Goal: Task Accomplishment & Management: Manage account settings

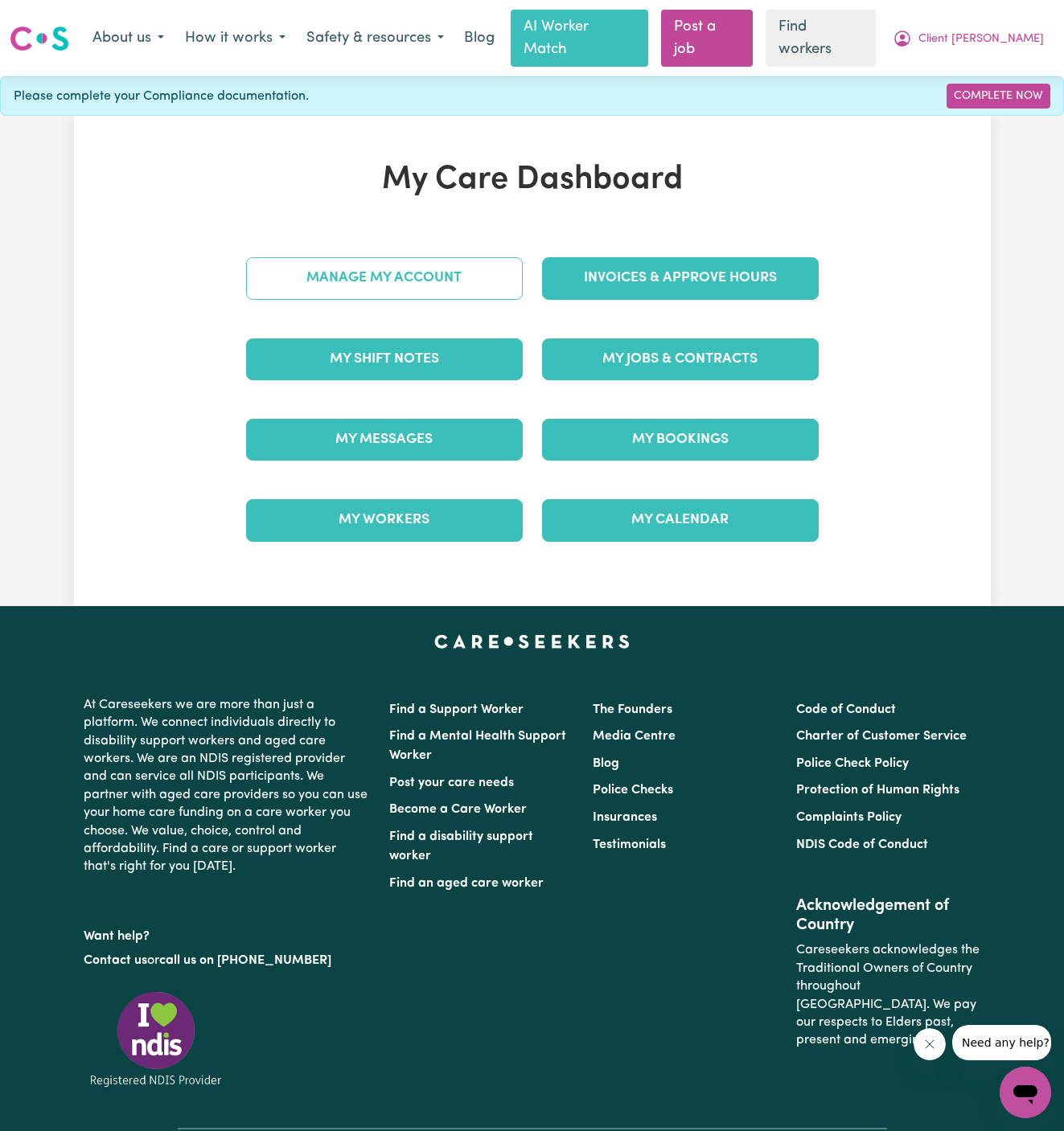
click at [468, 257] on link "Manage My Account" at bounding box center [384, 278] width 276 height 42
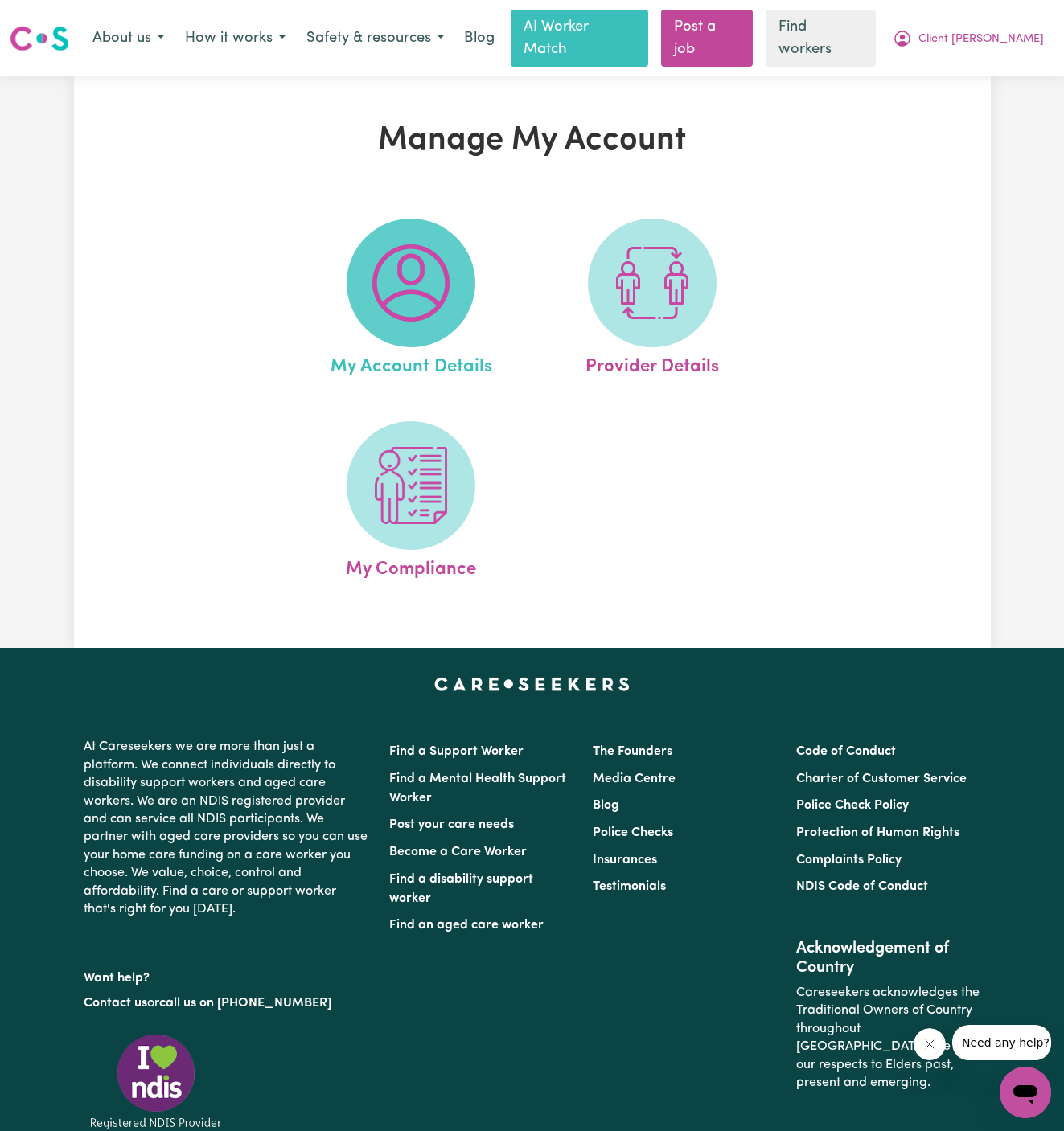
click at [422, 288] on img at bounding box center [411, 283] width 77 height 77
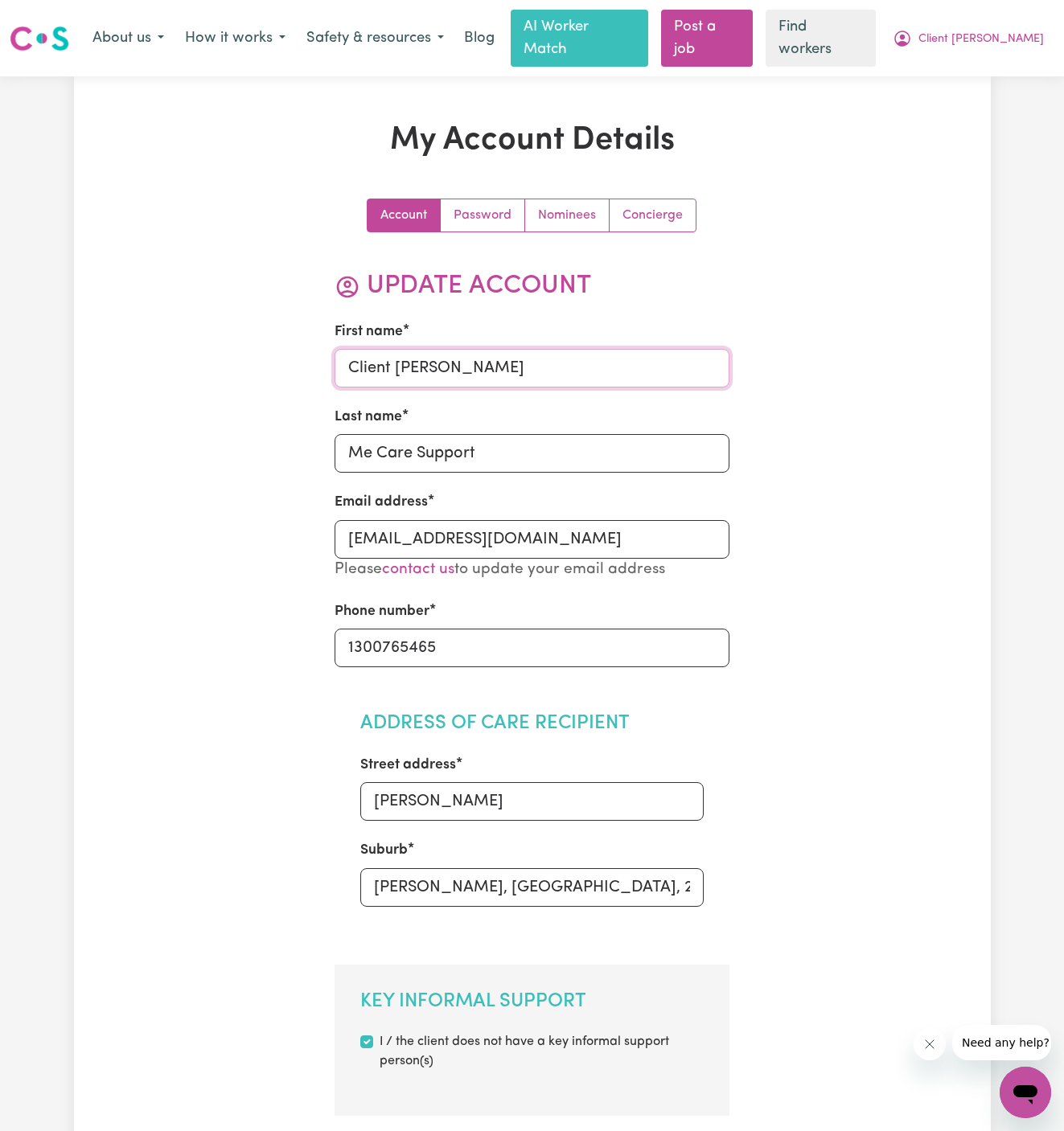
click at [506, 349] on input "Client [PERSON_NAME]" at bounding box center [531, 368] width 395 height 38
paste input "Skip Calder"
click at [407, 349] on input "Skip Calder" at bounding box center [531, 368] width 395 height 38
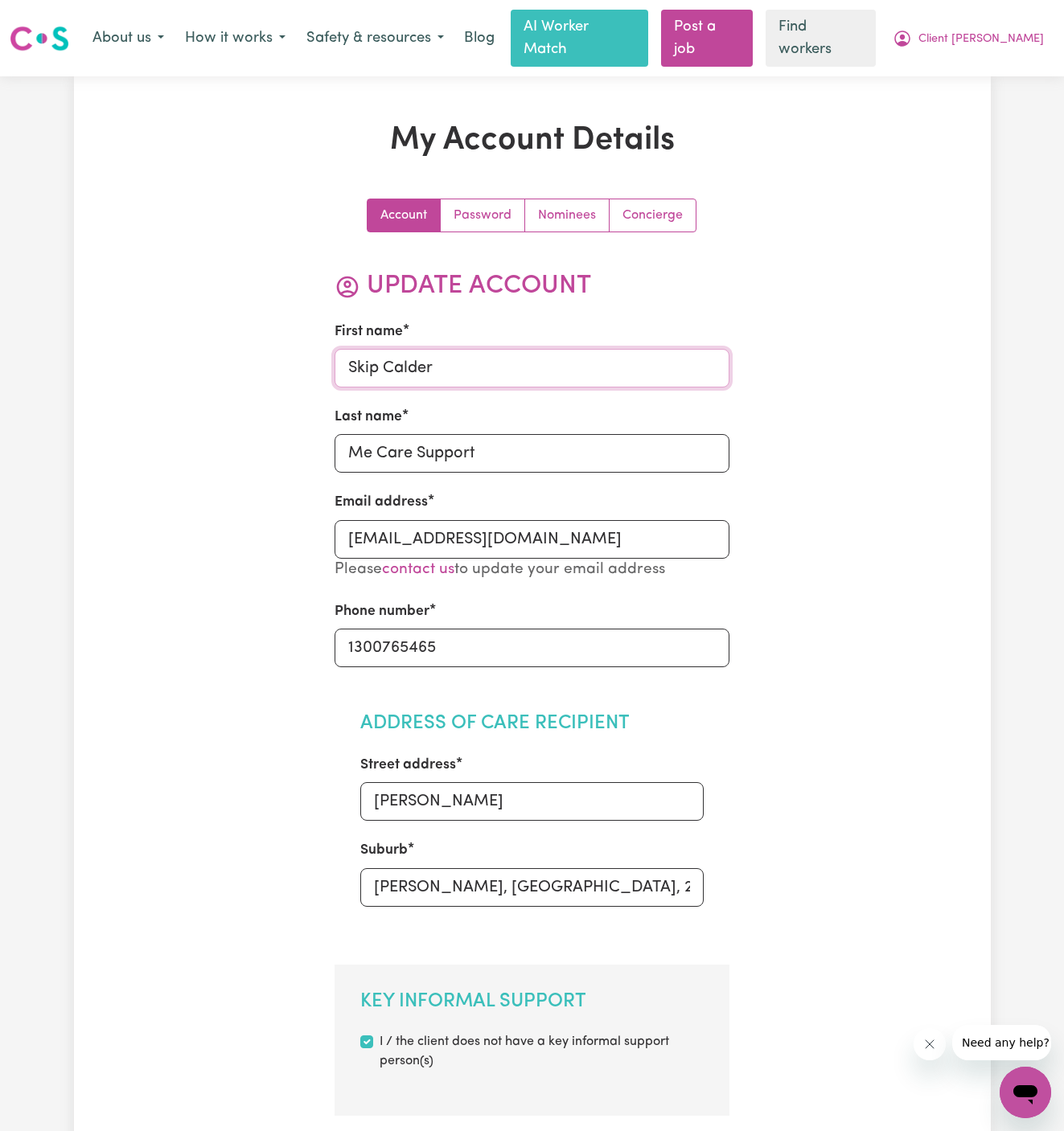
click at [407, 349] on input "Skip Calder" at bounding box center [531, 368] width 395 height 38
type input "Skip"
click at [430, 434] on input "Me Care Support" at bounding box center [531, 454] width 395 height 38
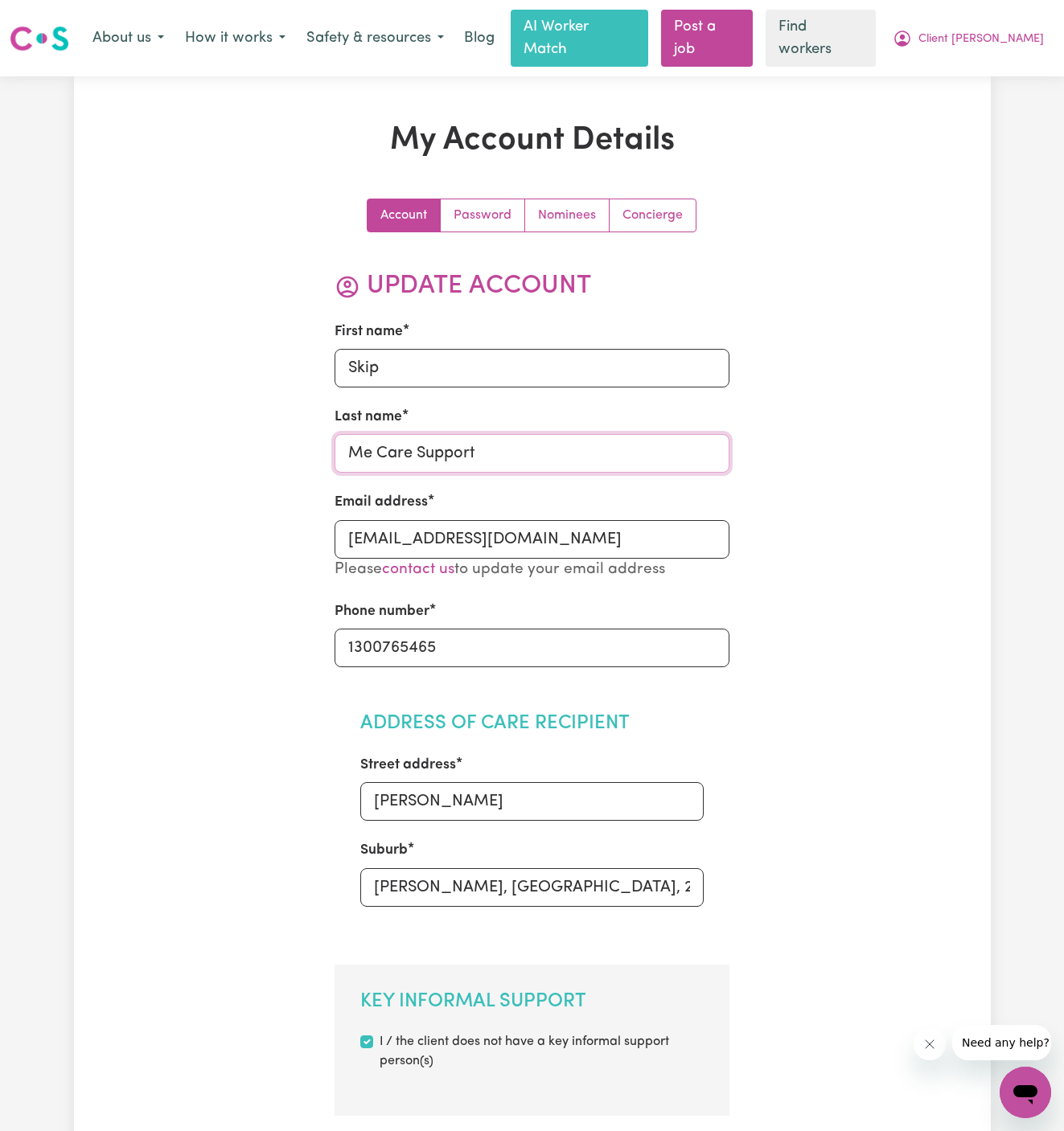
paste input "Calder"
type input "Calder"
click at [560, 789] on input "[PERSON_NAME]" at bounding box center [531, 802] width 343 height 38
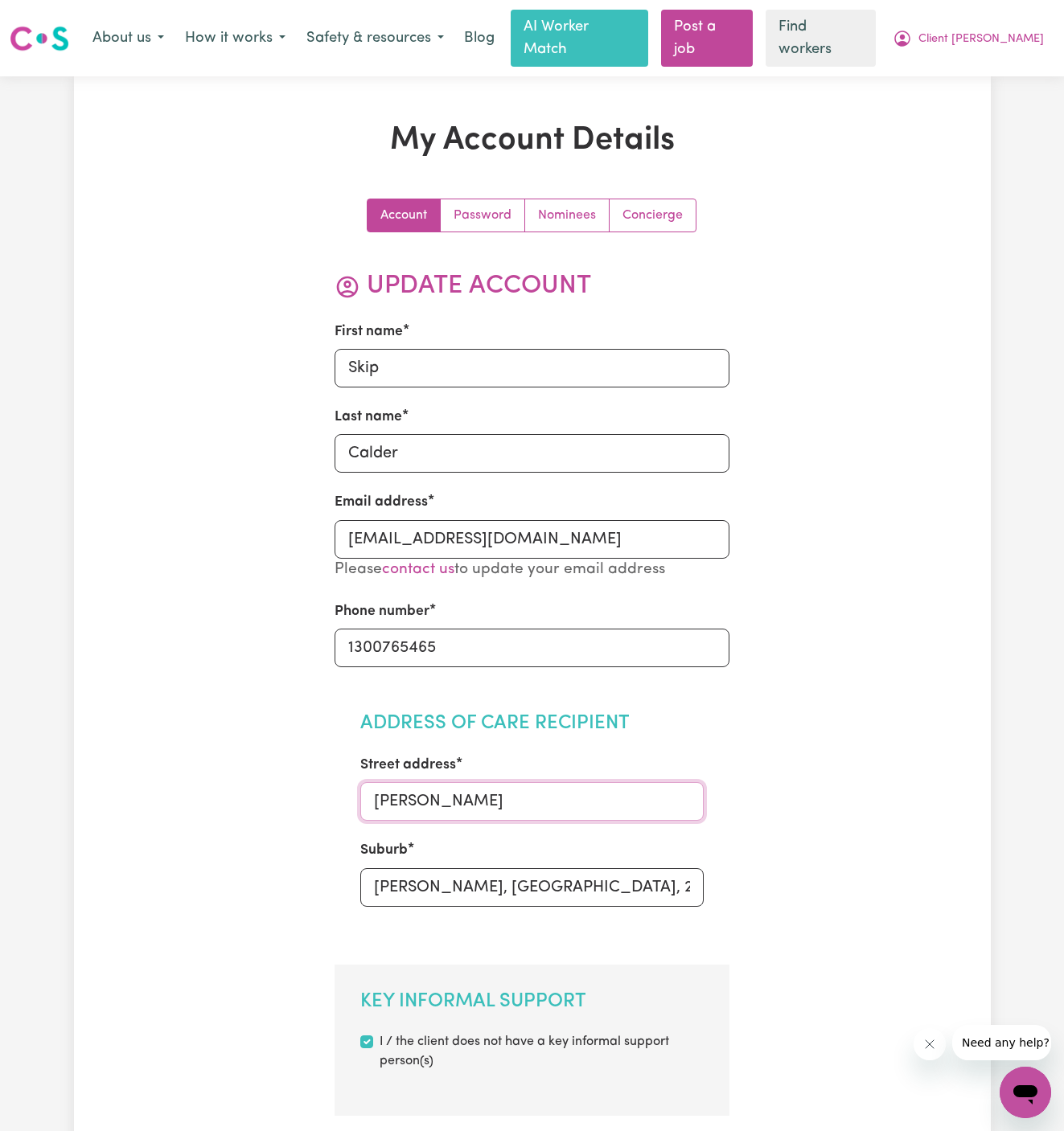
paste input "[STREET_ADDRESS][PERSON_NAME]"
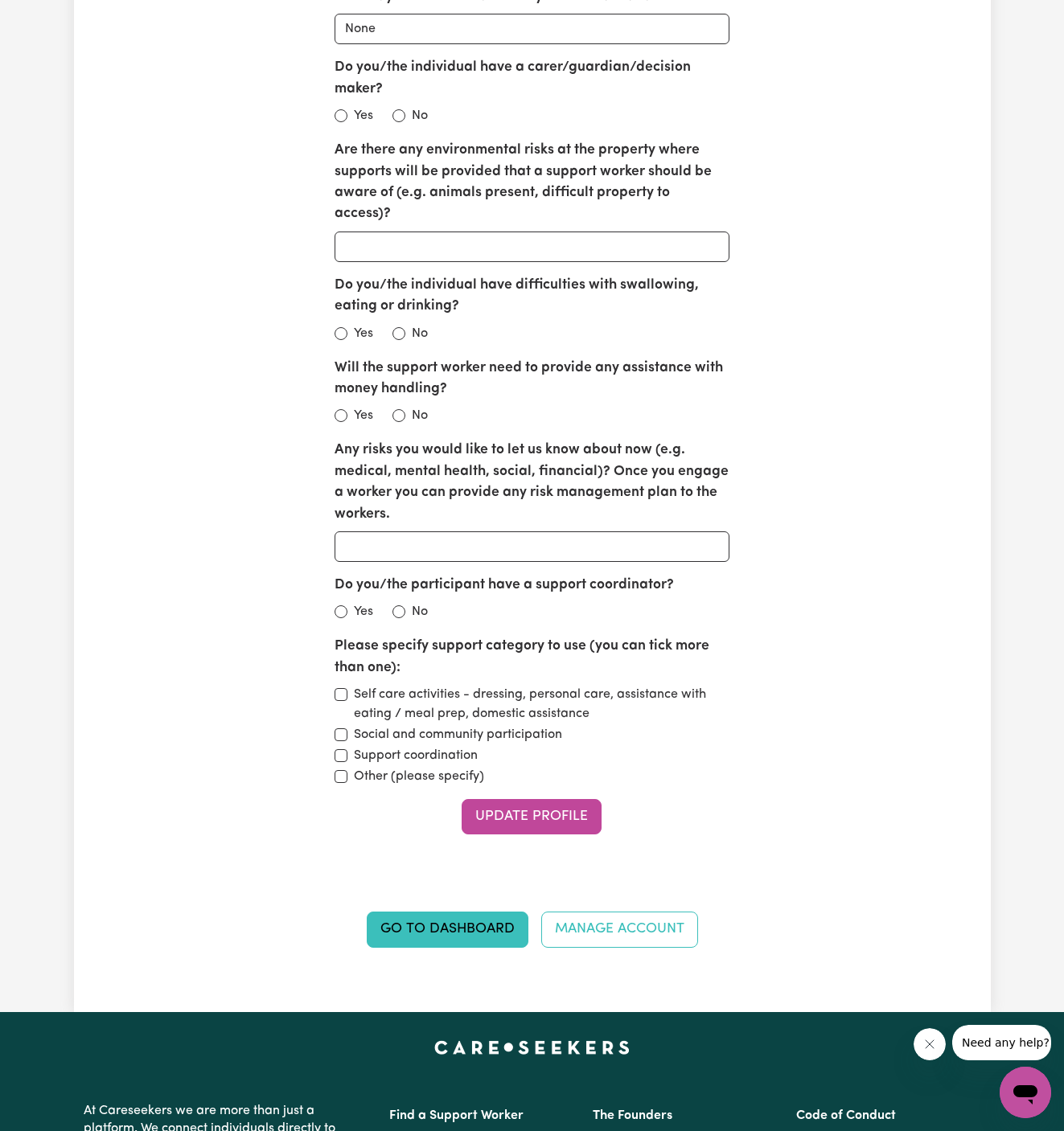
scroll to position [2019, 0]
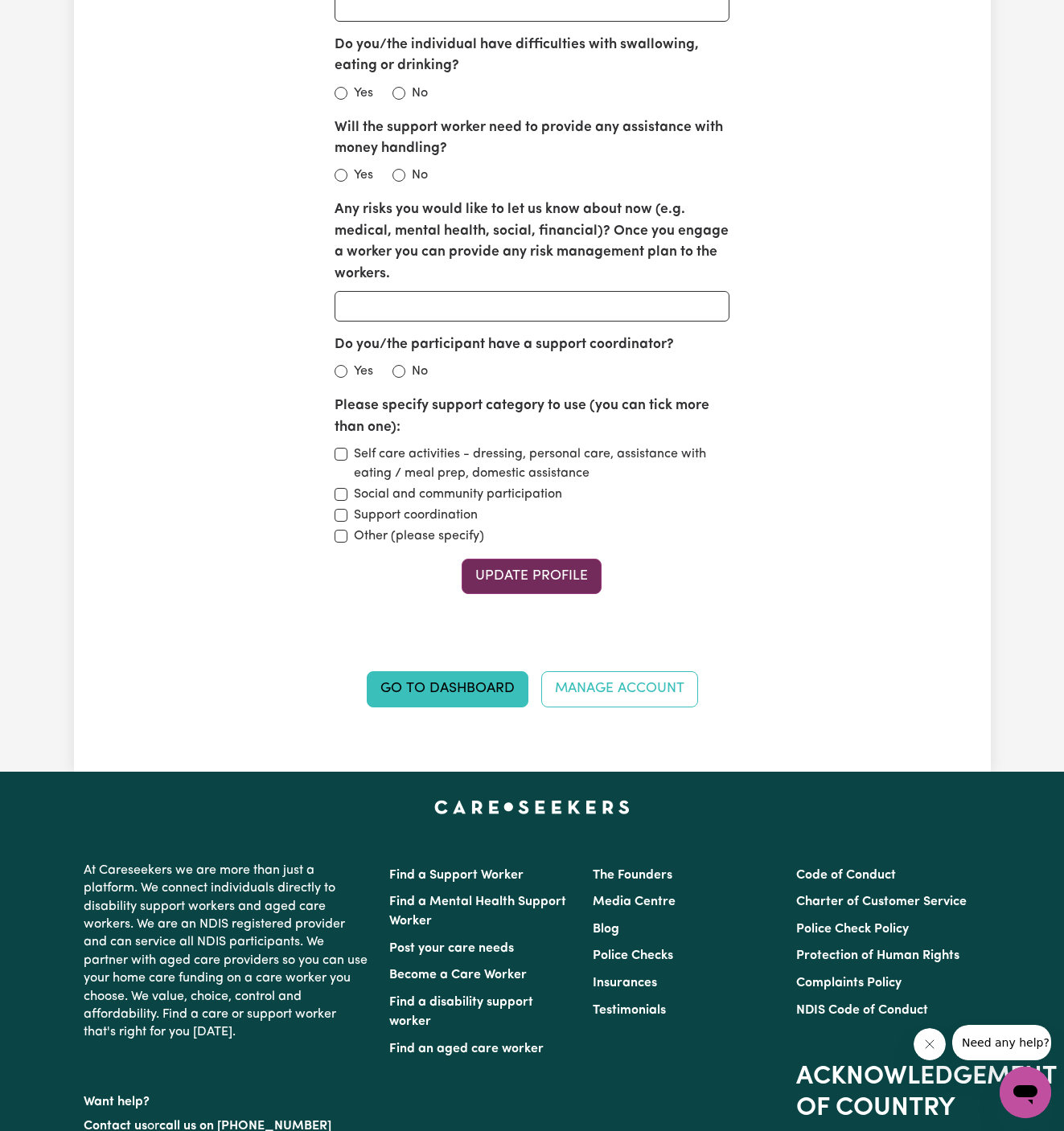
type input "[STREET_ADDRESS][PERSON_NAME]"
click at [574, 559] on button "Update Profile" at bounding box center [532, 576] width 140 height 35
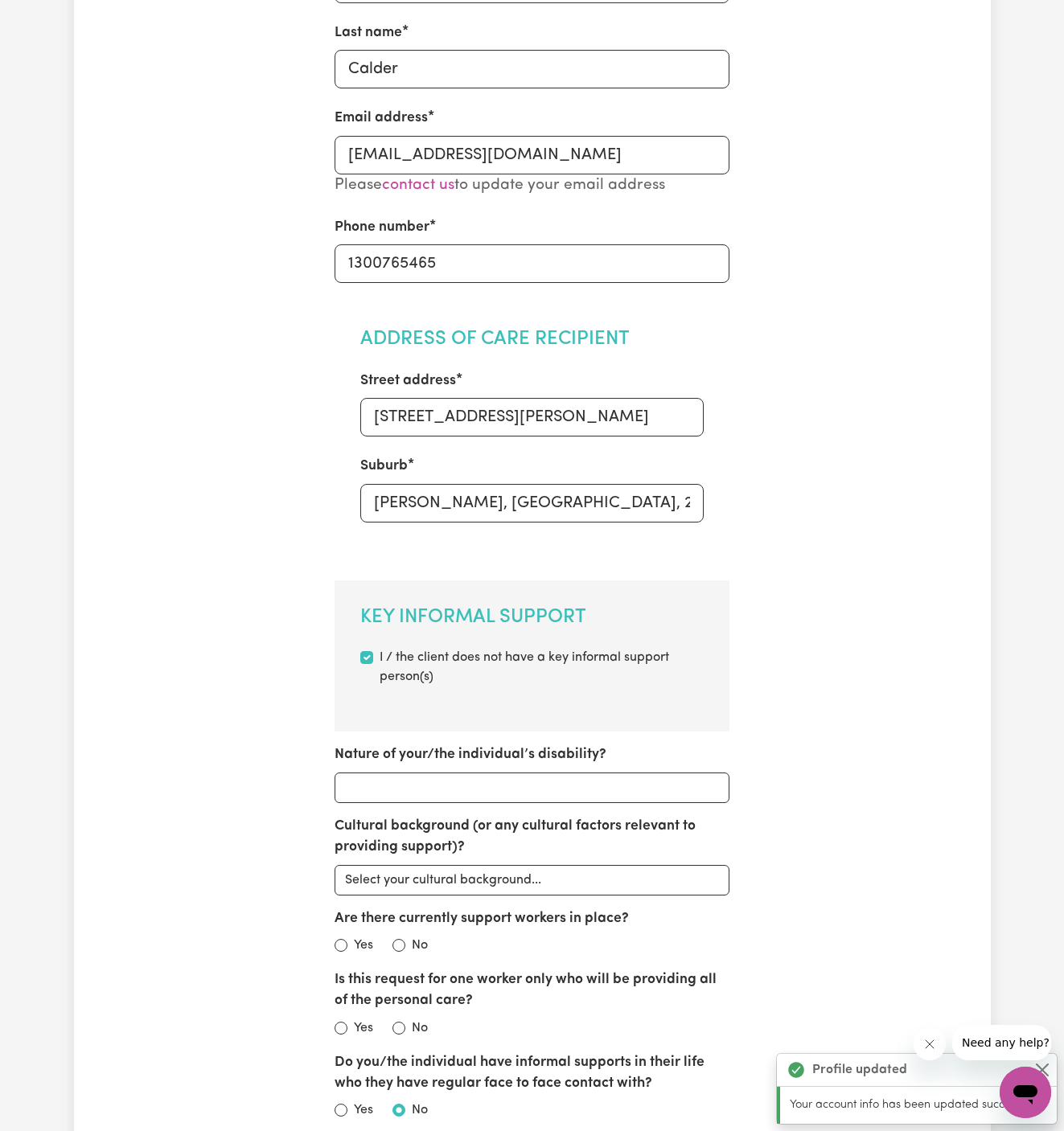
scroll to position [0, 0]
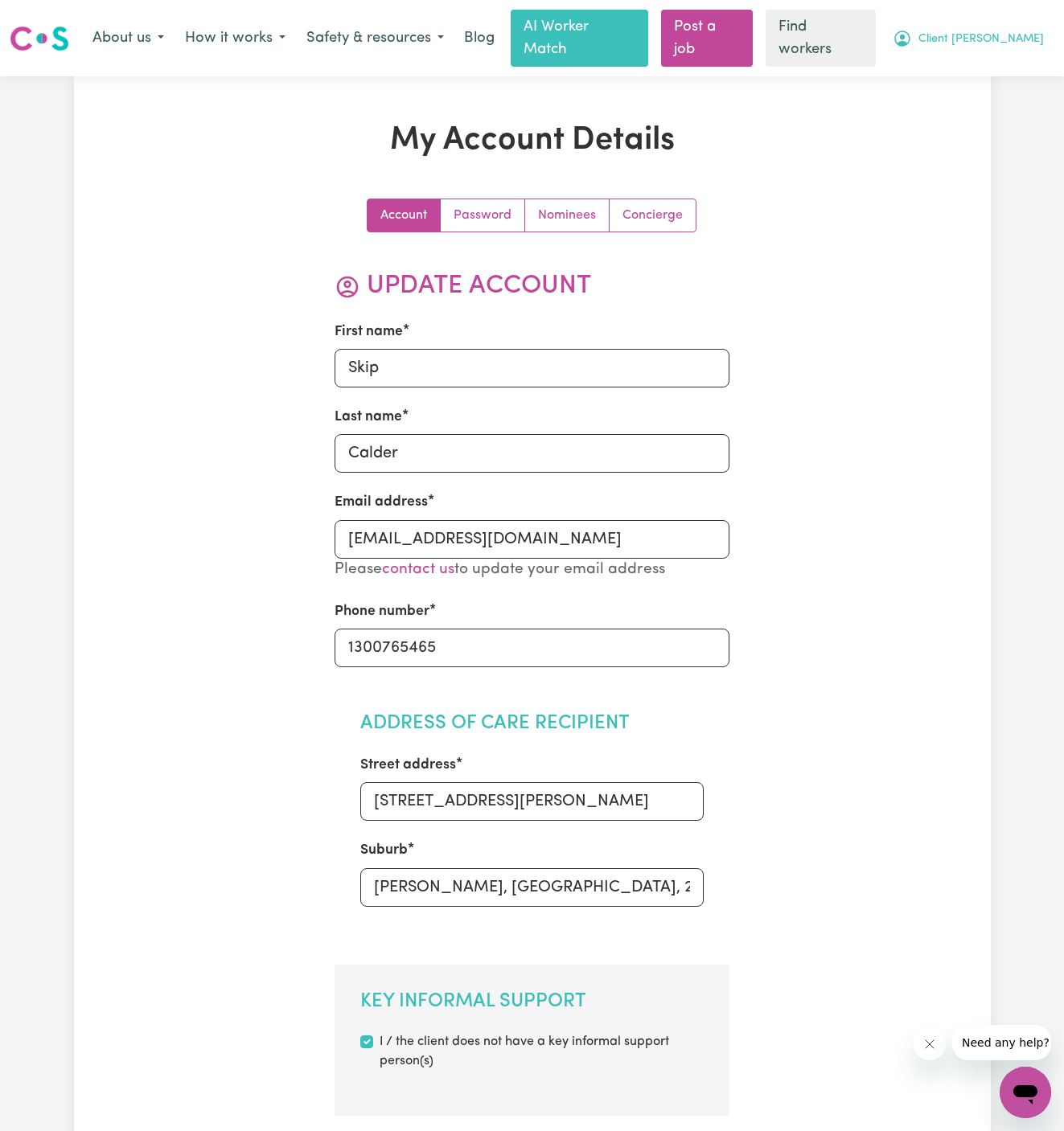
click at [1007, 31] on span "Client [PERSON_NAME]" at bounding box center [980, 39] width 125 height 18
click at [1007, 88] on link "Logout" at bounding box center [990, 103] width 127 height 31
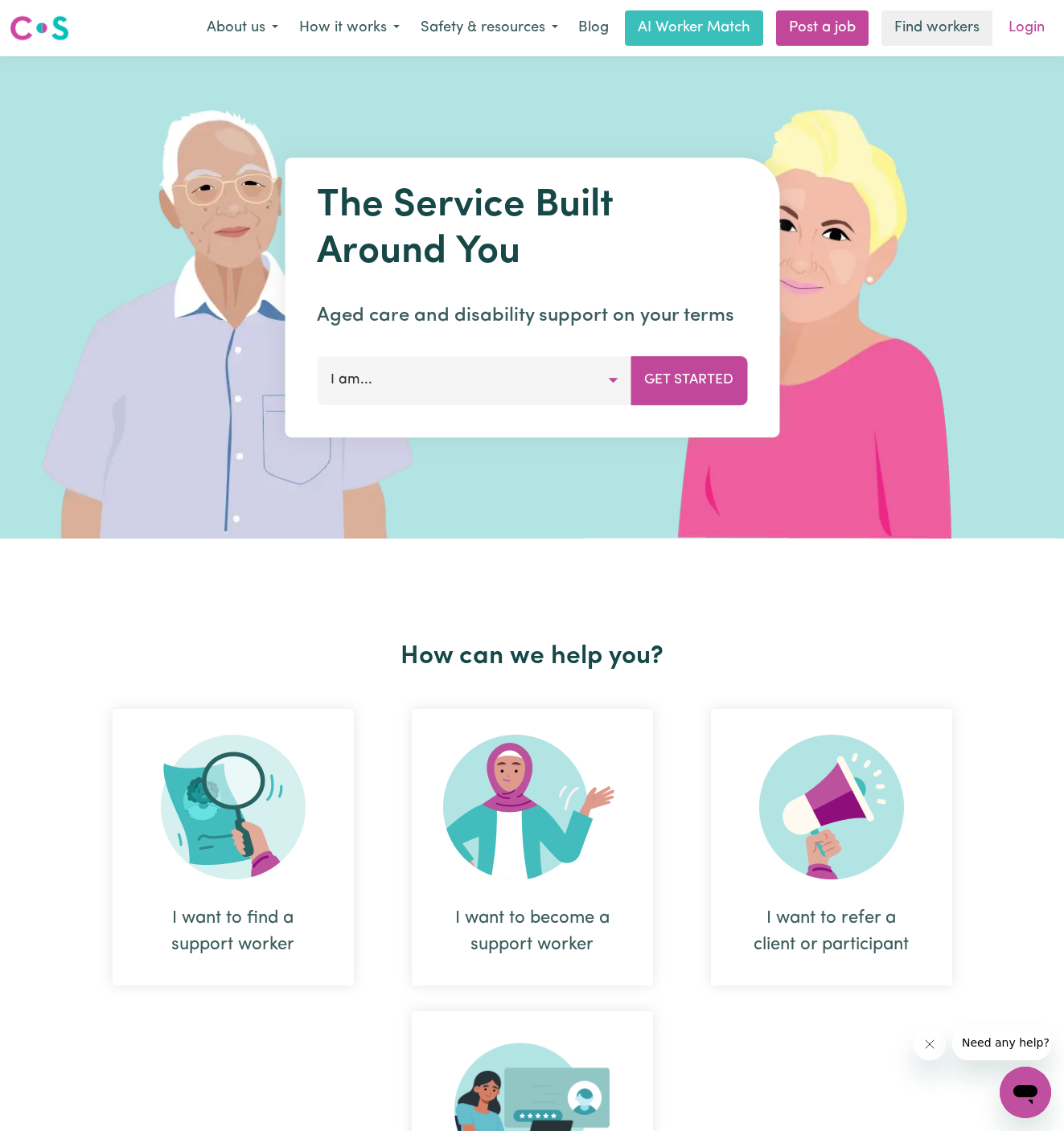
click at [1025, 28] on link "Login" at bounding box center [1026, 28] width 55 height 35
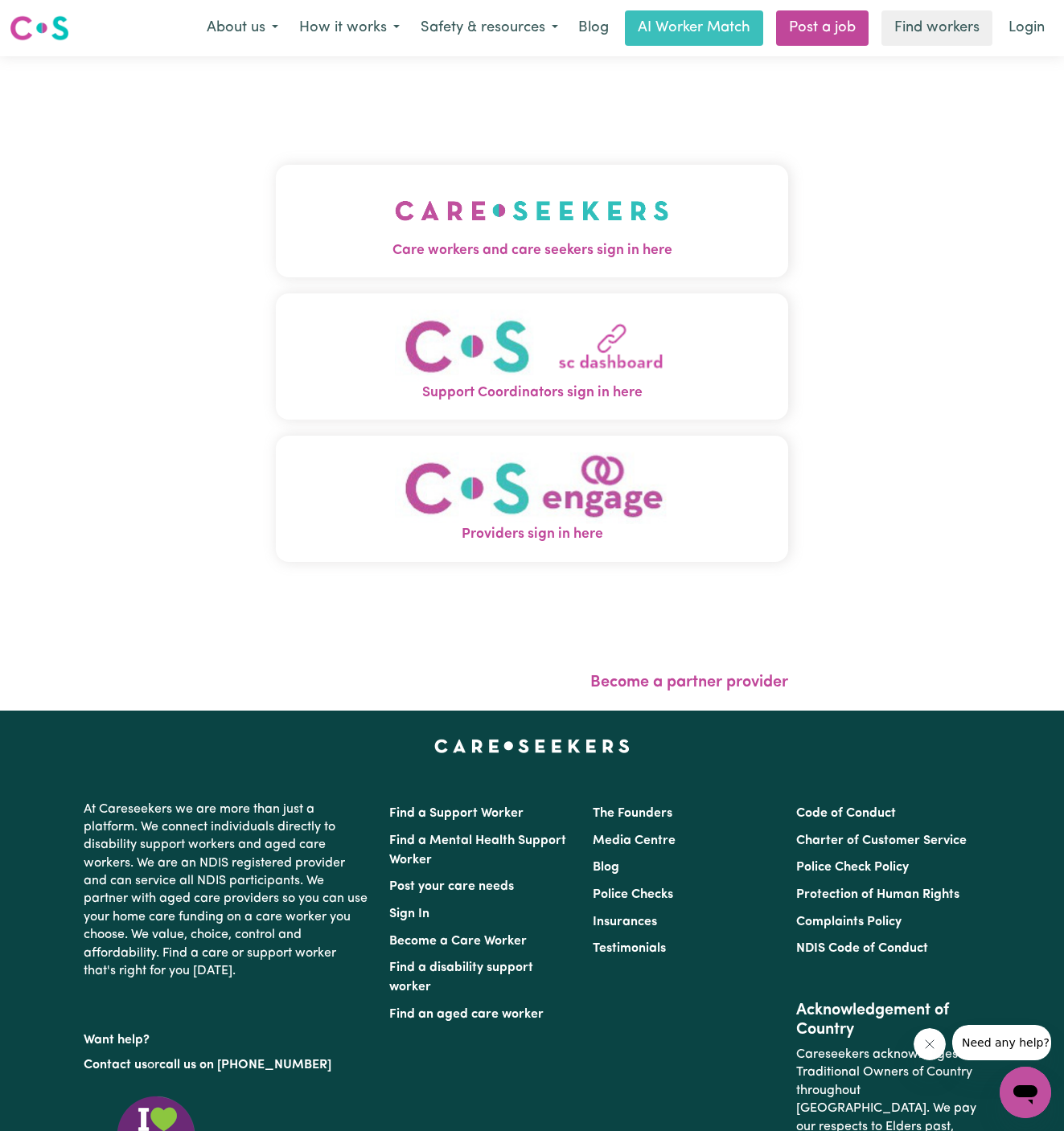
click at [474, 239] on img "Care workers and care seekers sign in here" at bounding box center [532, 210] width 274 height 59
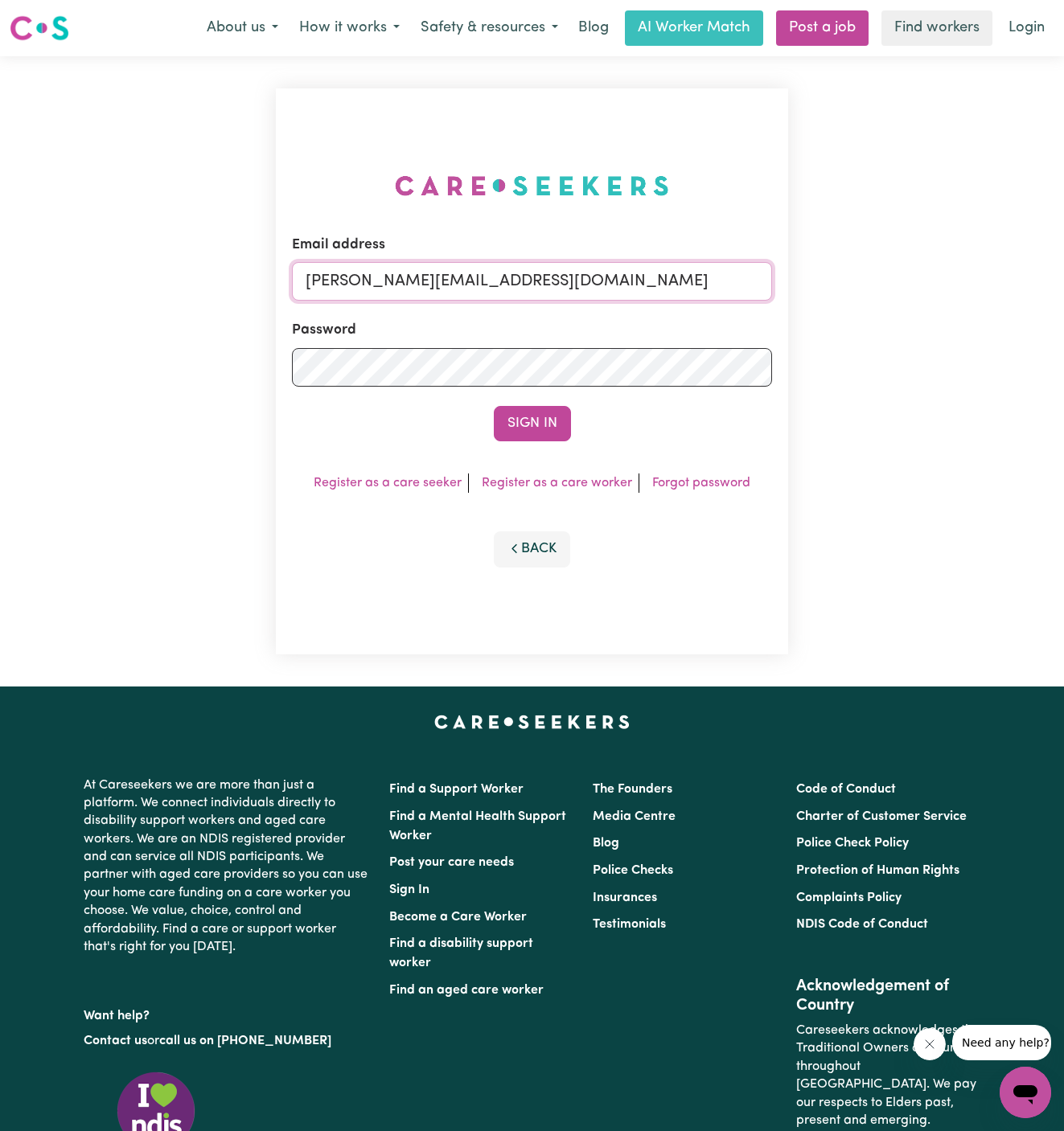
click at [681, 291] on input "[PERSON_NAME][EMAIL_ADDRESS][DOMAIN_NAME]" at bounding box center [532, 281] width 481 height 38
drag, startPoint x: 388, startPoint y: 279, endPoint x: 961, endPoint y: 391, distance: 583.8
click at [961, 391] on div "Email address [EMAIL_ADDRESS][DOMAIN_NAME] Password Sign In Register as a care …" at bounding box center [532, 371] width 1064 height 631
type input "[EMAIL_ADDRESS][DOMAIN_NAME]"
click at [494, 406] on button "Sign In" at bounding box center [532, 423] width 77 height 35
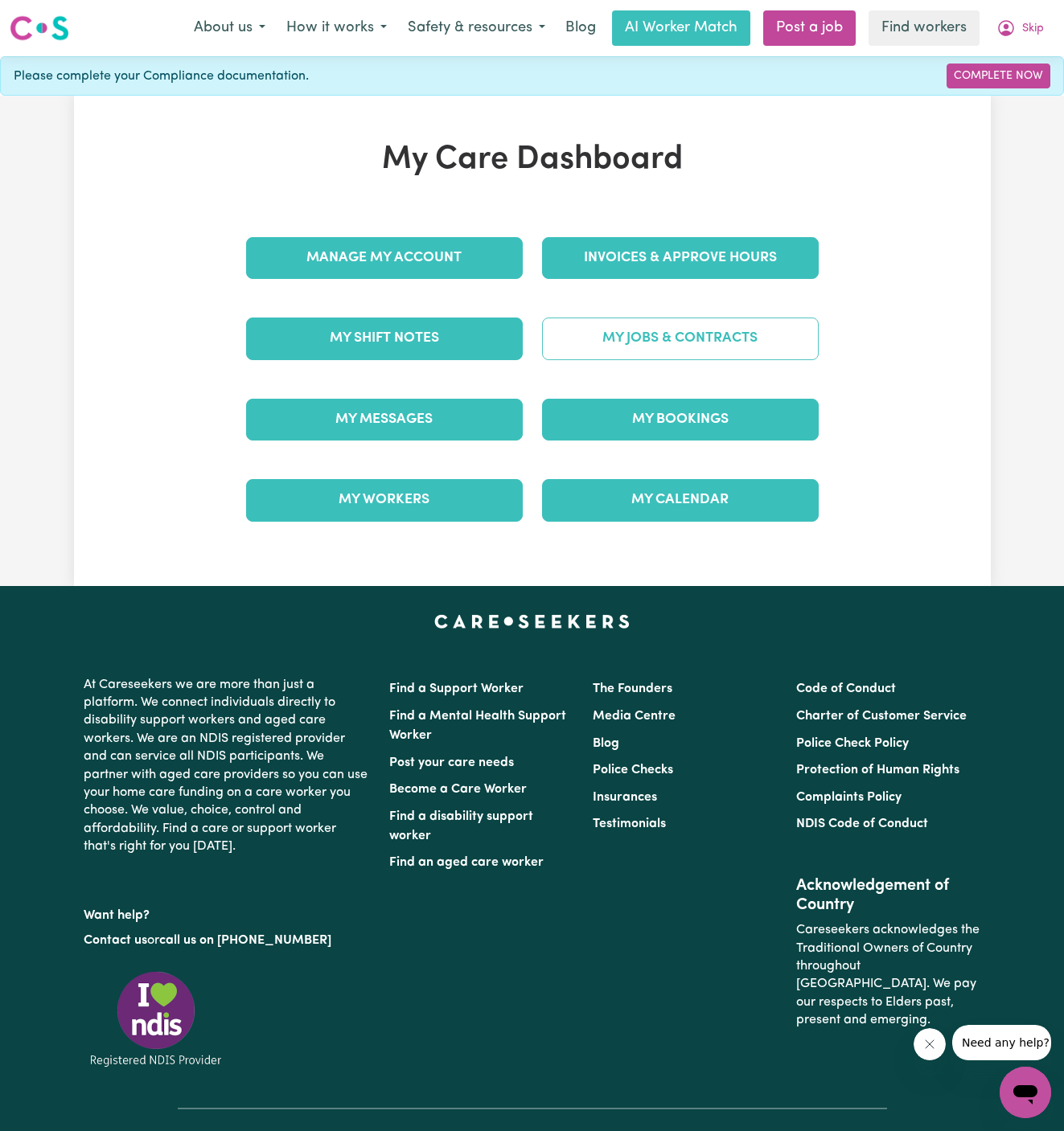
click at [698, 337] on link "My Jobs & Contracts" at bounding box center [680, 338] width 276 height 42
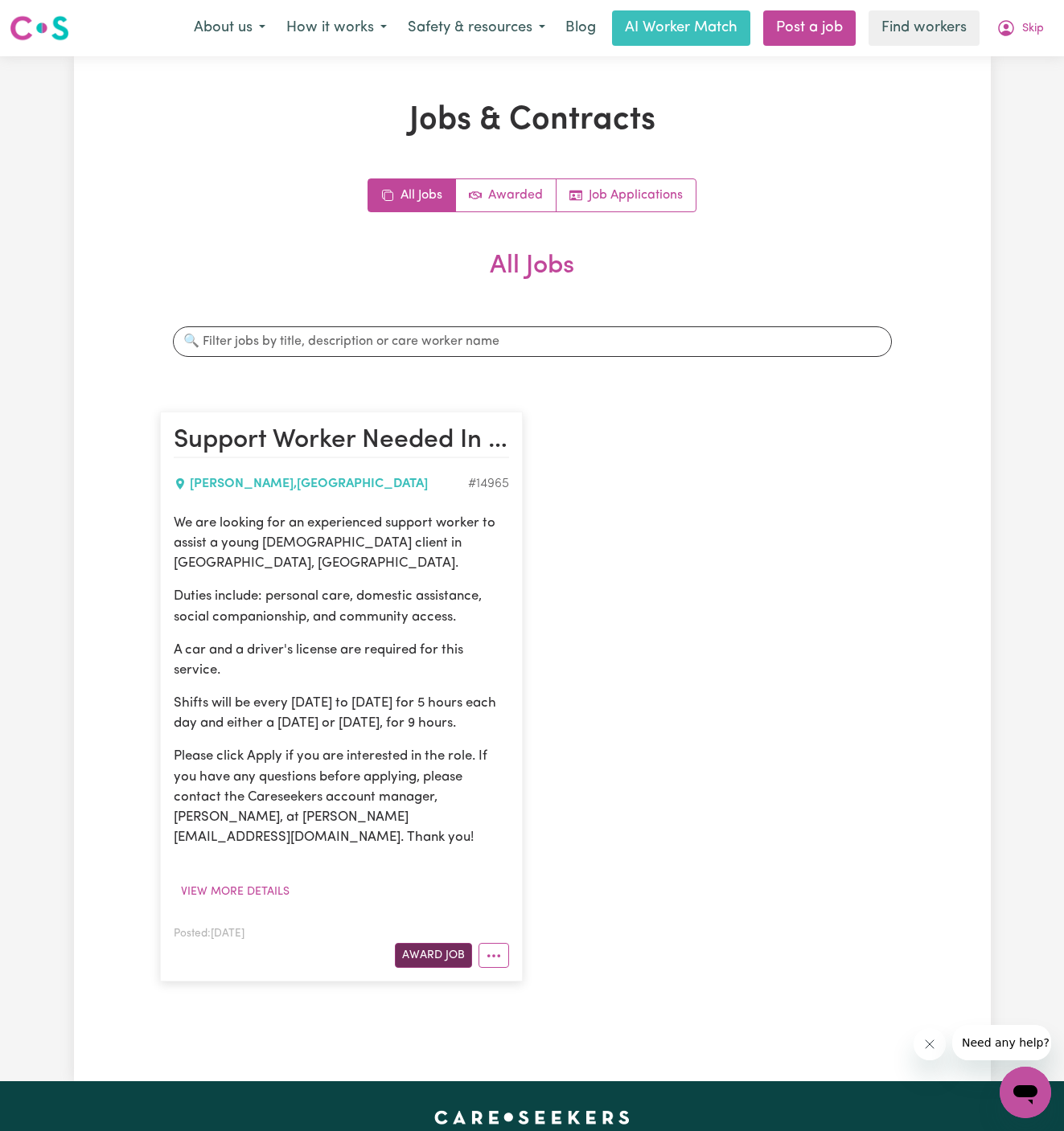
click at [446, 943] on button "Award Job" at bounding box center [433, 956] width 77 height 25
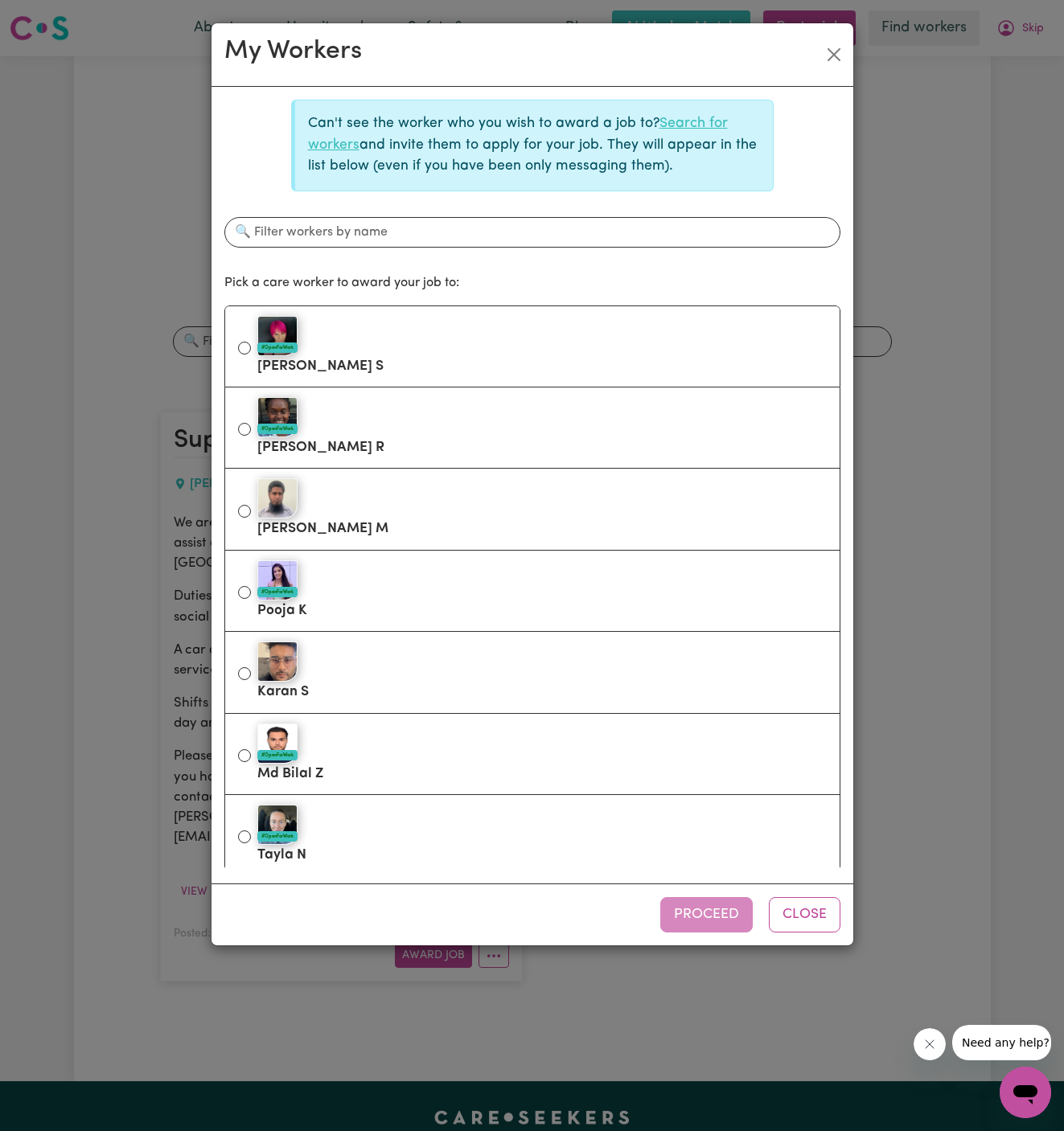
click at [682, 123] on link "Search for workers" at bounding box center [518, 134] width 420 height 34
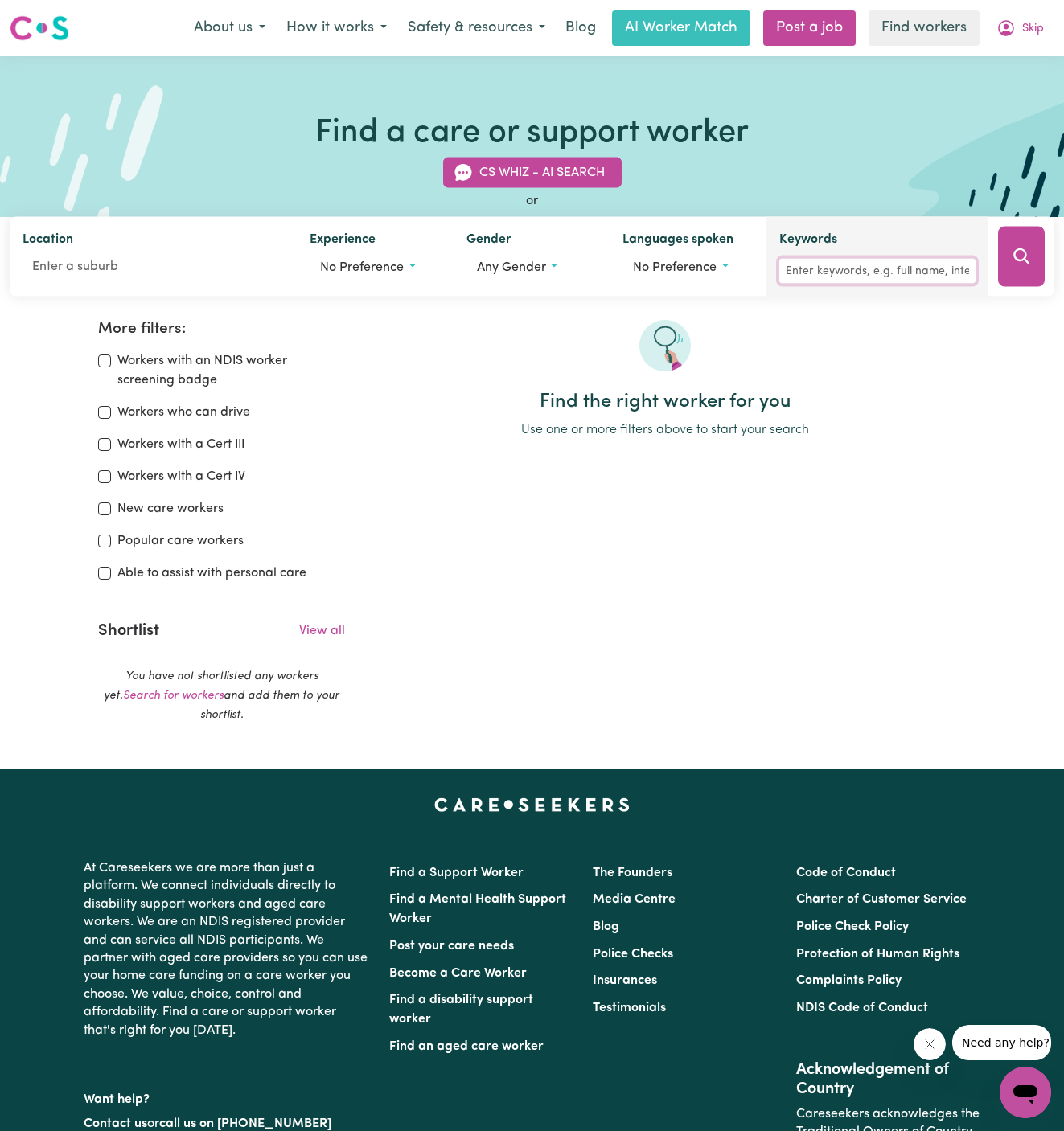
click at [913, 271] on input "Keywords" at bounding box center [877, 271] width 196 height 25
type input "[MEDICAL_DATA]"
click at [1012, 261] on icon "Search" at bounding box center [1021, 256] width 19 height 19
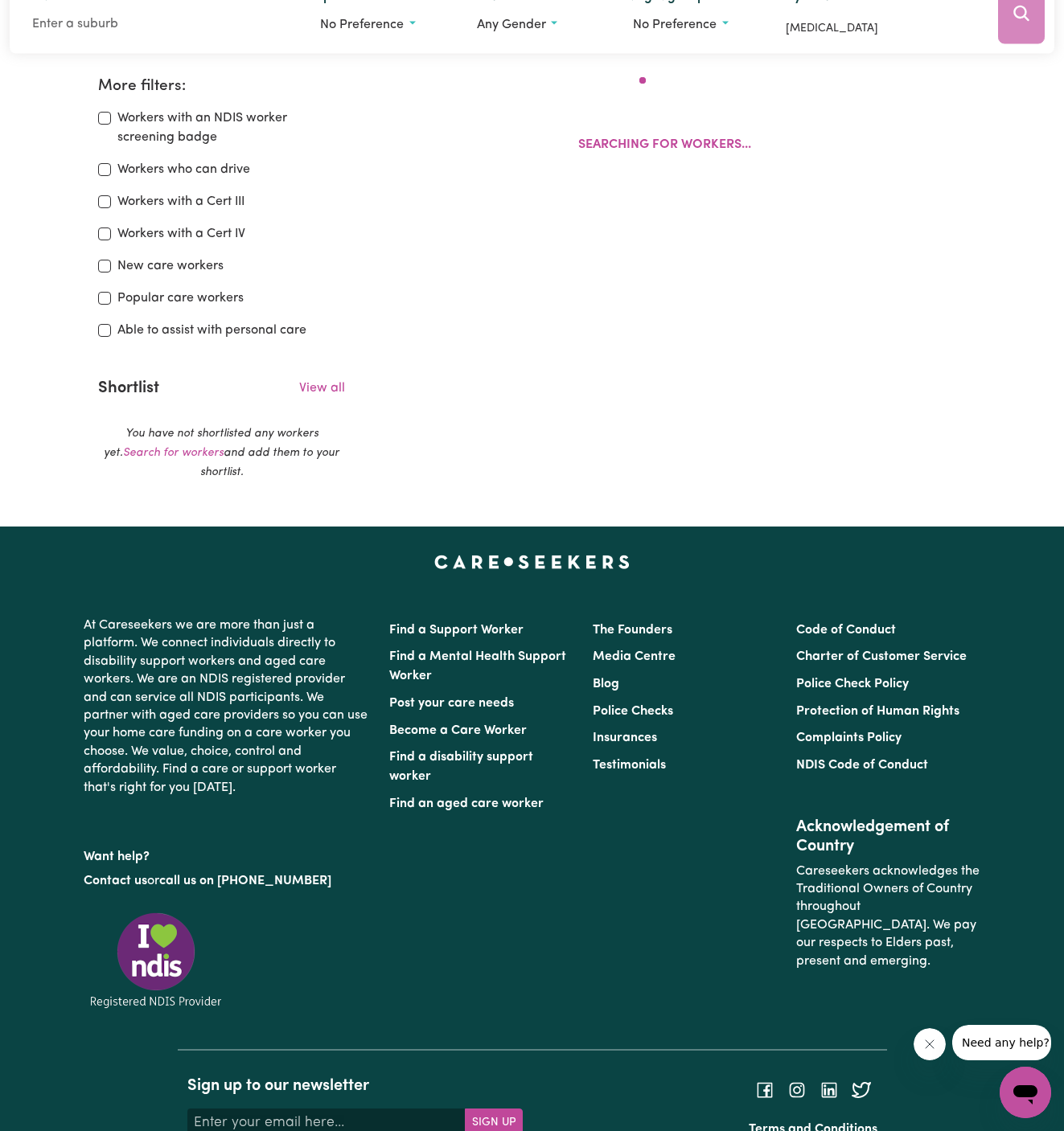
scroll to position [268, 0]
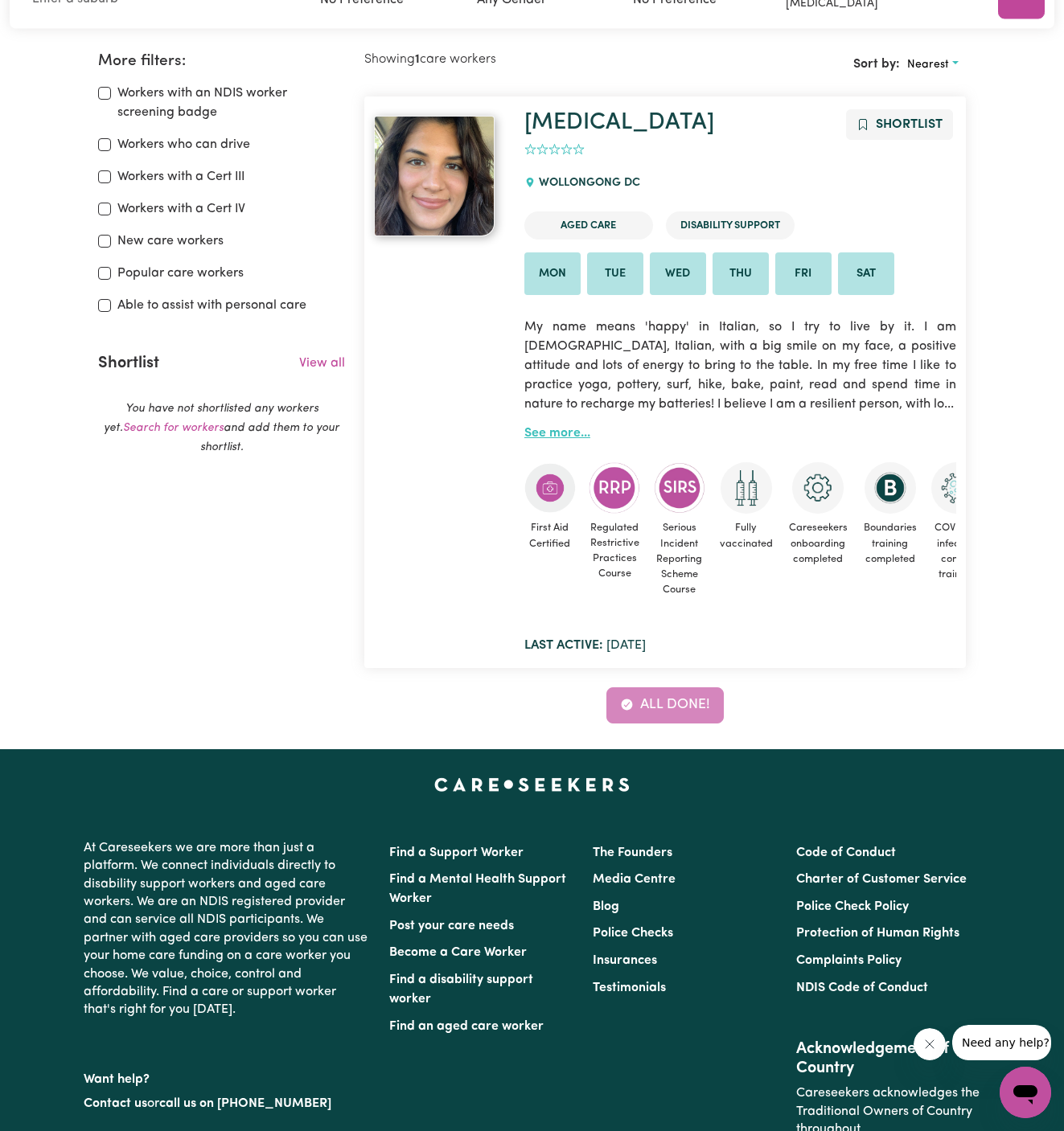
click at [560, 434] on link "See more..." at bounding box center [557, 433] width 66 height 13
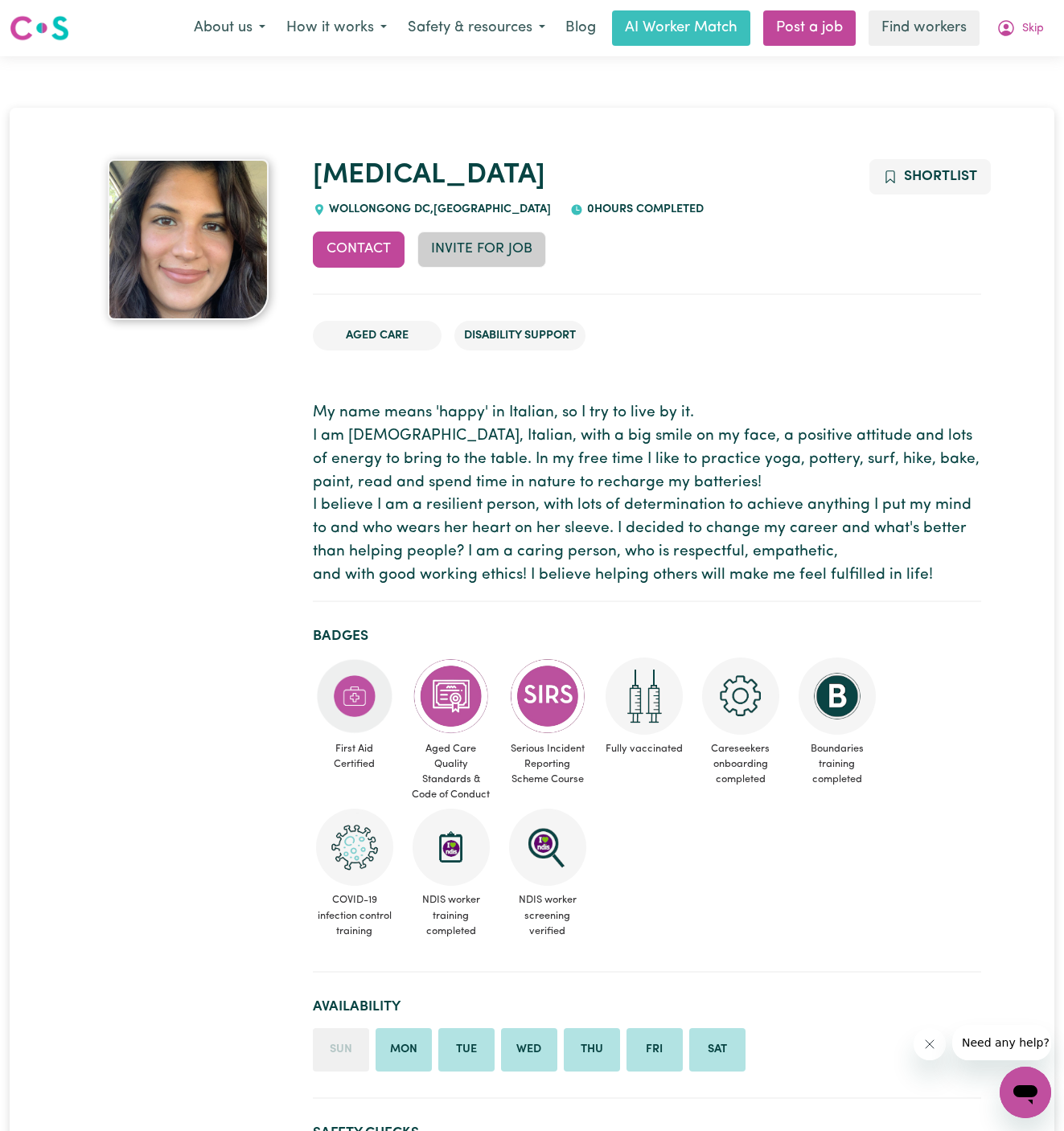
click at [489, 244] on button "Invite for Job" at bounding box center [482, 249] width 129 height 35
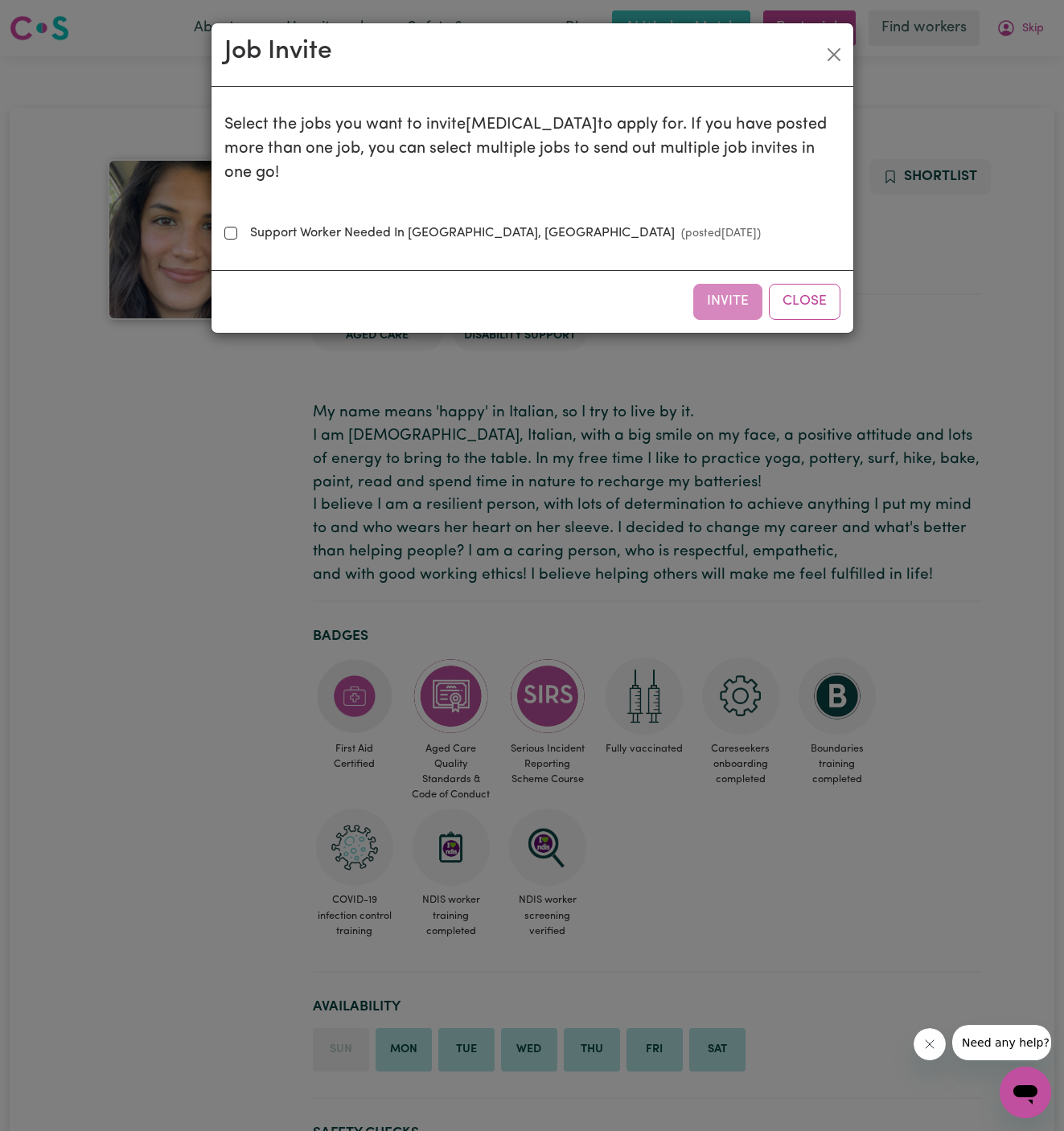
click at [309, 224] on label "Support Worker Needed In [GEOGRAPHIC_DATA], [GEOGRAPHIC_DATA] (posted [DATE] )" at bounding box center [502, 233] width 517 height 19
click at [237, 226] on input "Support Worker Needed In [GEOGRAPHIC_DATA], [GEOGRAPHIC_DATA] (posted [DATE] )" at bounding box center [231, 232] width 13 height 13
checkbox input "true"
click at [716, 284] on button "Invite" at bounding box center [727, 302] width 69 height 35
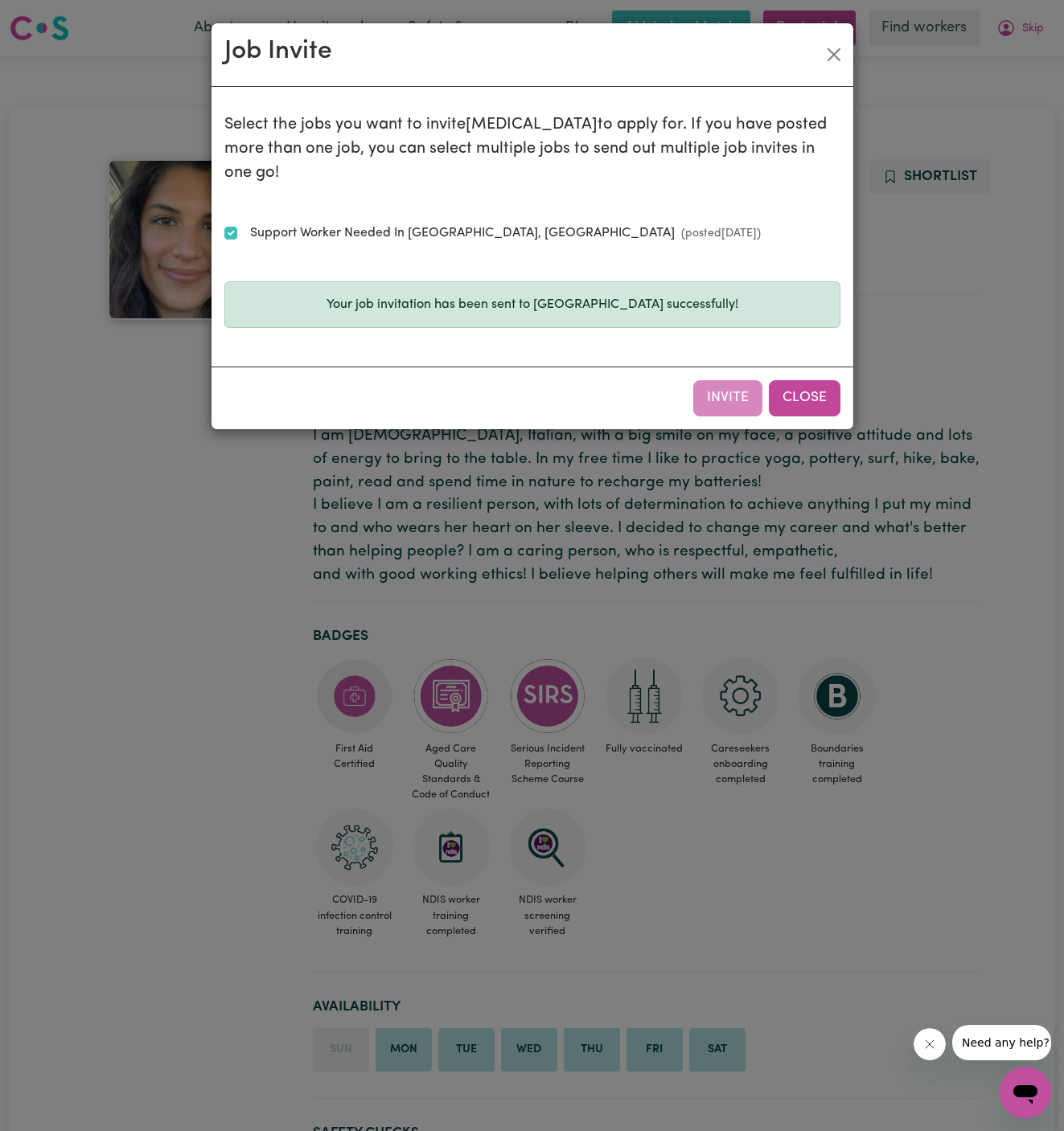
click at [795, 380] on button "Close" at bounding box center [804, 398] width 72 height 35
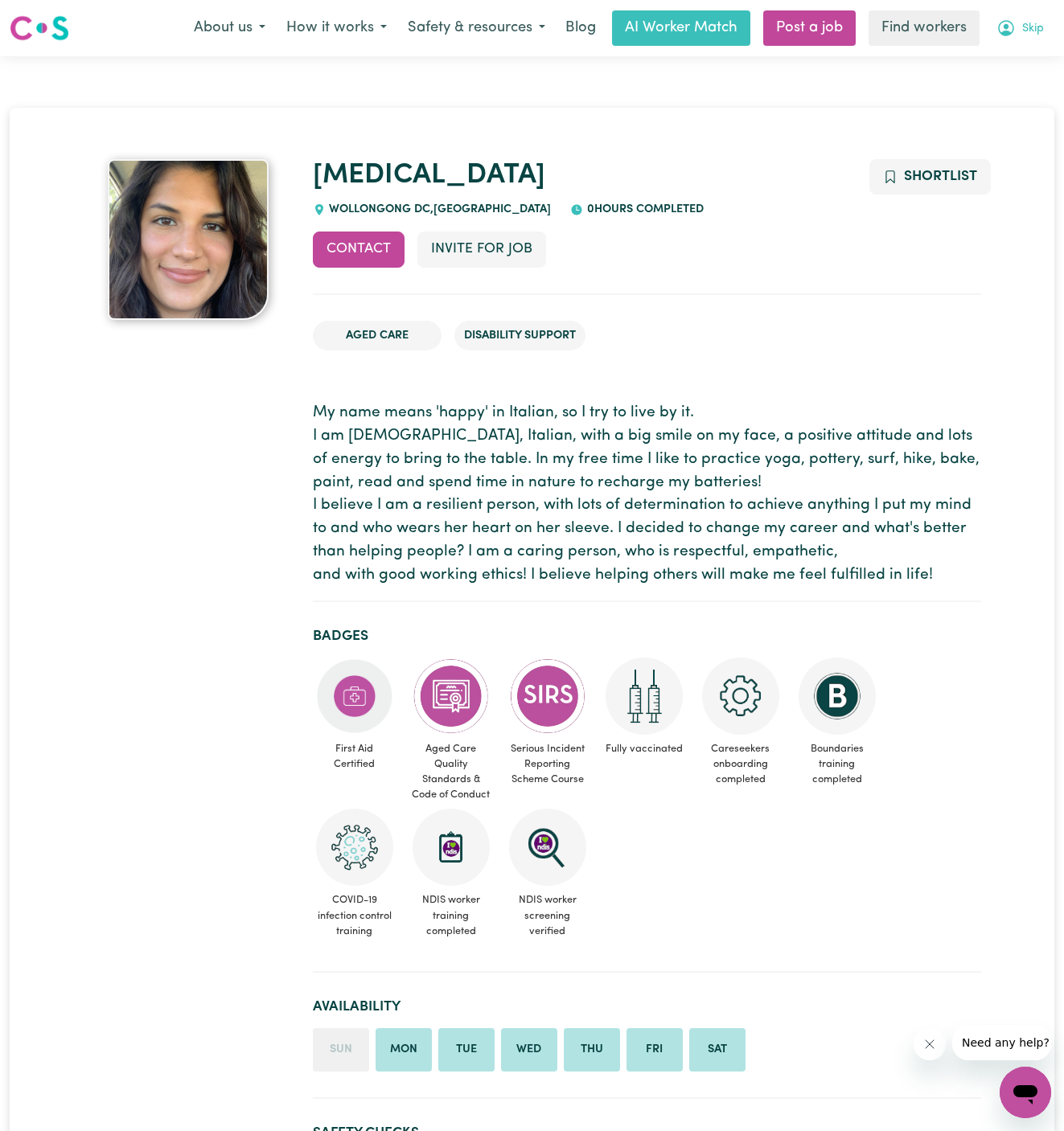
click at [1036, 34] on span "Skip" at bounding box center [1033, 28] width 22 height 18
click at [1006, 79] on link "Logout" at bounding box center [990, 92] width 127 height 31
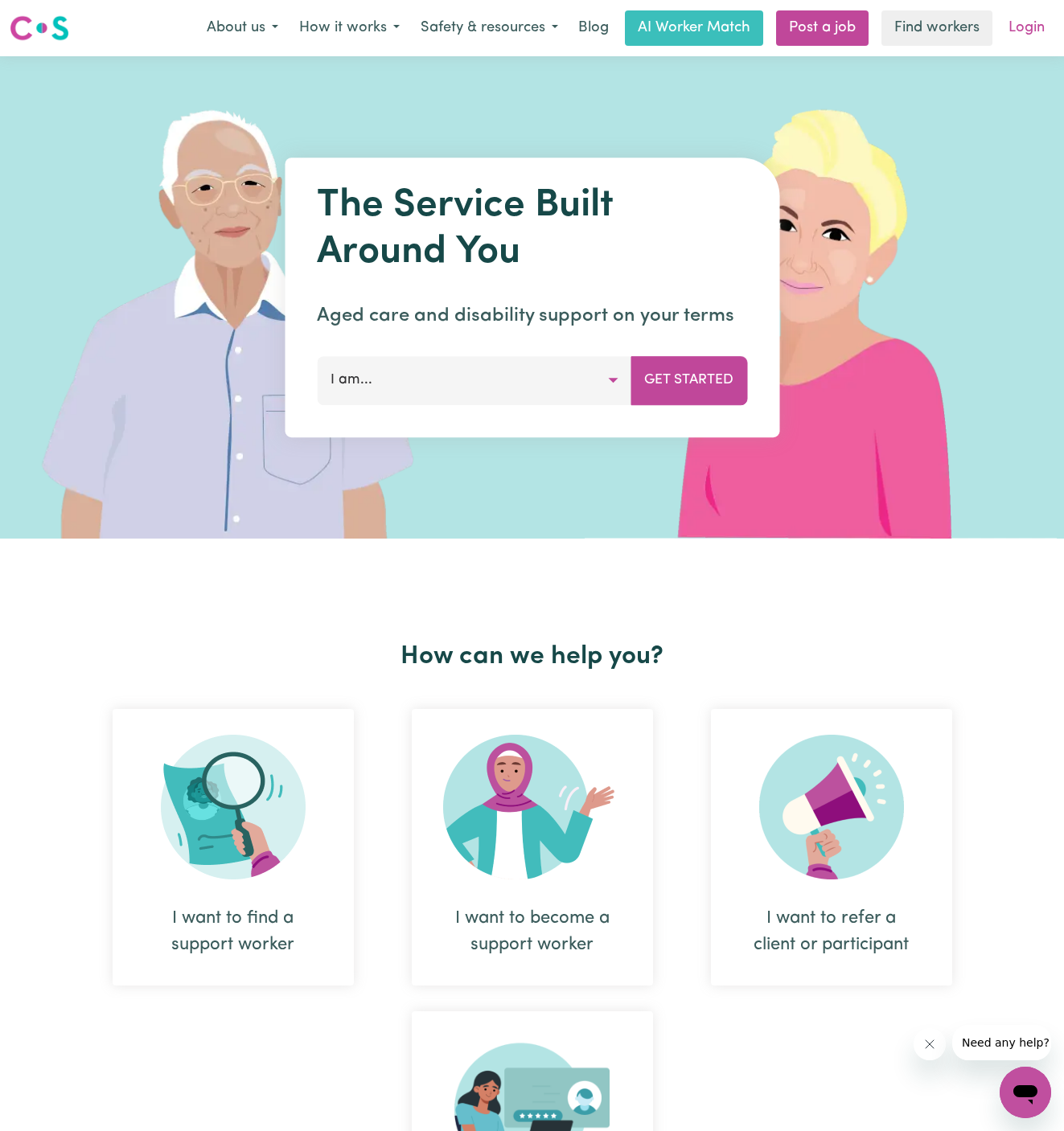
click at [1021, 24] on link "Login" at bounding box center [1026, 28] width 55 height 35
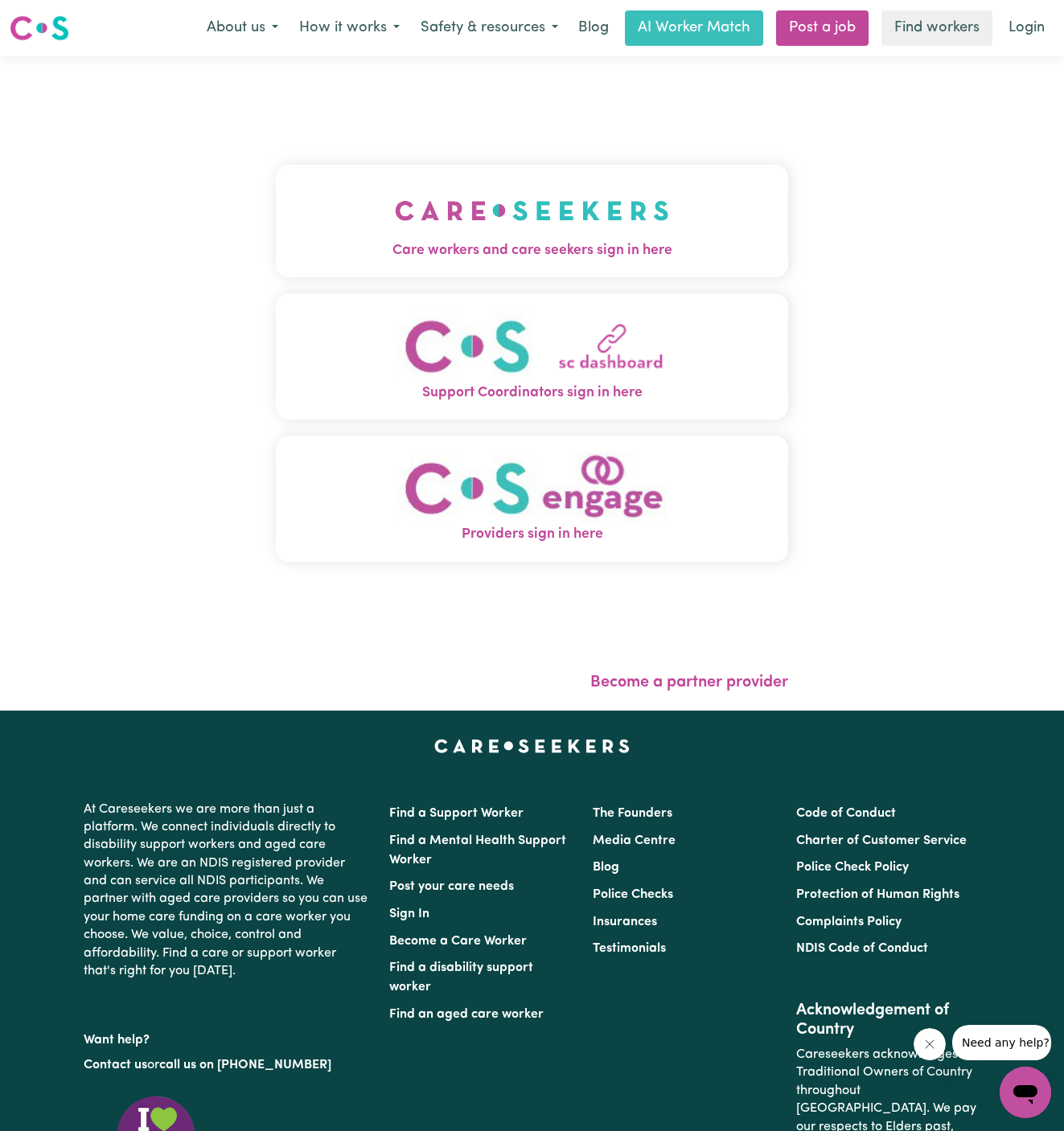
click at [560, 231] on img "Care workers and care seekers sign in here" at bounding box center [532, 210] width 274 height 59
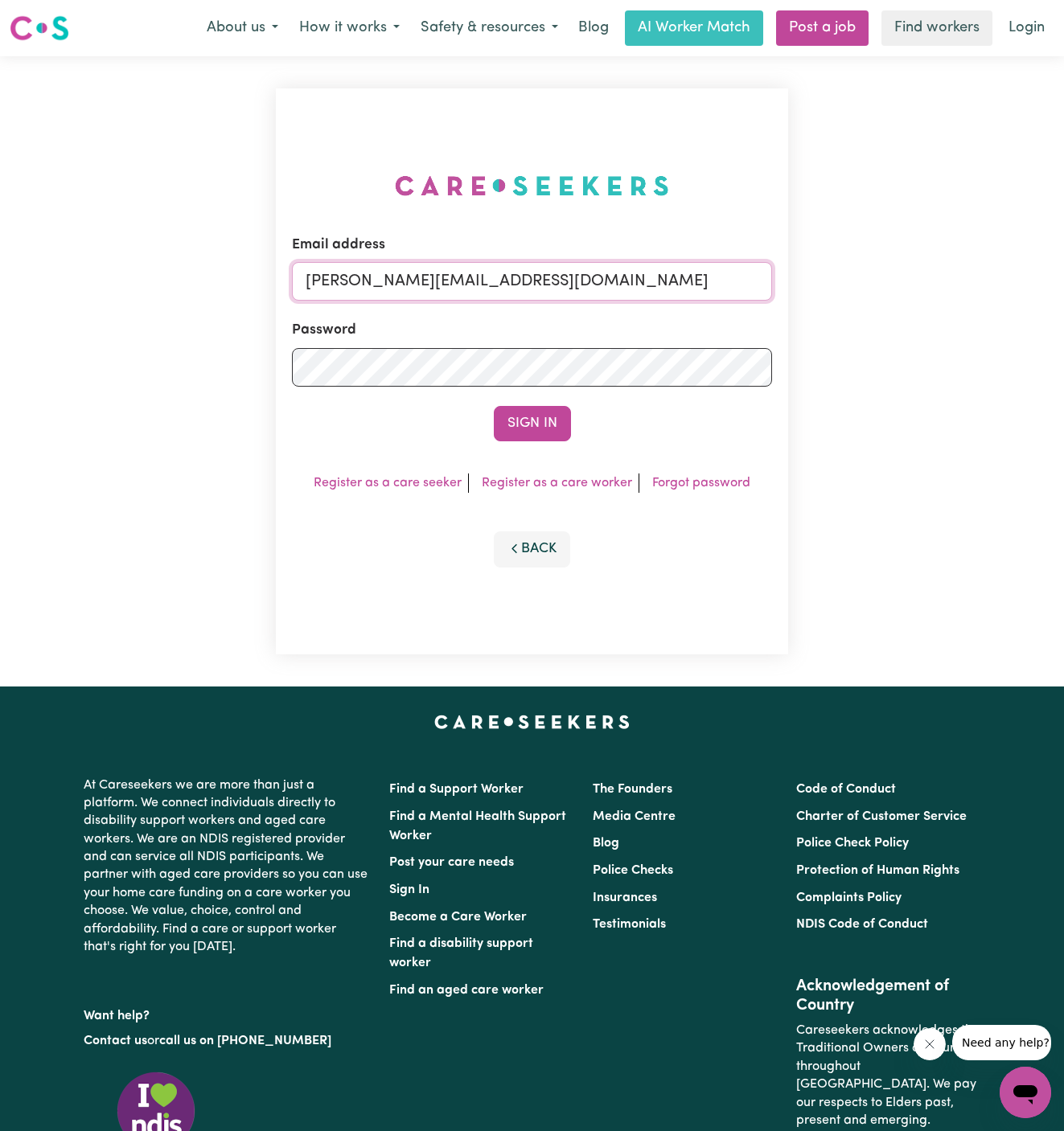
click at [614, 284] on input "[PERSON_NAME][EMAIL_ADDRESS][DOMAIN_NAME]" at bounding box center [532, 281] width 481 height 38
drag, startPoint x: 388, startPoint y: 276, endPoint x: 844, endPoint y: 404, distance: 473.6
click at [844, 404] on div "Email address [EMAIL_ADDRESS][DOMAIN_NAME] Password Sign In Register as a care …" at bounding box center [532, 371] width 1064 height 631
type input "[EMAIL_ADDRESS][DOMAIN_NAME]"
click at [551, 403] on form "Email address [EMAIL_ADDRESS][DOMAIN_NAME] Password Sign In" at bounding box center [532, 337] width 481 height 206
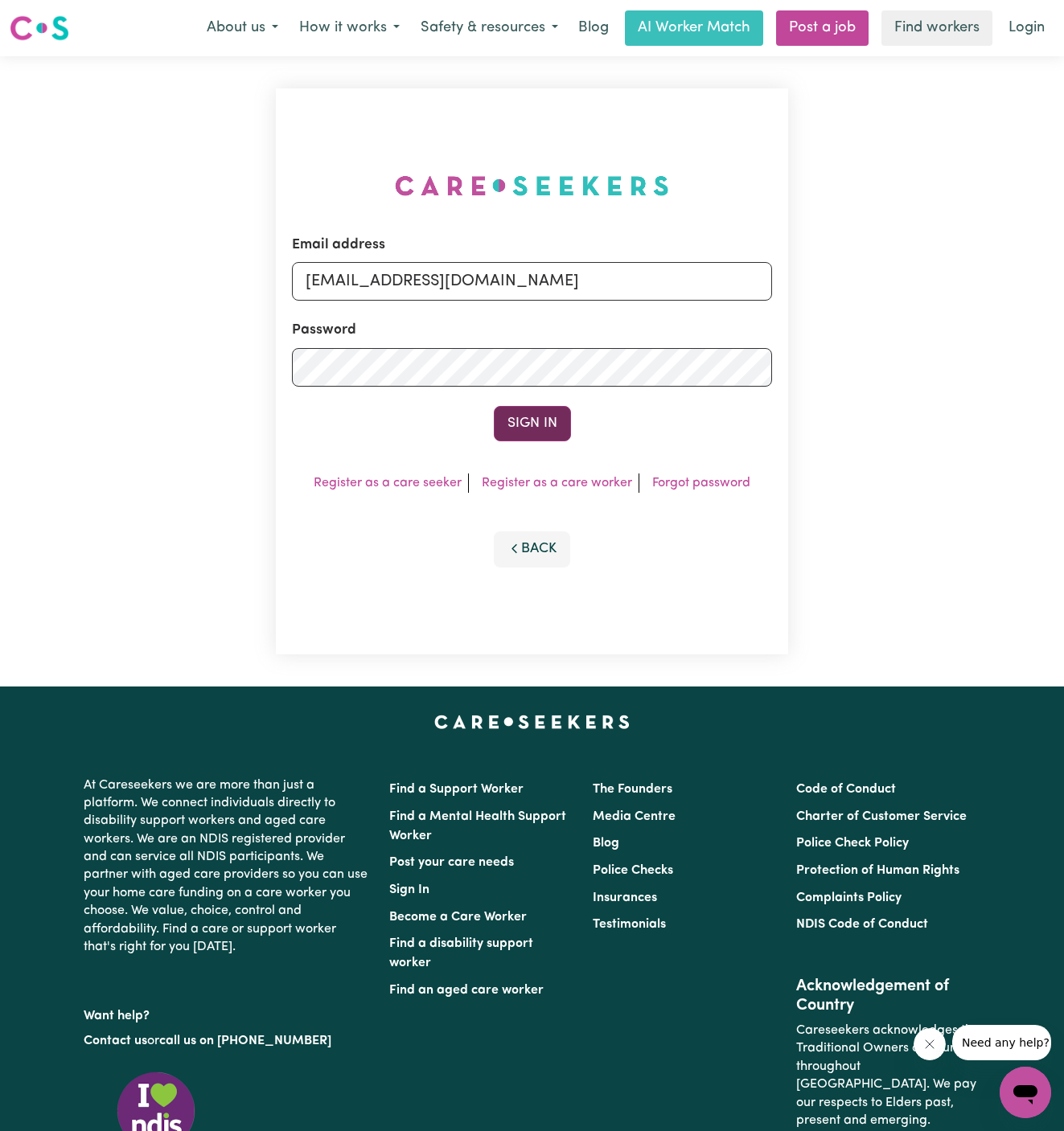
click at [549, 413] on button "Sign In" at bounding box center [532, 423] width 77 height 35
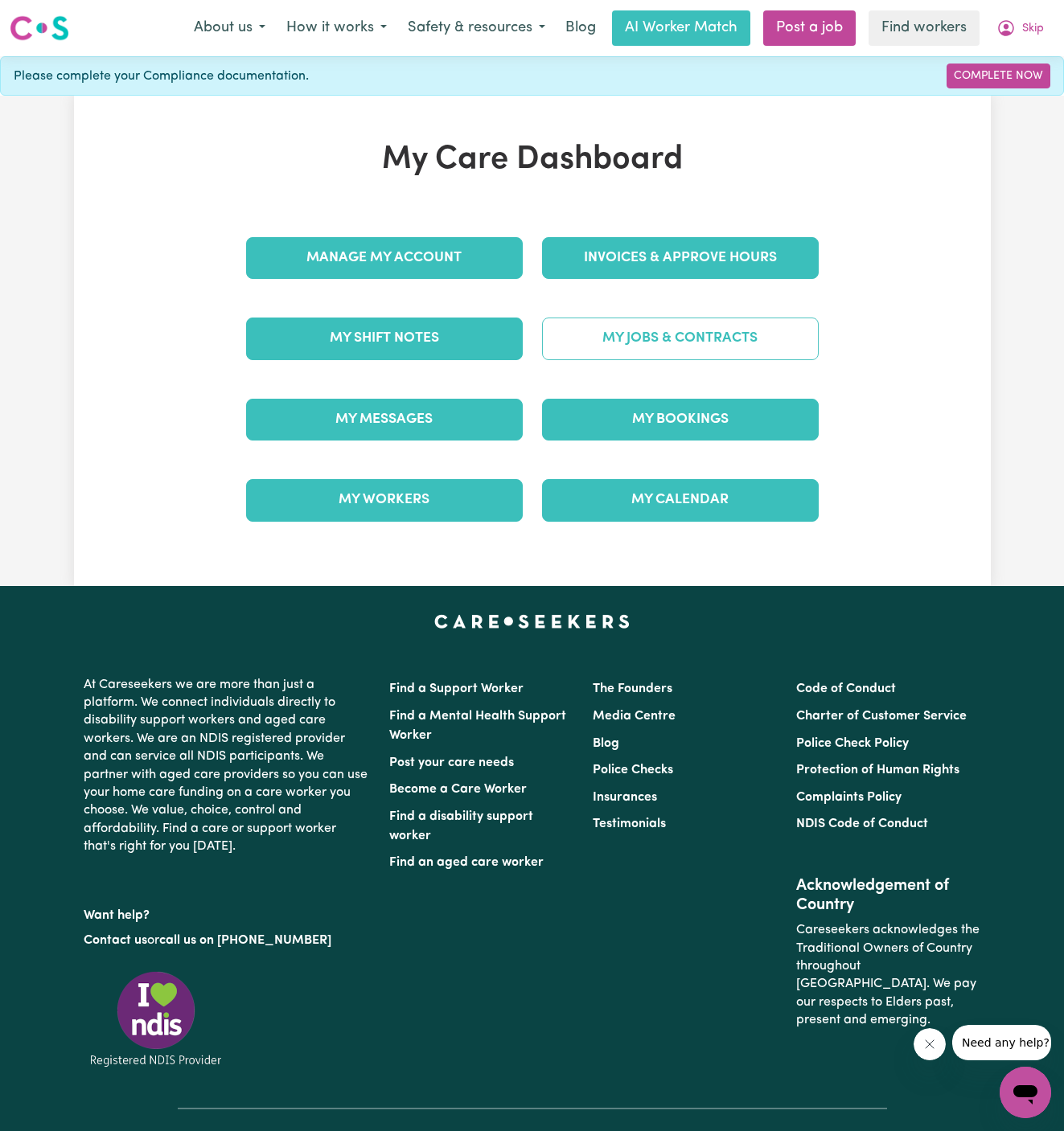
click at [699, 342] on link "My Jobs & Contracts" at bounding box center [680, 338] width 276 height 42
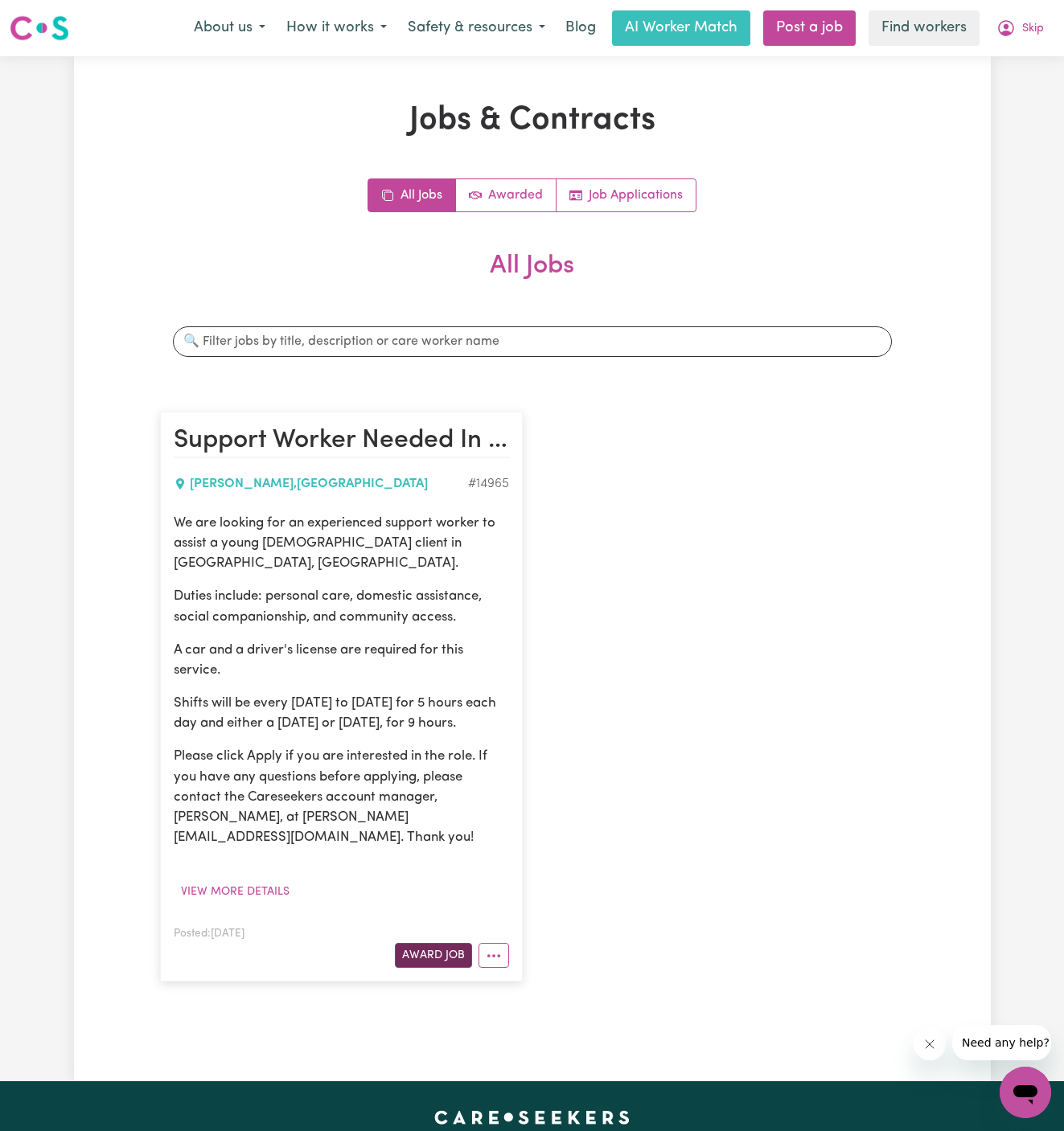
click at [430, 943] on button "Award Job" at bounding box center [433, 956] width 77 height 25
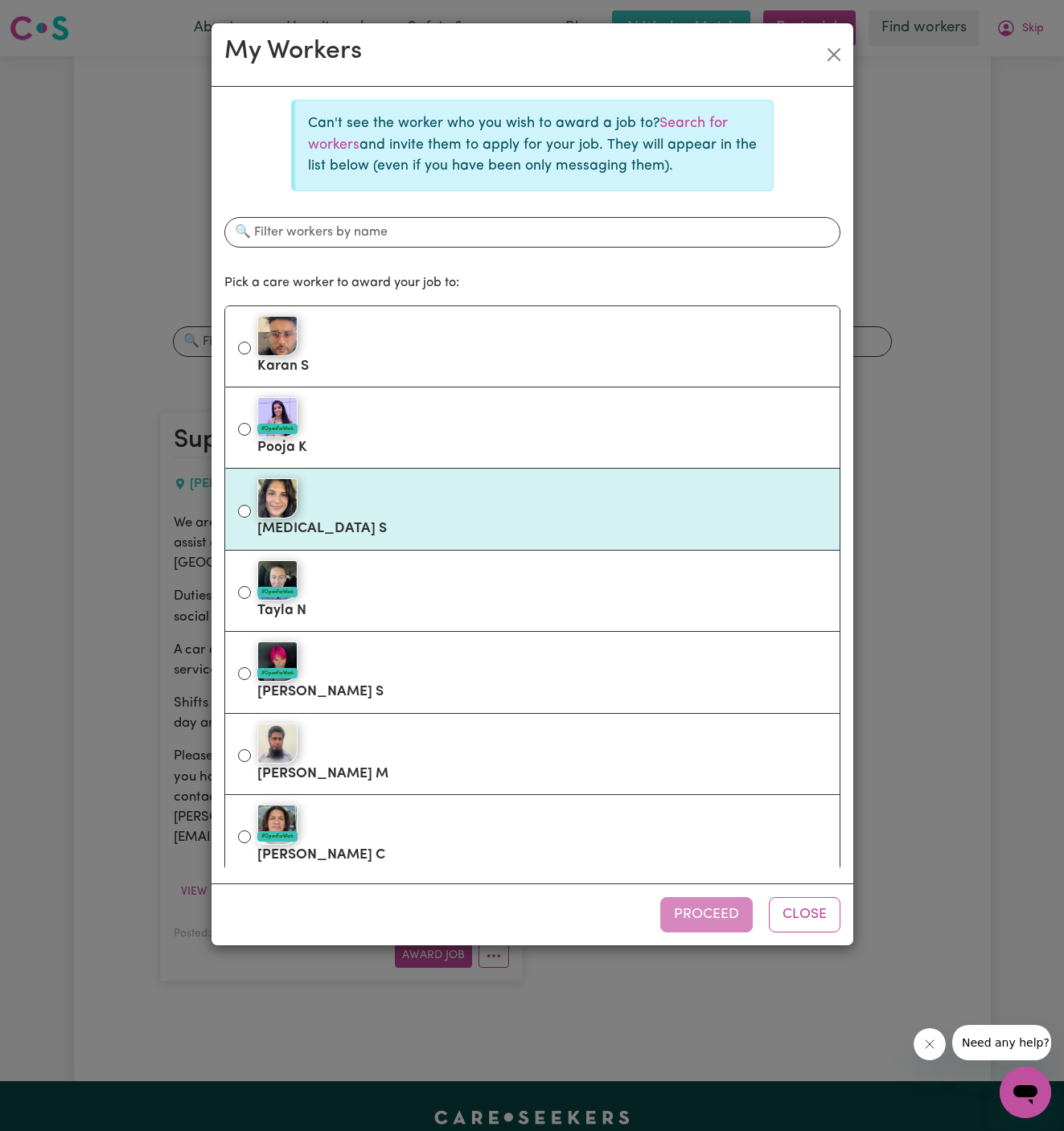
click at [539, 511] on div at bounding box center [542, 499] width 570 height 40
click at [251, 511] on input "[MEDICAL_DATA] S" at bounding box center [244, 511] width 13 height 13
radio input "true"
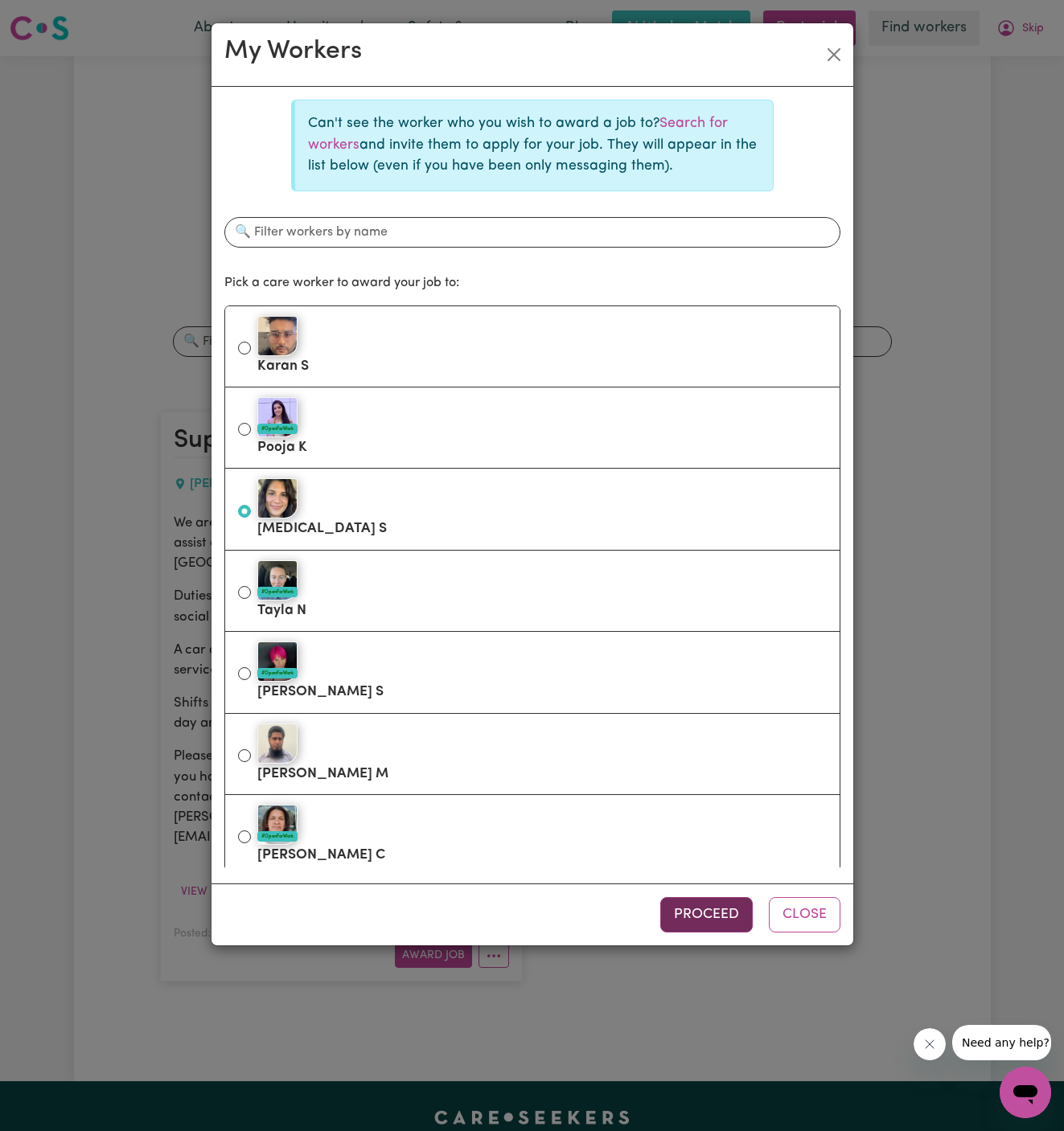
click at [694, 911] on button "Proceed" at bounding box center [706, 915] width 93 height 35
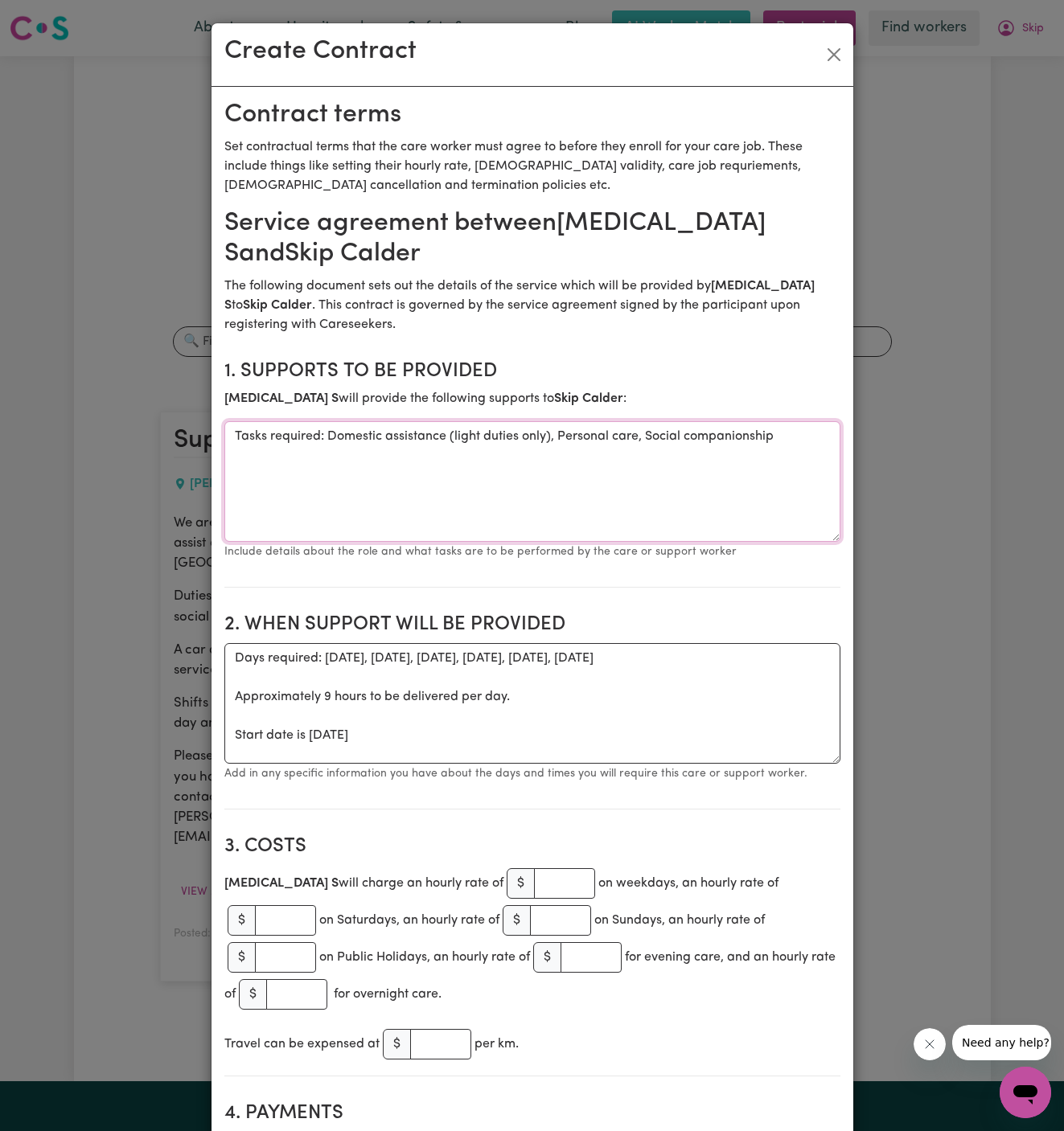
drag, startPoint x: 329, startPoint y: 435, endPoint x: 180, endPoint y: 423, distance: 149.5
click at [180, 423] on div "Create Contract Contract terms Set contractual terms that the care worker must …" at bounding box center [532, 566] width 1064 height 1131
type textarea "Domestic assistance (light duties only), Personal care, Social companionship"
drag, startPoint x: 226, startPoint y: 743, endPoint x: 212, endPoint y: 637, distance: 106.9
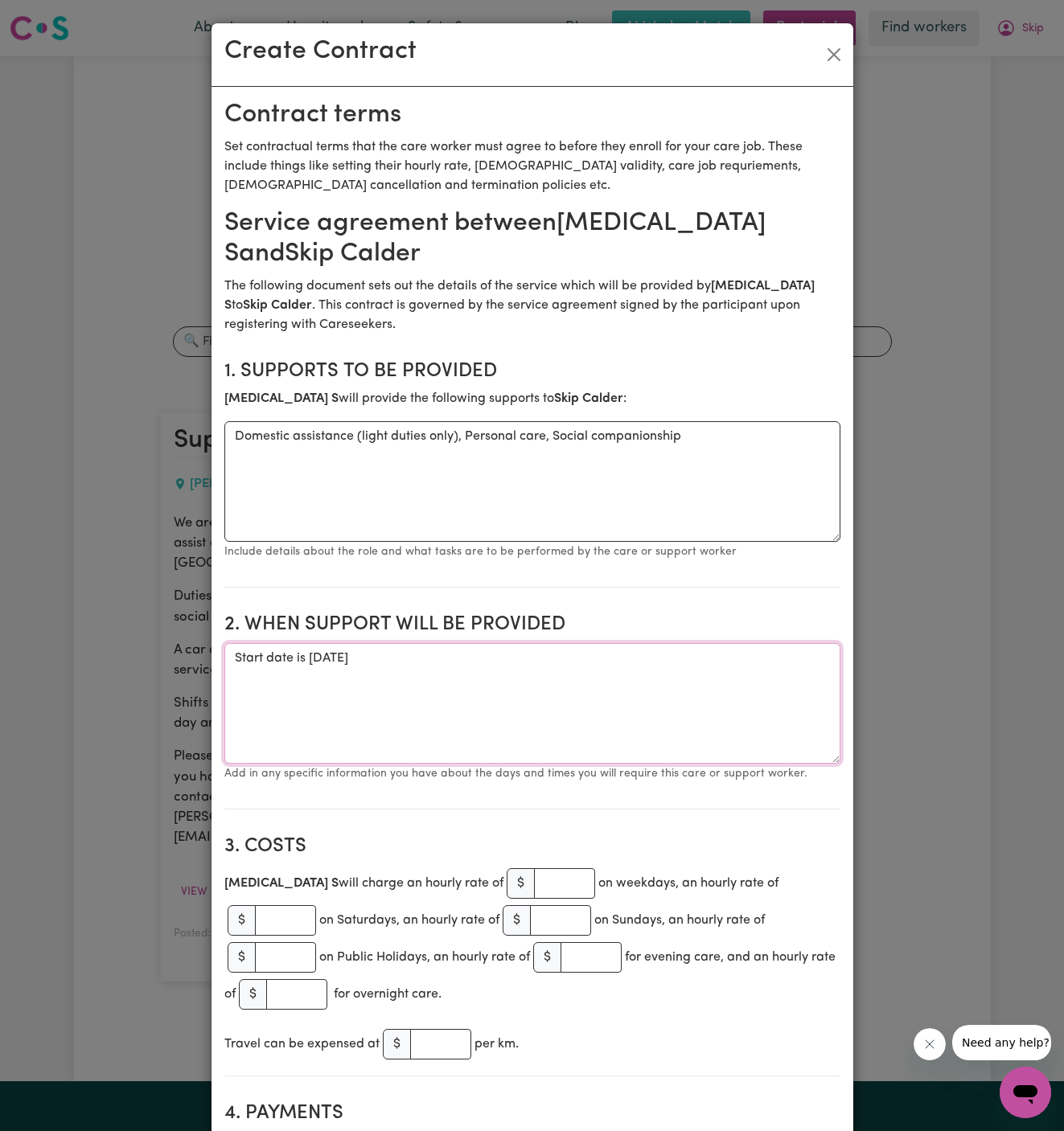
click at [498, 657] on textarea "Start date is [DATE]" at bounding box center [532, 703] width 616 height 120
click at [367, 662] on textarea "Start date is [DATE]" at bounding box center [532, 703] width 616 height 120
click at [401, 657] on textarea "Start date is [DATE]" at bounding box center [532, 703] width 616 height 120
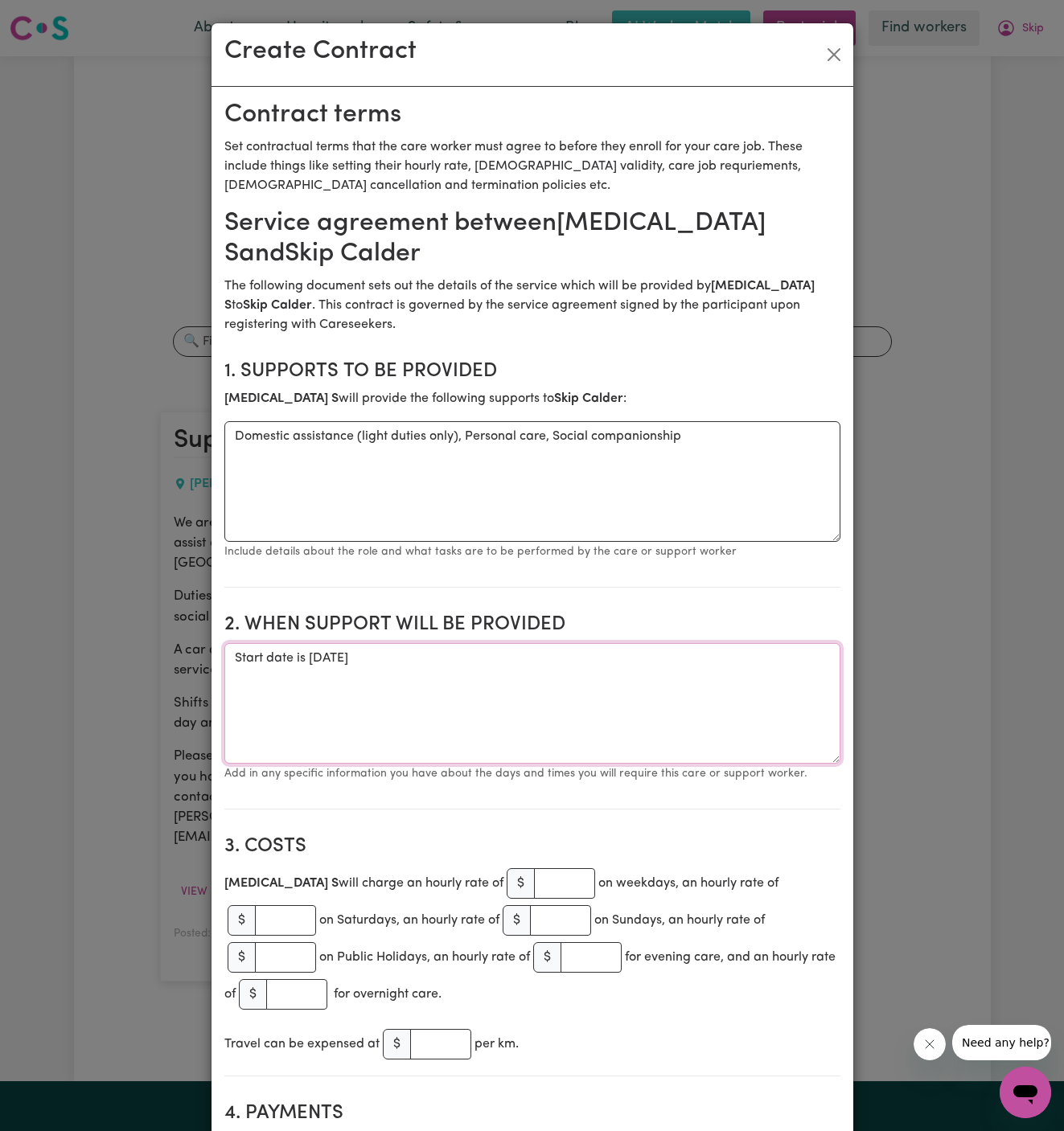
click at [494, 652] on textarea "Start date is [DATE]" at bounding box center [532, 703] width 616 height 120
click at [598, 657] on textarea "Start date is [DATE] from 4 pm to 8 pm ( initial buddy shift)" at bounding box center [532, 703] width 616 height 120
click at [464, 652] on textarea "Start date is [DATE] from 4 pm to 8 pm (initial buddy shift)" at bounding box center [532, 703] width 616 height 120
click at [334, 659] on textarea "Start date is [DATE], from 4 pm to 8 pm (initial buddy shift)" at bounding box center [532, 703] width 616 height 120
click at [469, 702] on textarea "Start date is [DATE], from 4 pm to 8 pm (initial buddy shift)" at bounding box center [532, 703] width 616 height 120
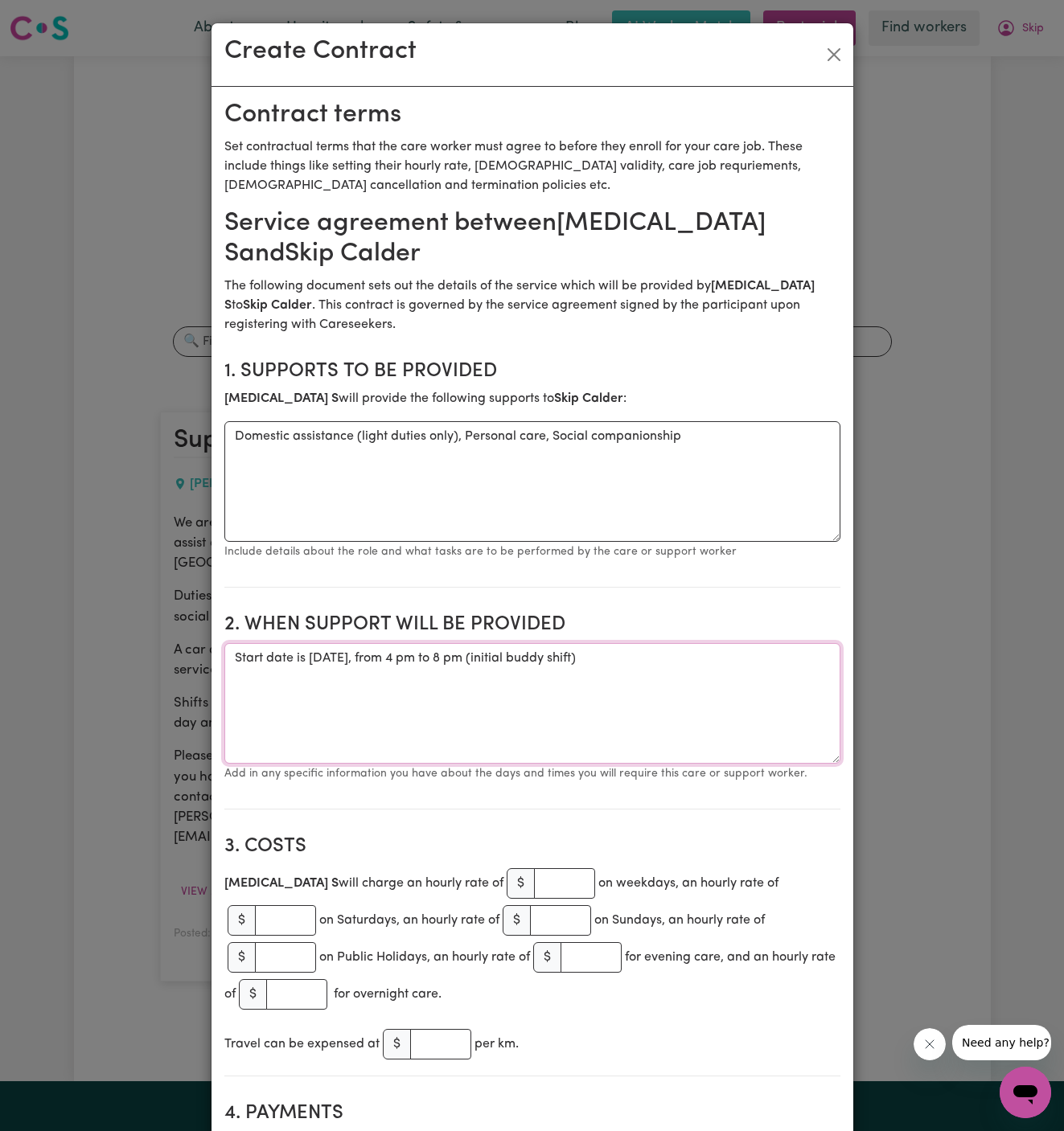
type textarea "Start date is [DATE], from 4 pm to 8 pm (initial buddy shift)"
click at [534, 887] on input "number" at bounding box center [564, 884] width 61 height 31
type input "45"
click at [576, 773] on small "Add in any specific information you have about the days and times you will requ…" at bounding box center [516, 773] width 583 height 12
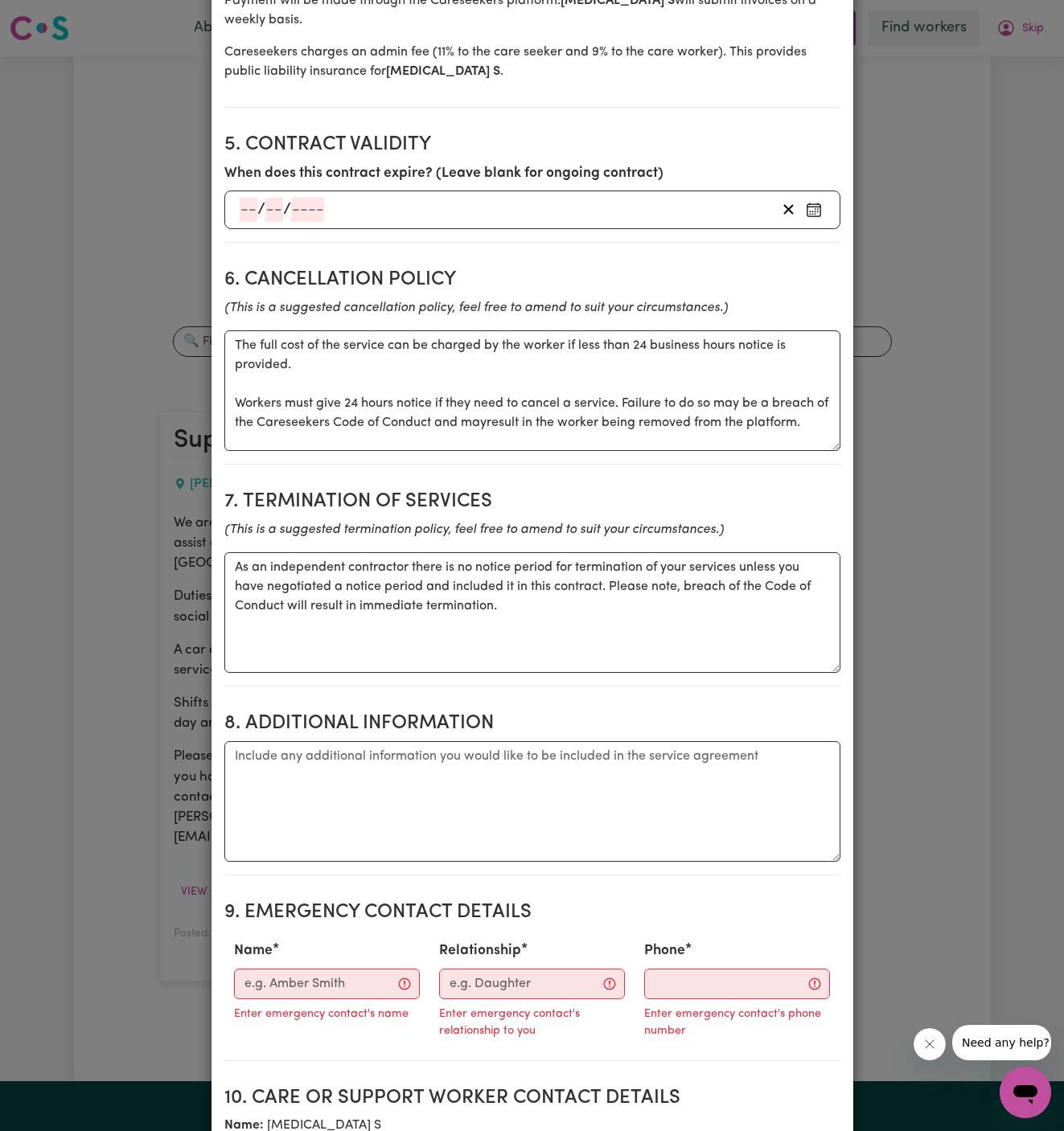
scroll to position [1272, 0]
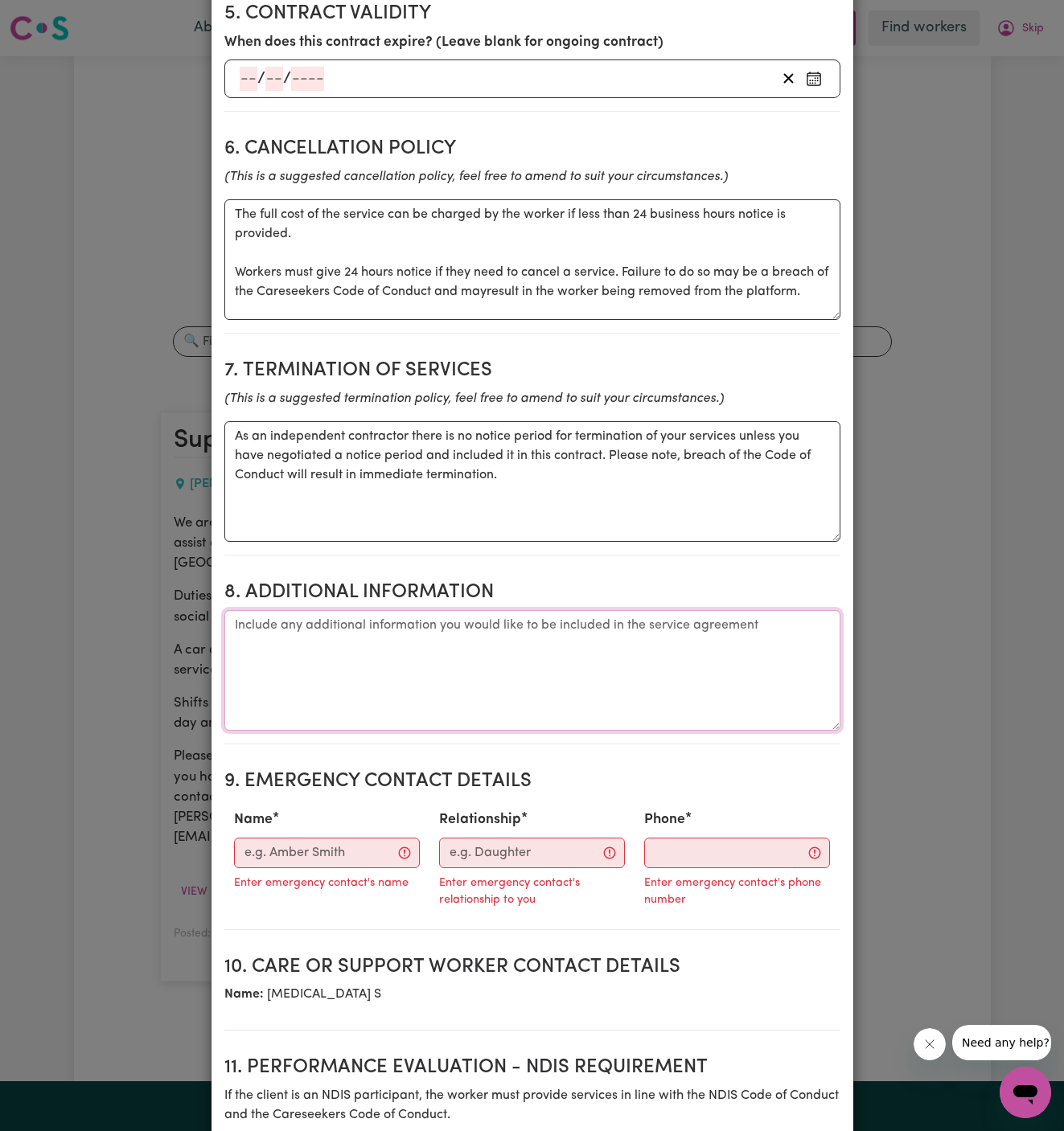
click at [742, 649] on textarea "Additional information" at bounding box center [532, 671] width 616 height 120
paste textarea "[STREET_ADDRESS][PERSON_NAME][PERSON_NAME]"
type textarea "Client's Address: [STREET_ADDRESS][PERSON_NAME][PERSON_NAME]"
click at [358, 838] on input "Name" at bounding box center [327, 853] width 185 height 31
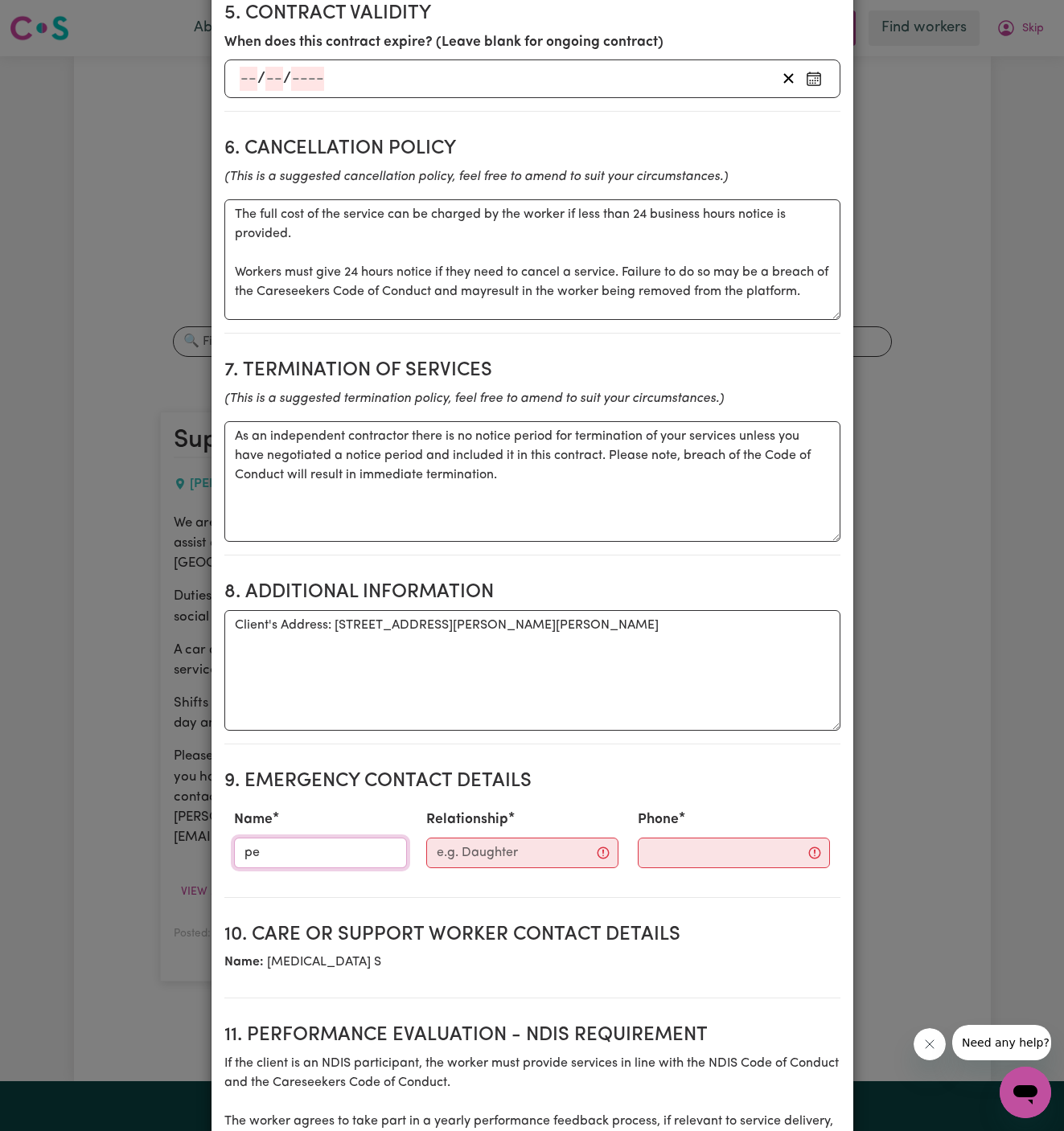
type input "p"
type input "[PERSON_NAME]"
click at [529, 813] on div "Relationship" at bounding box center [522, 839] width 211 height 71
click at [504, 838] on input "Relationship" at bounding box center [522, 853] width 192 height 31
paste input "Me Care Support"
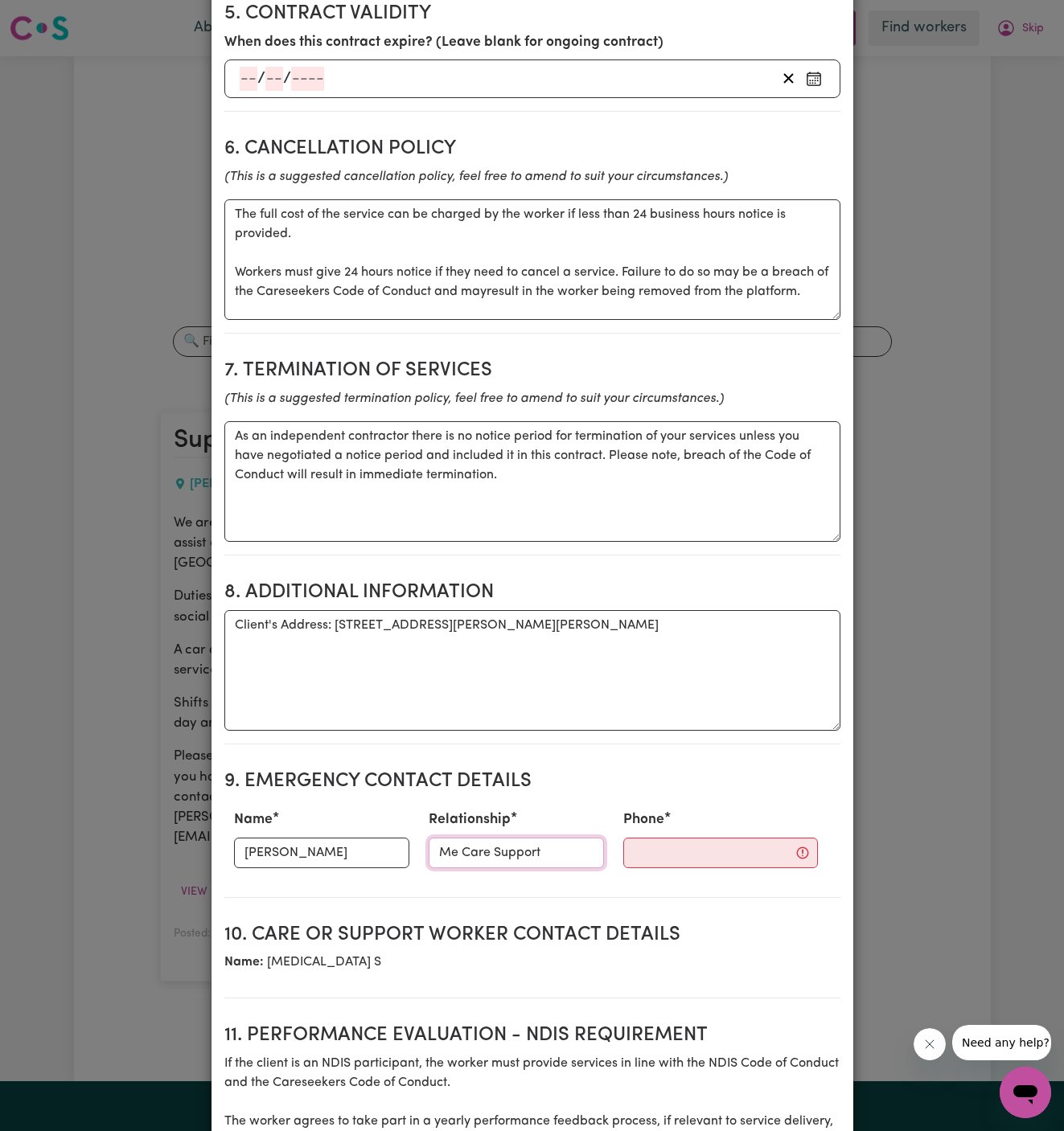
type input "Me Care Support"
click at [700, 838] on input "Phone" at bounding box center [720, 853] width 195 height 31
paste input "0466 993 828"
type input "0466 993 828"
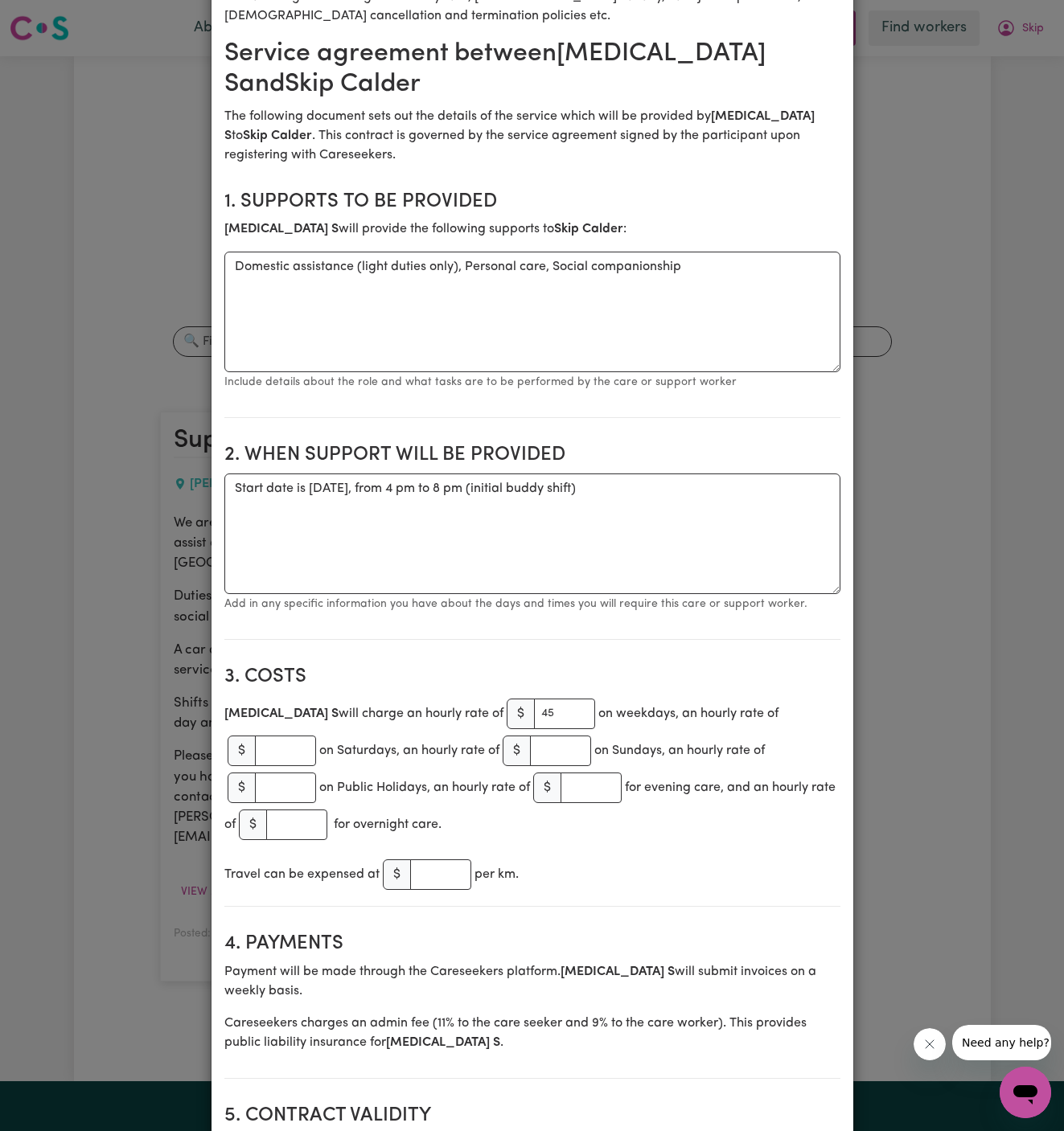
scroll to position [175, 0]
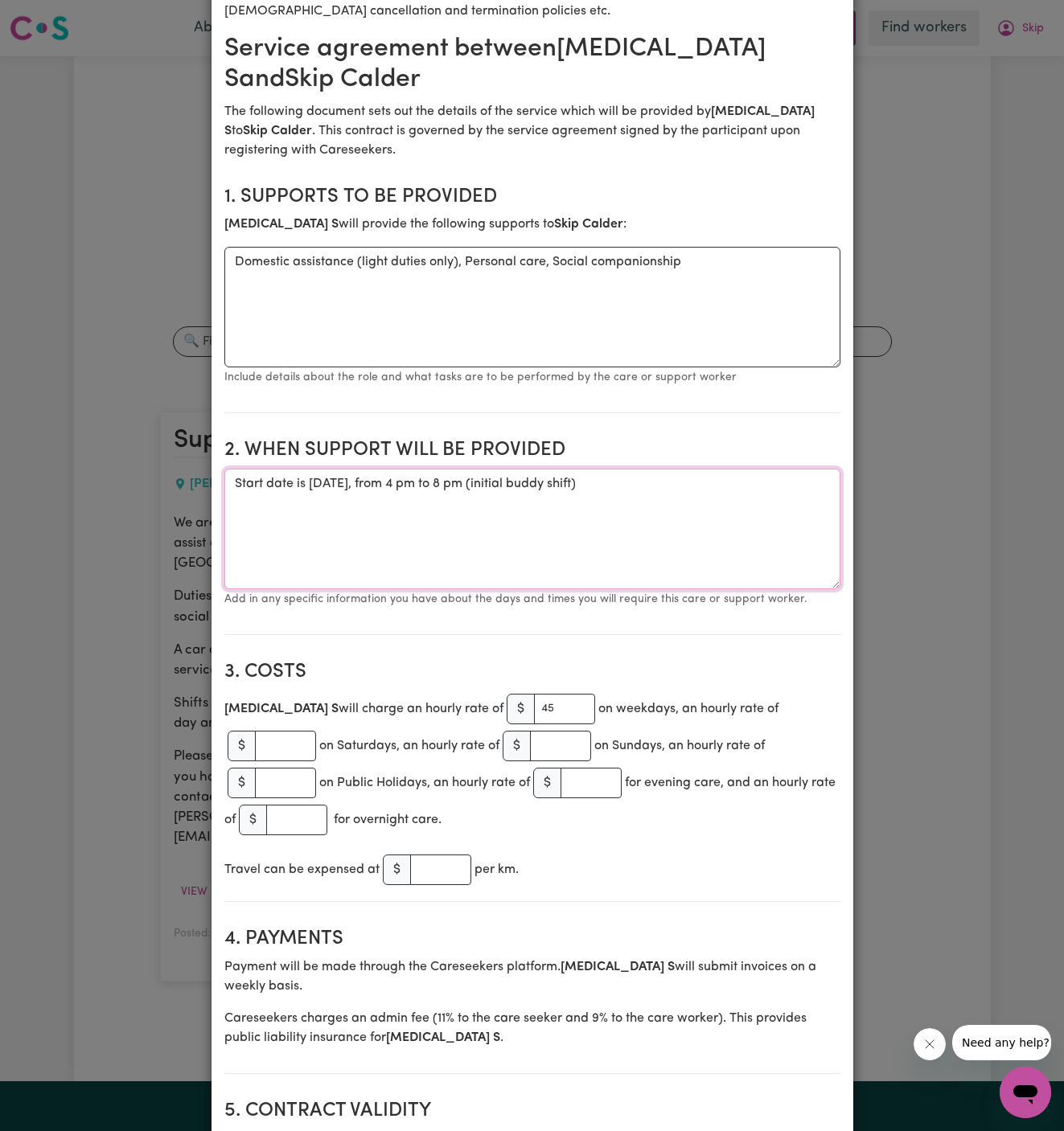
click at [615, 477] on textarea "Start date is [DATE], from 4 pm to 8 pm (initial buddy shift)" at bounding box center [532, 529] width 616 height 120
click at [681, 469] on textarea "Start date is [DATE], from 4 pm to 8 pm (buddy shift)" at bounding box center [532, 529] width 616 height 120
click at [747, 510] on textarea "Start date is [DATE], from 4 pm to 8 pm (buddy shift)" at bounding box center [532, 529] width 616 height 120
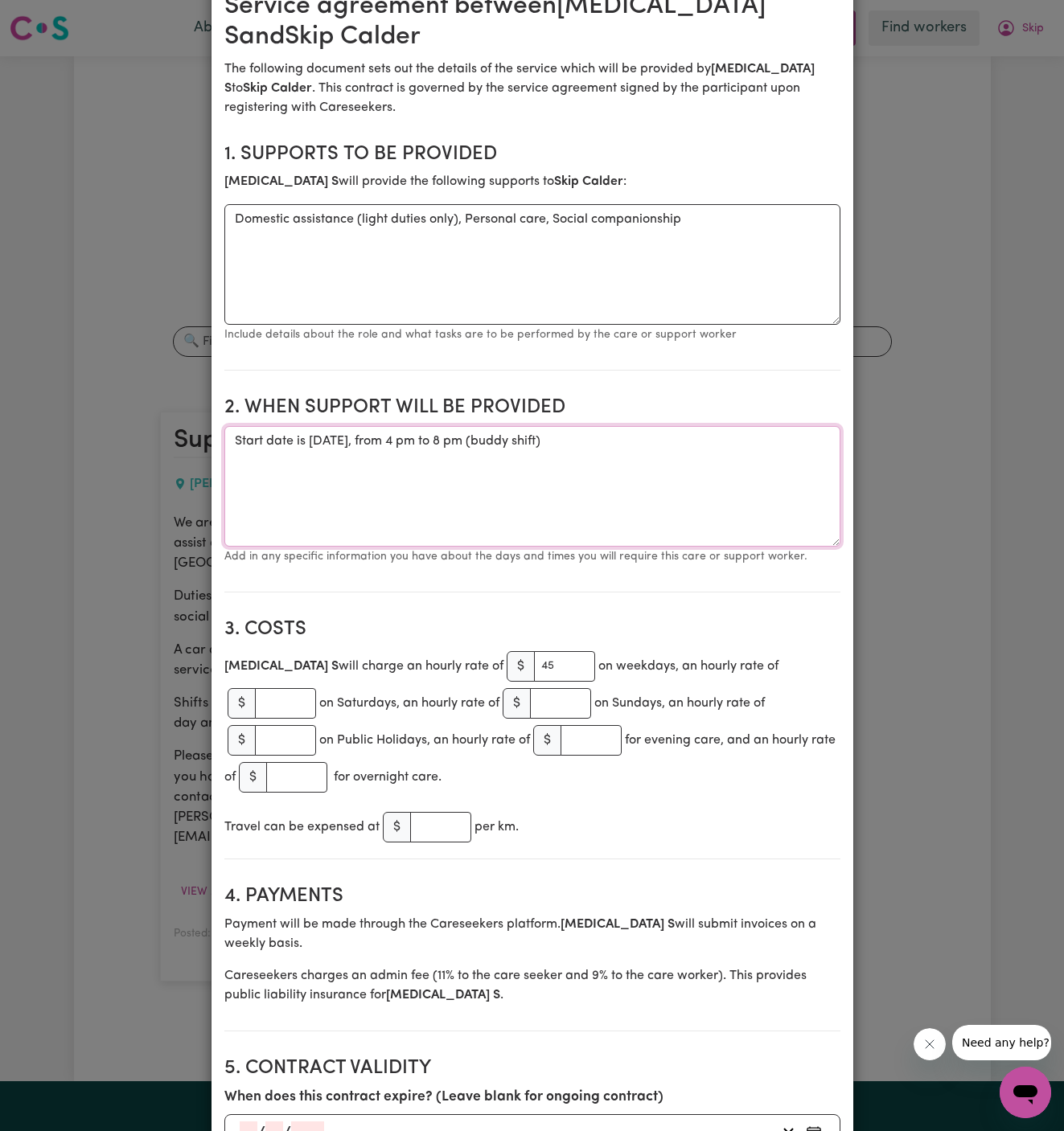
click at [797, 446] on textarea "Start date is [DATE], from 4 pm to 8 pm (buddy shift)" at bounding box center [532, 486] width 616 height 120
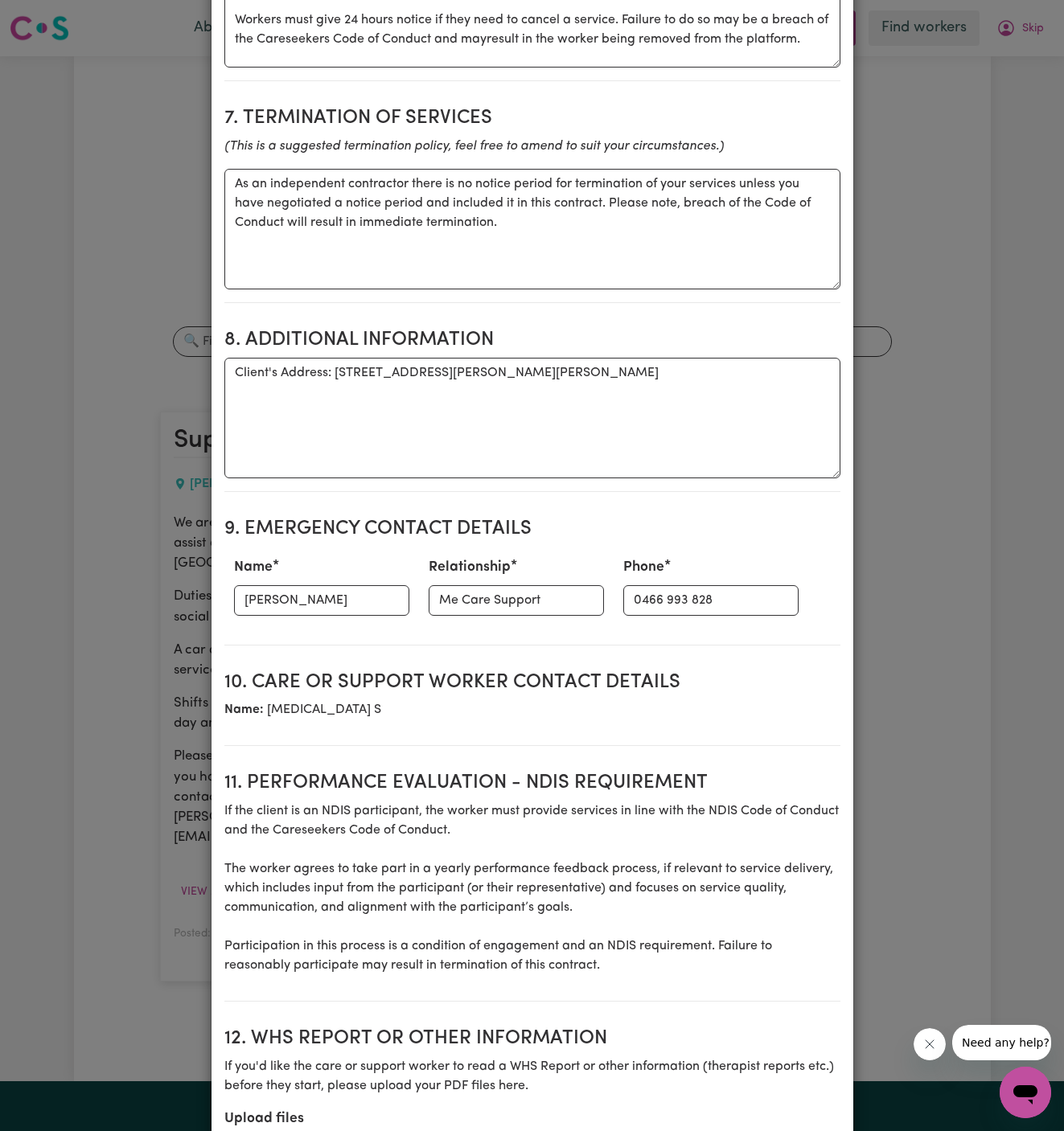
scroll to position [1539, 0]
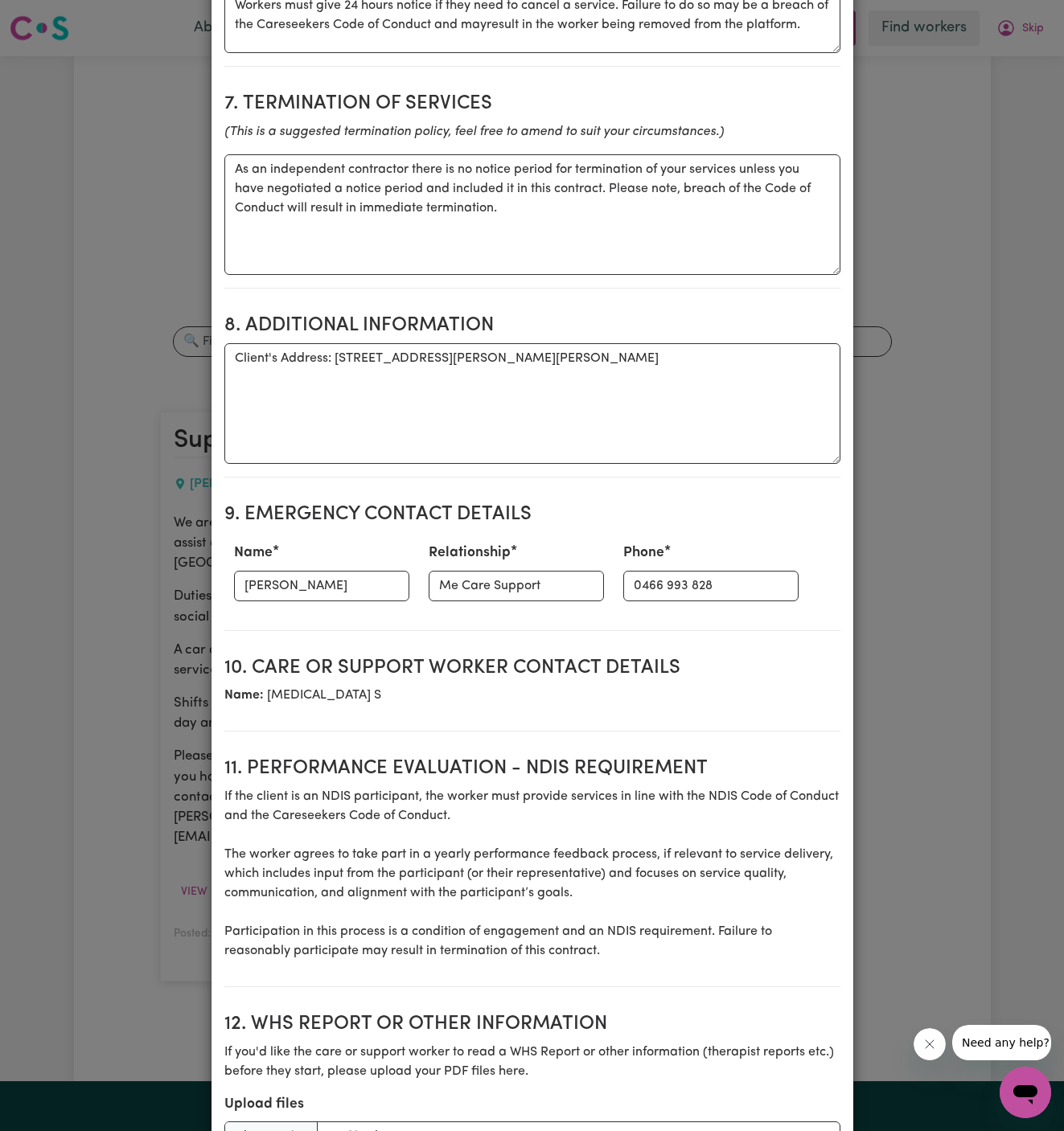
type textarea "Start date is [DATE], from 4 pm to 8 pm (buddy shift)"
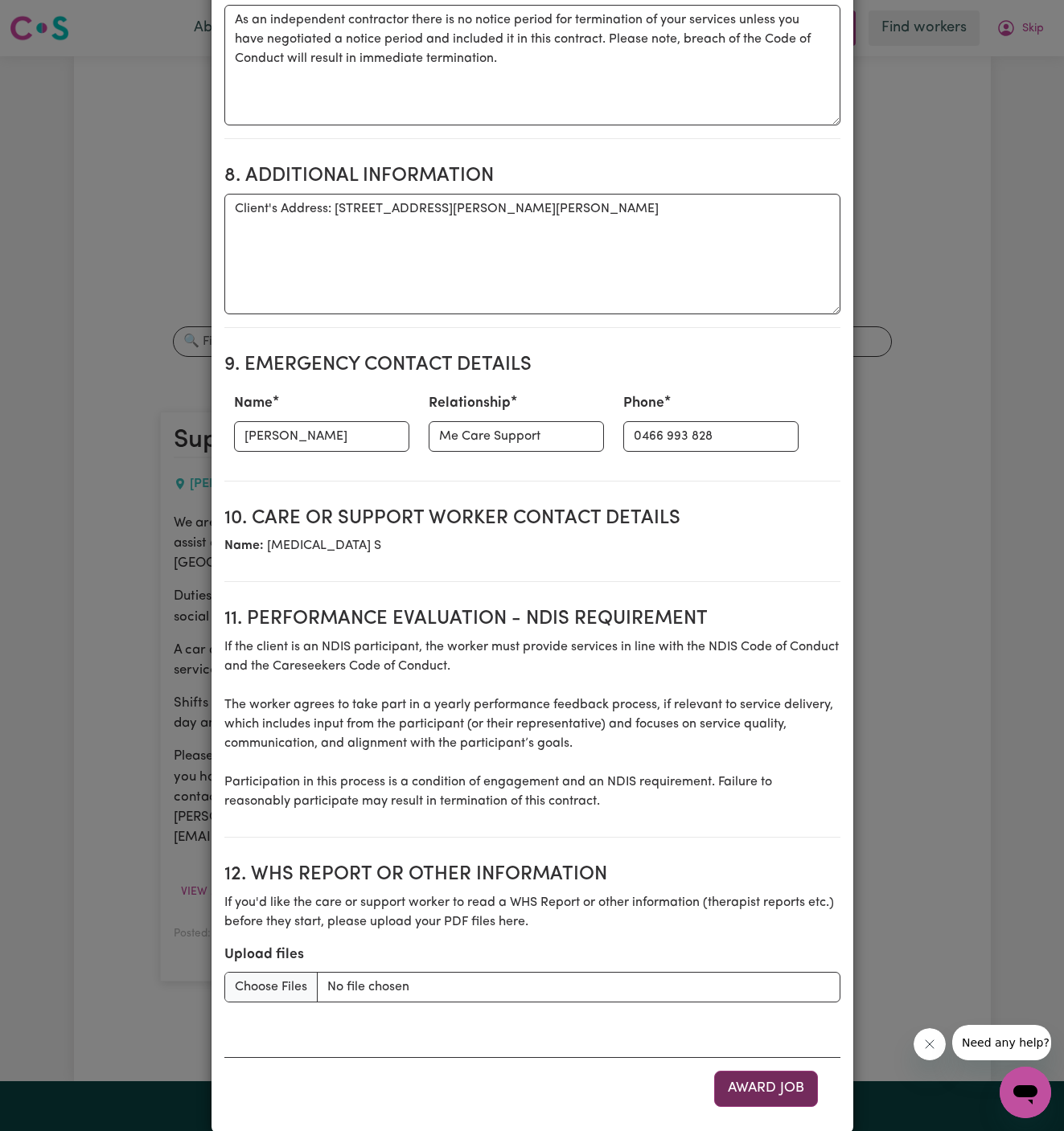
click at [763, 1071] on button "Award Job" at bounding box center [766, 1088] width 104 height 35
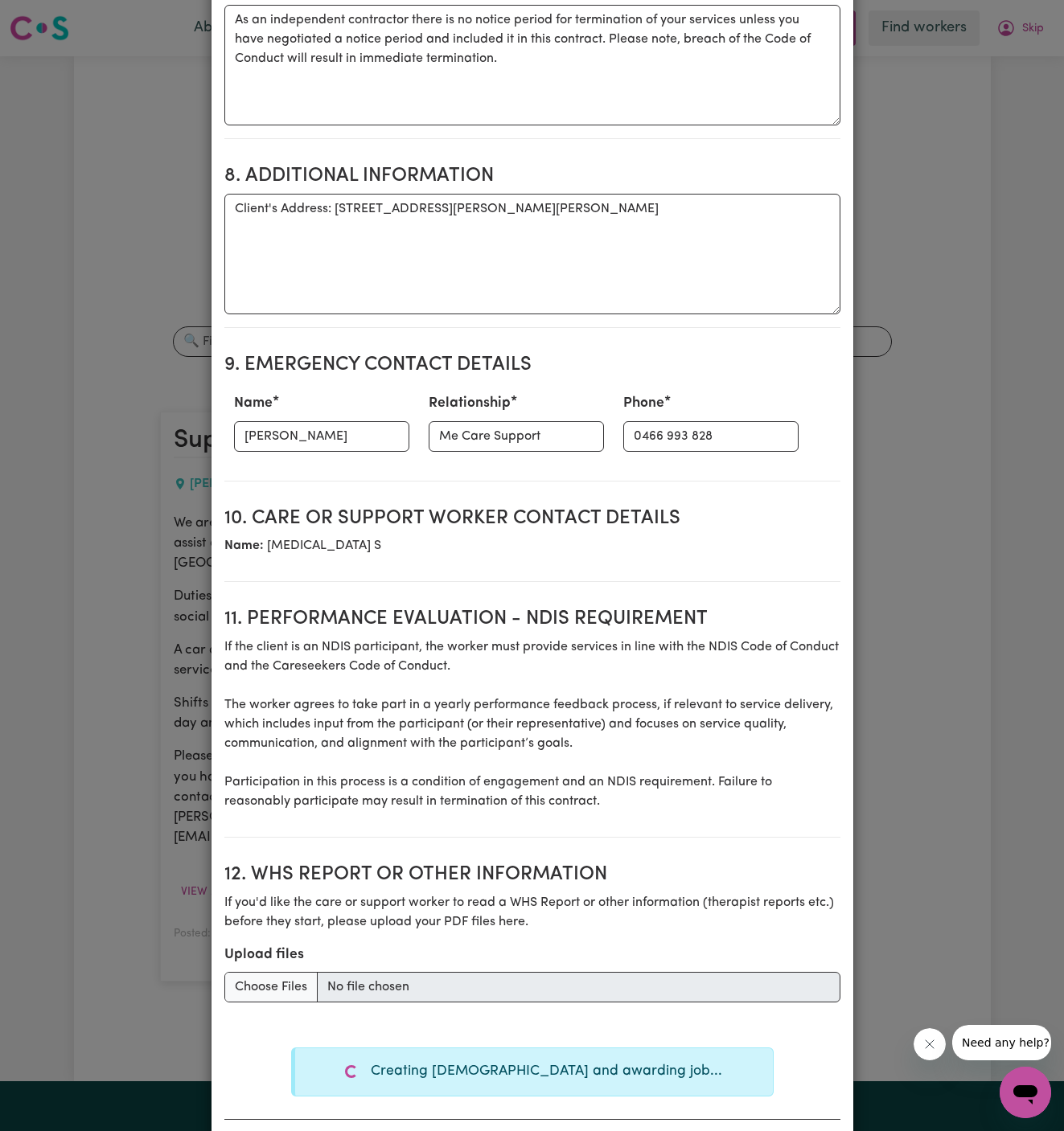
type textarea "Tasks required: Domestic assistance (light duties only), Personal care, Social …"
type textarea "Days required: [DATE], [DATE], [DATE], [DATE], [DATE], [DATE] Approximately 9 h…"
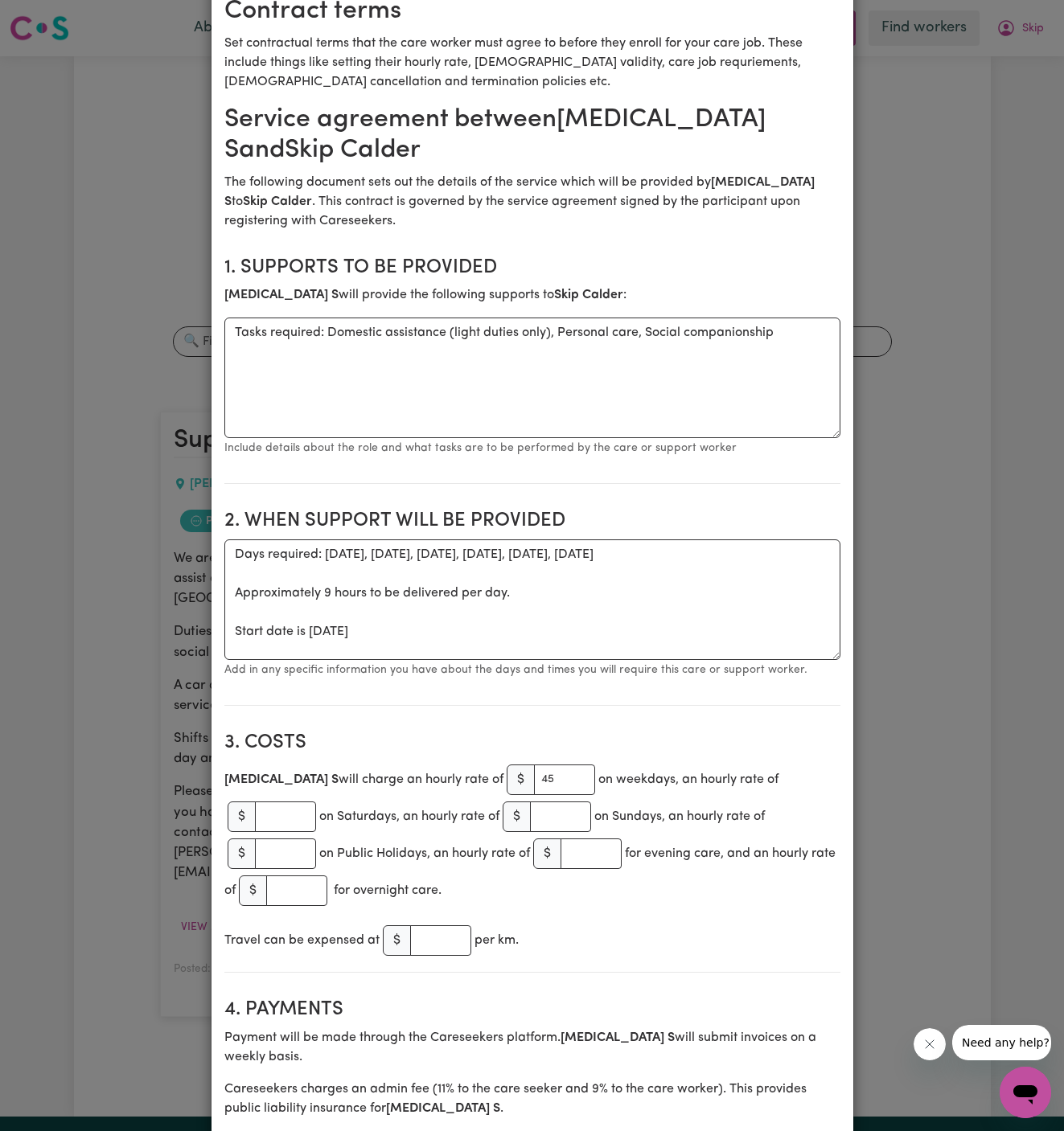
scroll to position [0, 0]
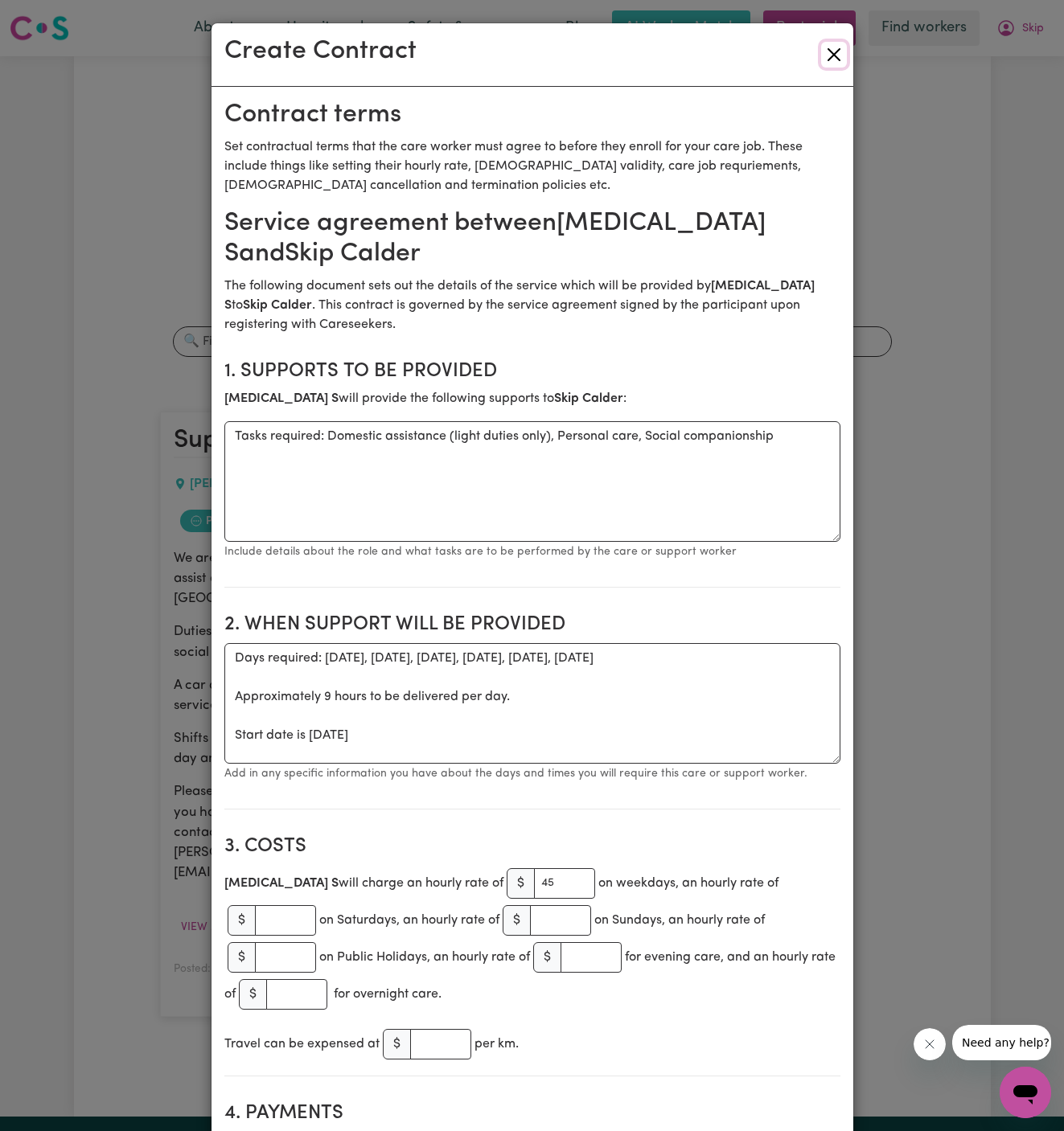
click at [828, 58] on button "Close" at bounding box center [833, 54] width 26 height 26
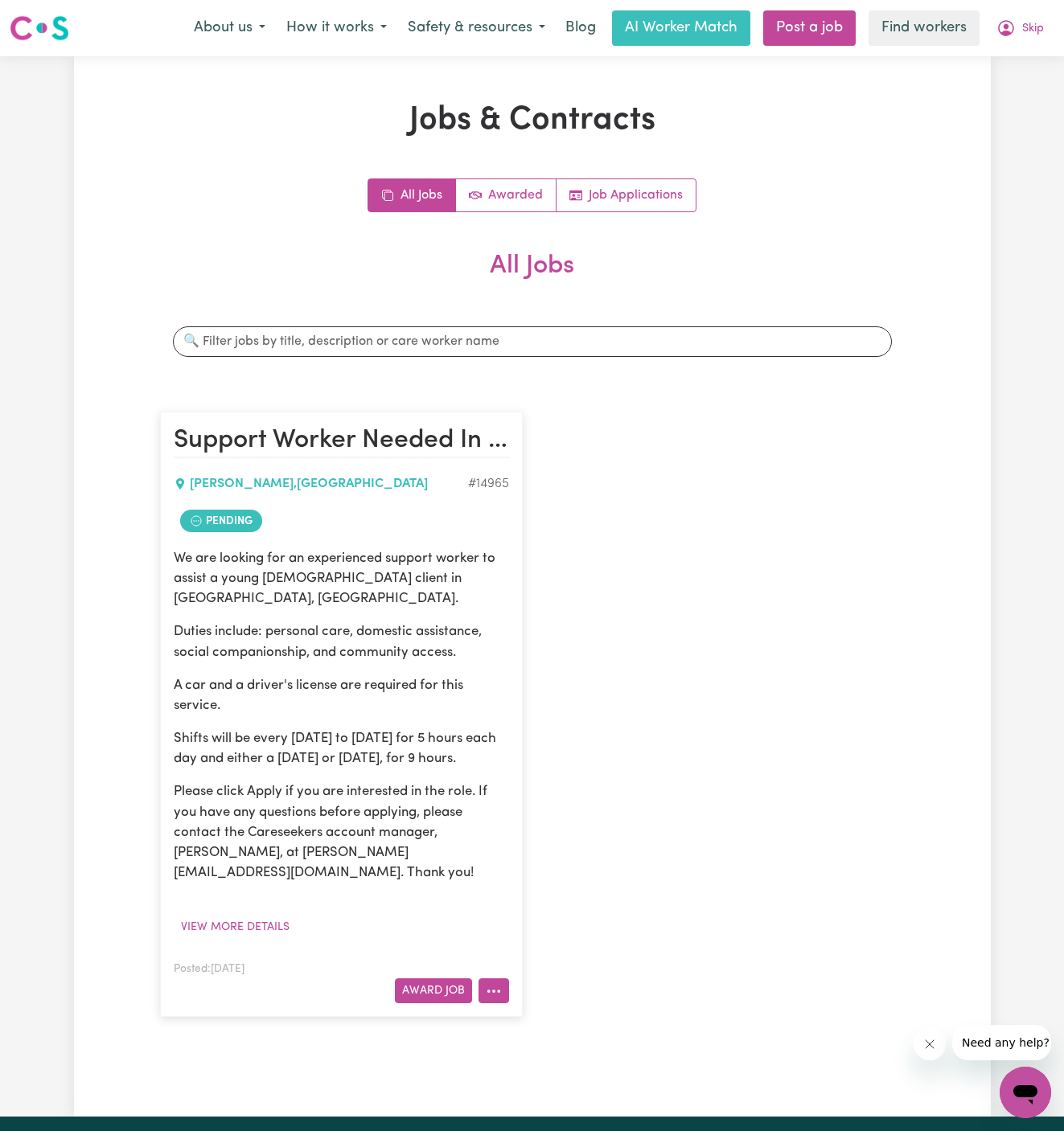
click at [496, 979] on button "More options" at bounding box center [494, 992] width 31 height 25
click at [573, 842] on link "Hide Job" at bounding box center [557, 858] width 156 height 33
click at [480, 979] on button "More options" at bounding box center [494, 992] width 31 height 25
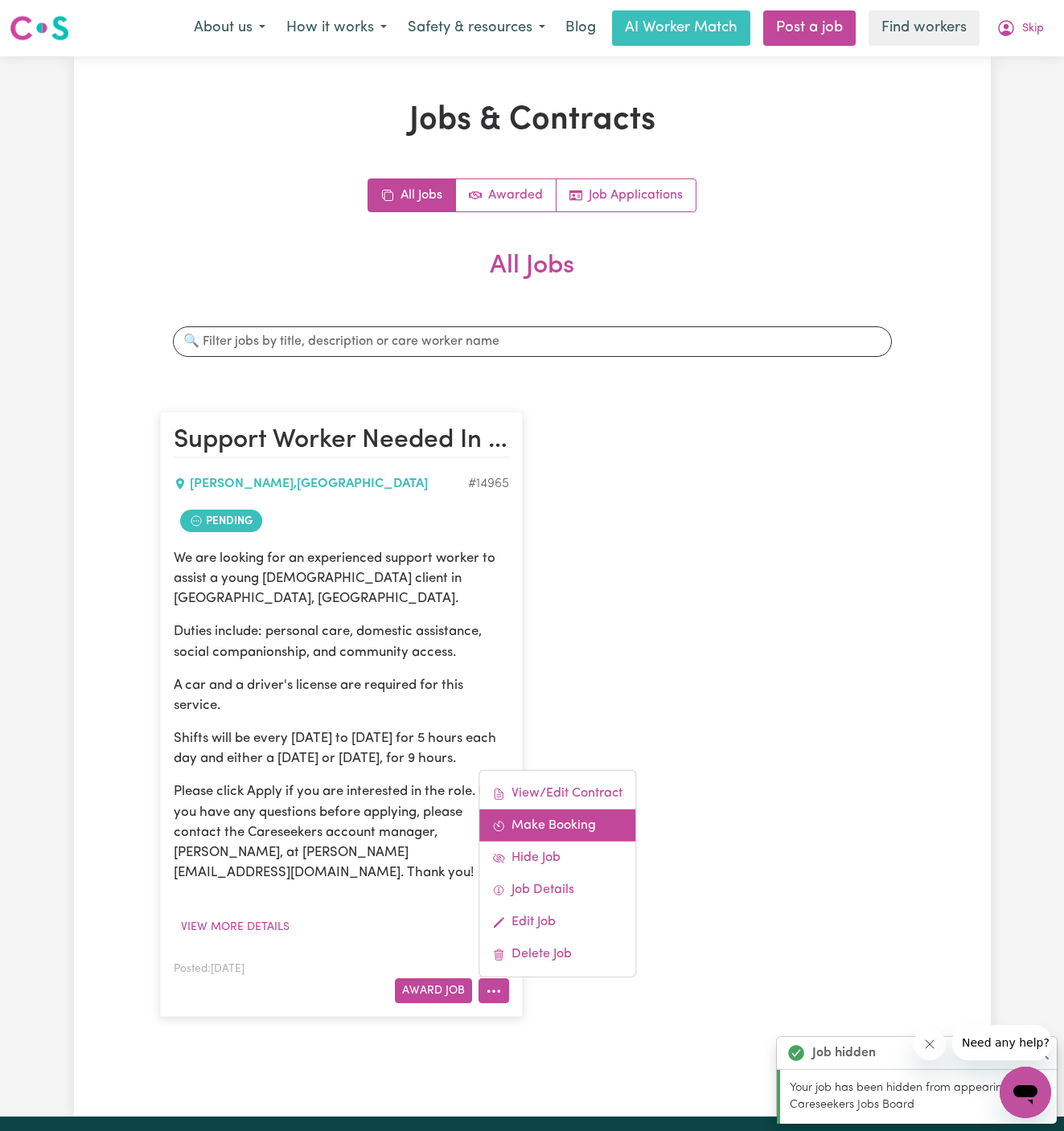
click at [555, 809] on link "Make Booking" at bounding box center [557, 825] width 156 height 33
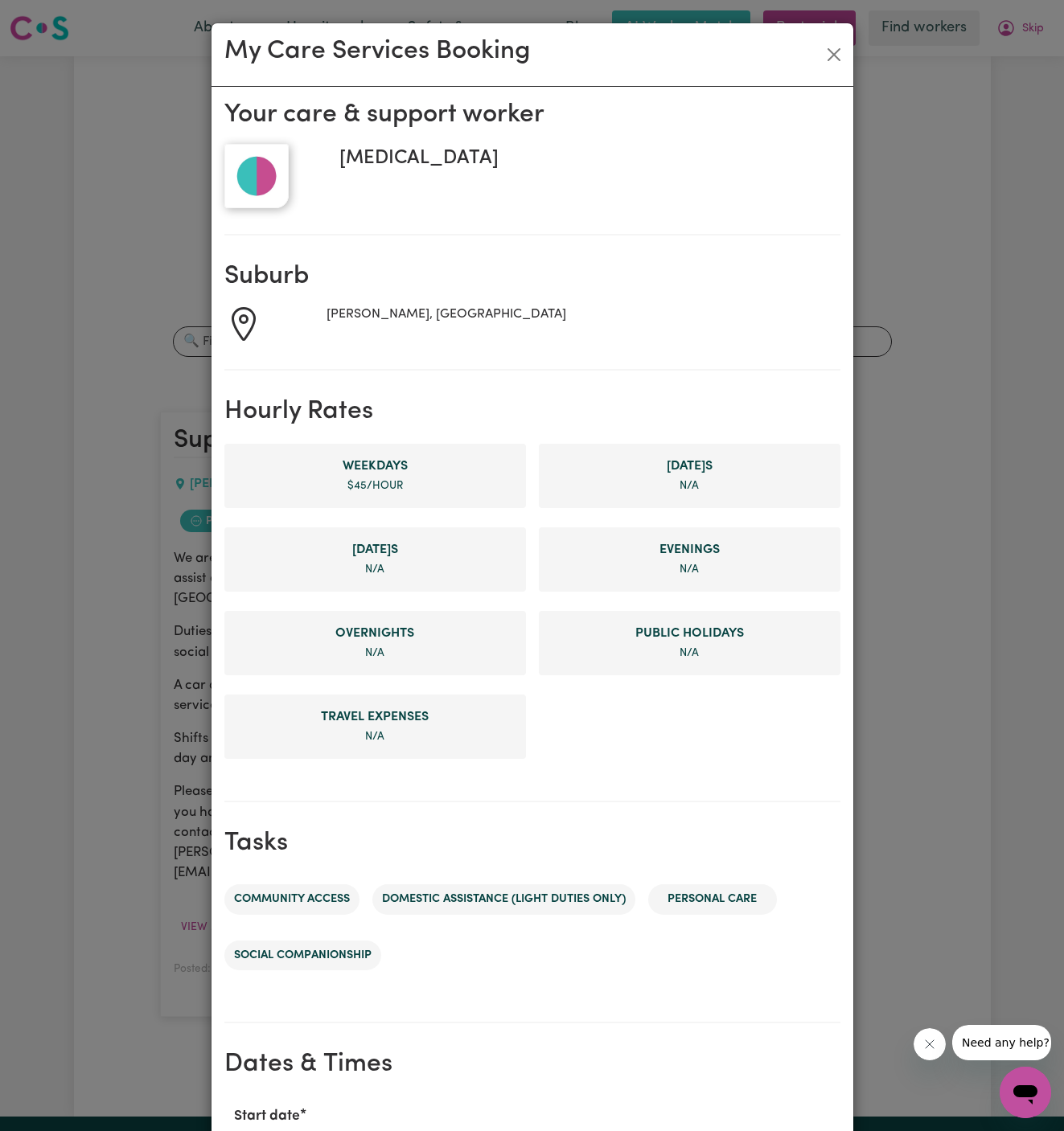
scroll to position [424, 0]
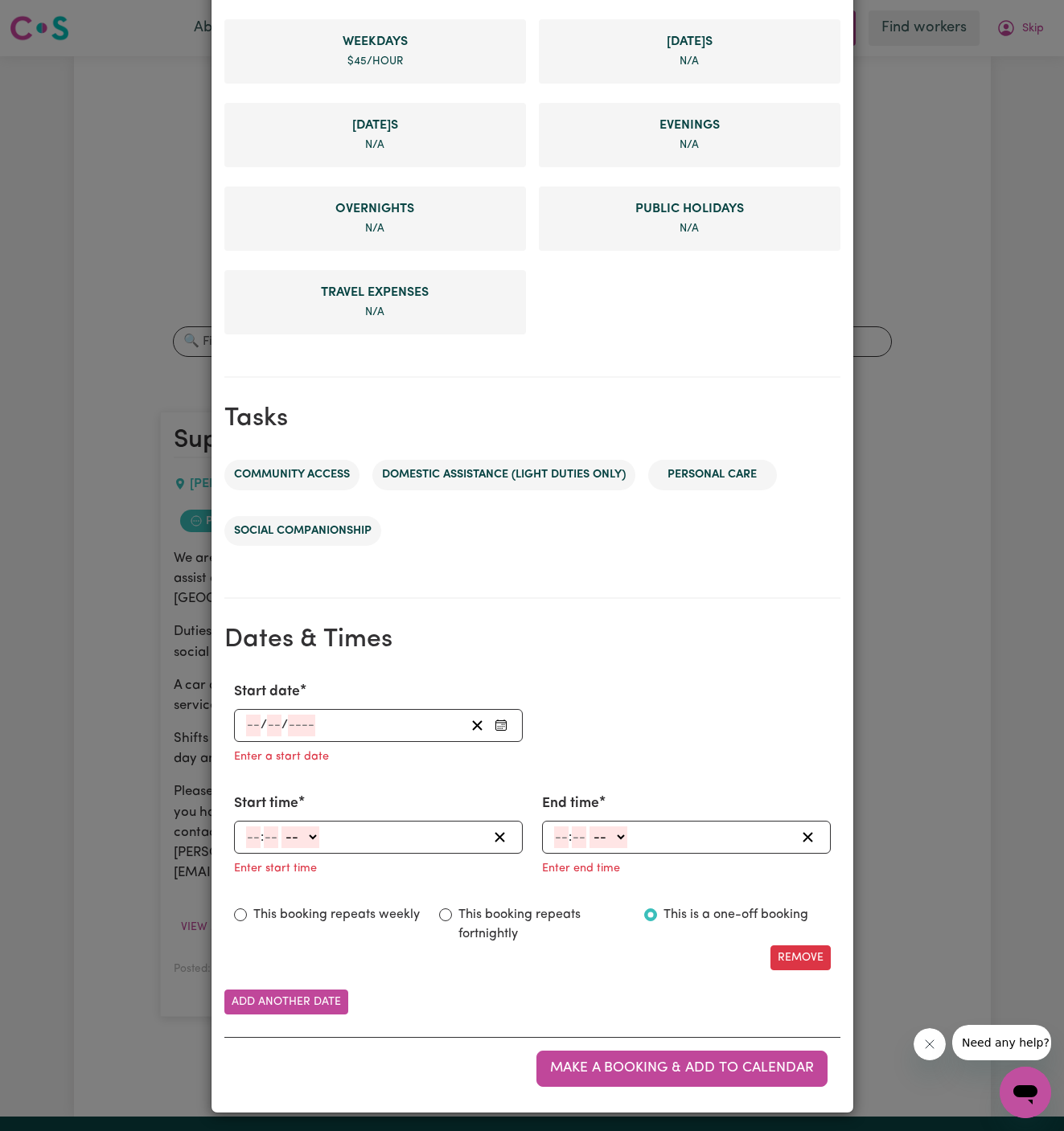
click at [256, 726] on input "number" at bounding box center [253, 726] width 14 height 22
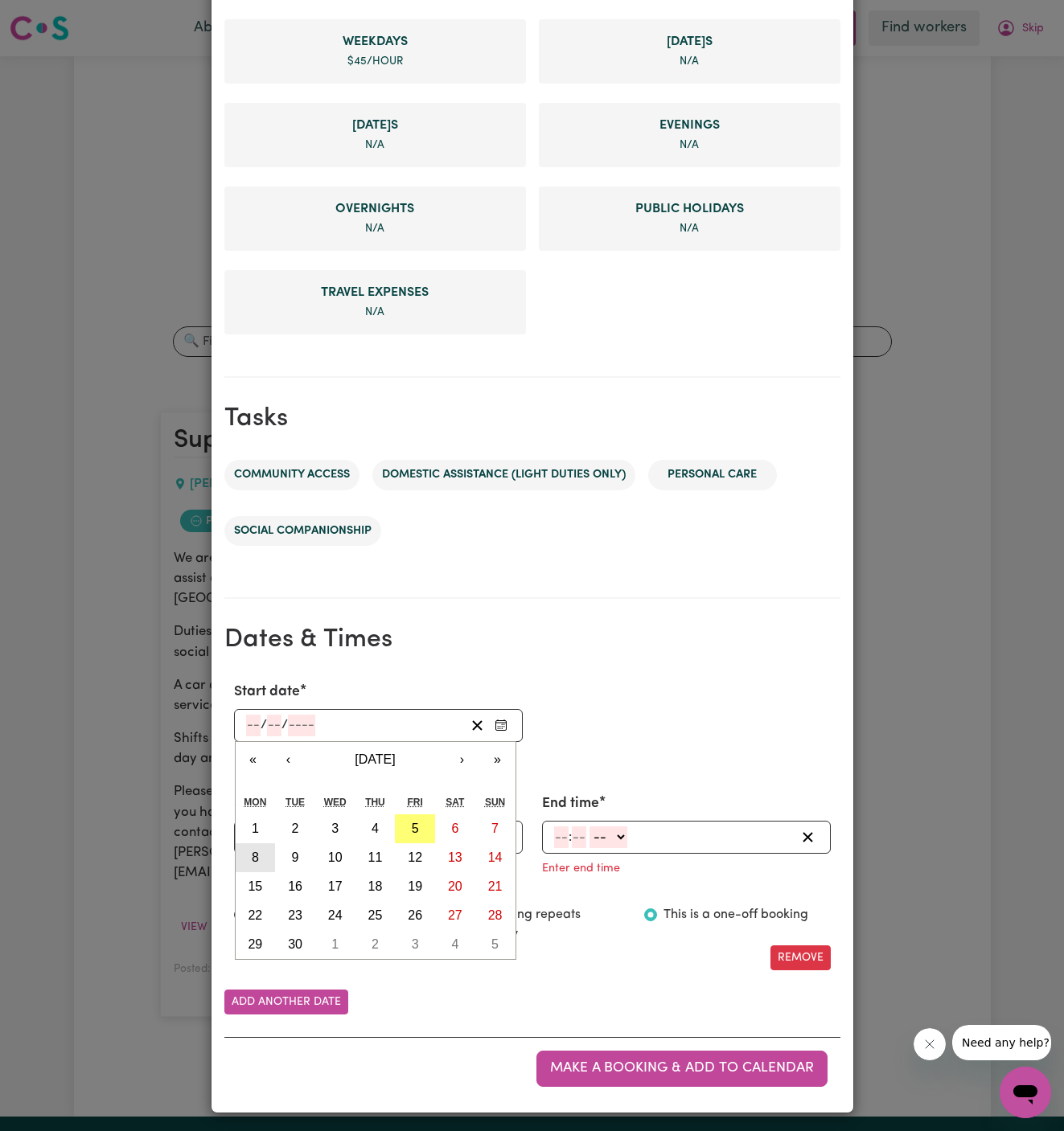
click at [251, 856] on abbr "8" at bounding box center [255, 857] width 8 height 13
type input "[DATE]"
type input "8"
type input "9"
type input "2025"
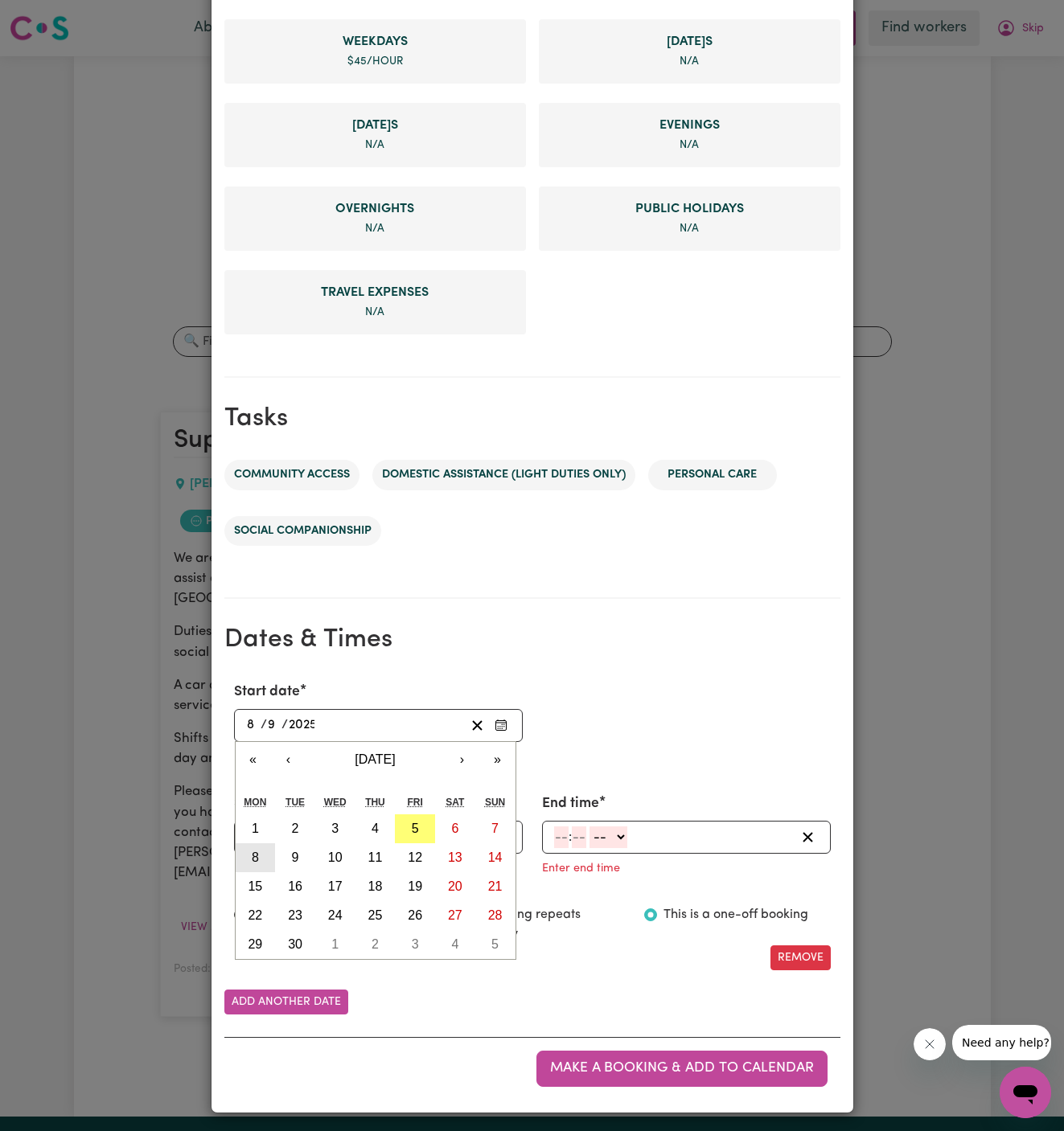
scroll to position [392, 0]
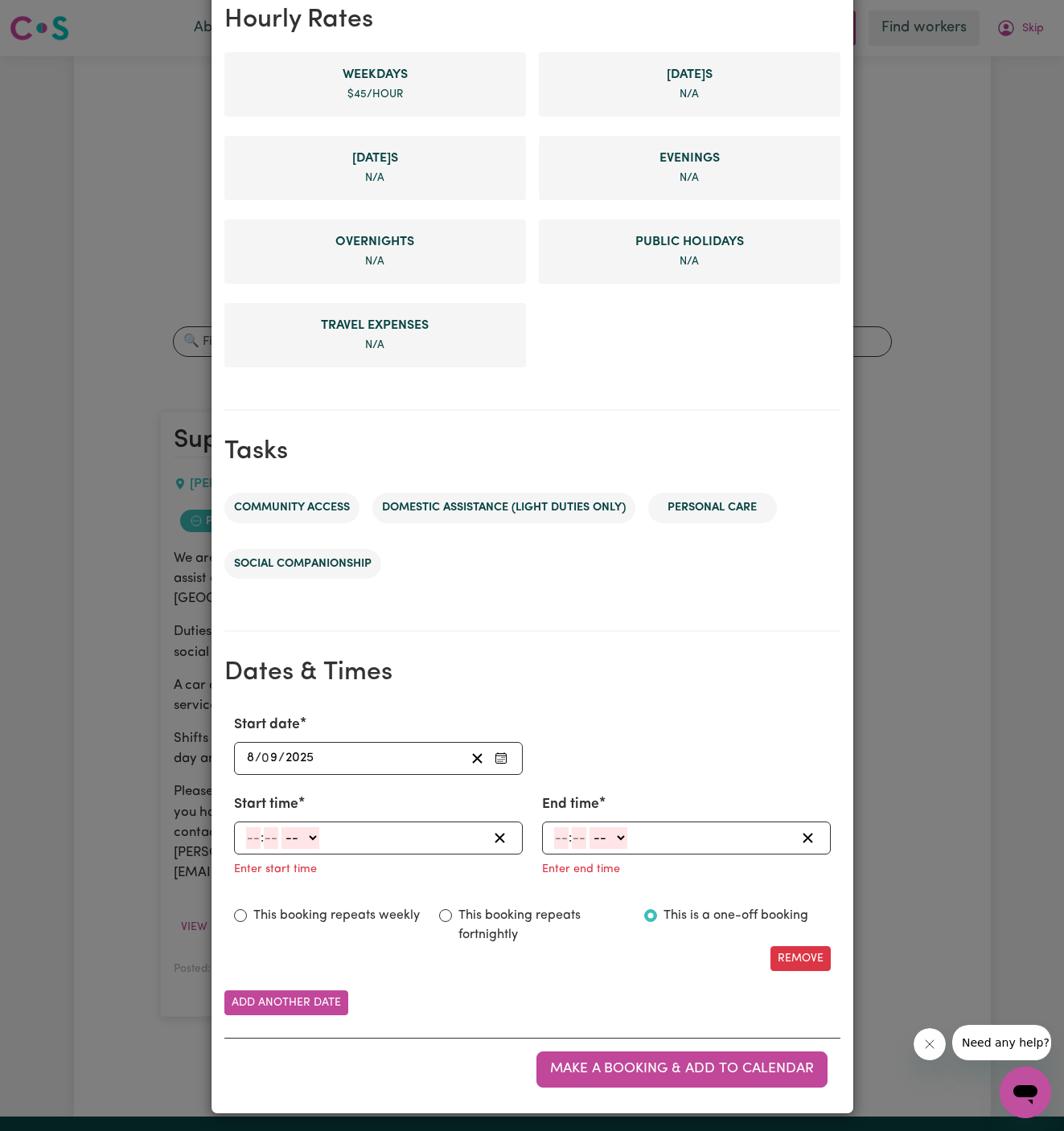
click at [253, 838] on input "number" at bounding box center [253, 839] width 14 height 22
type input "4"
type input "00"
click at [306, 846] on div "4 : 00 -- AM PM" at bounding box center [378, 838] width 289 height 33
click at [311, 842] on select "-- AM PM" at bounding box center [298, 839] width 38 height 22
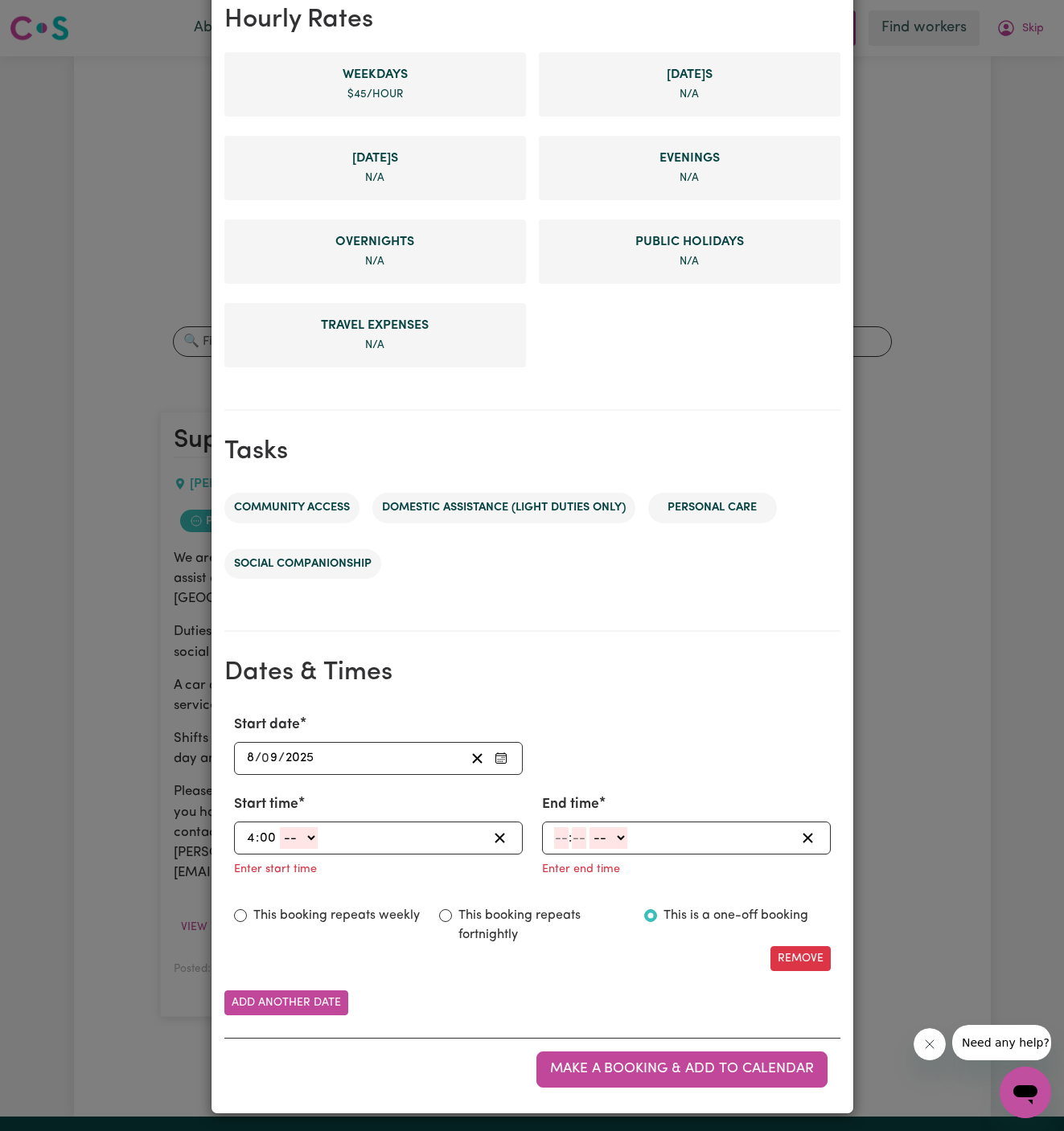
select select "pm"
click at [280, 828] on select "-- AM PM" at bounding box center [298, 839] width 38 height 22
type input "16:00"
type input "0"
click at [561, 831] on input "number" at bounding box center [560, 839] width 14 height 22
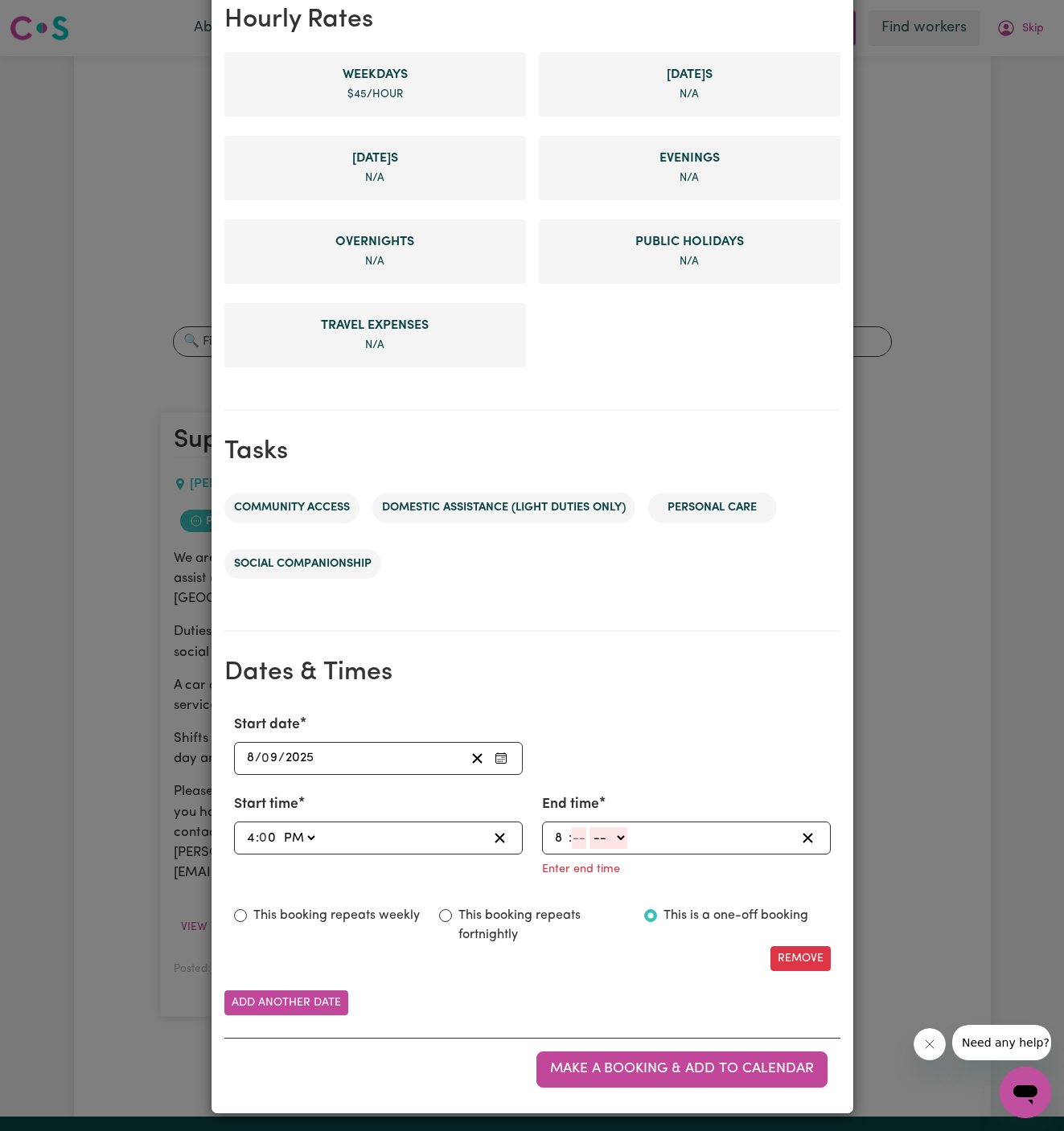
type input "8"
type input "00"
click at [623, 839] on select "-- AM PM" at bounding box center [605, 839] width 38 height 22
select select "pm"
click at [587, 850] on select "-- AM PM" at bounding box center [605, 839] width 38 height 22
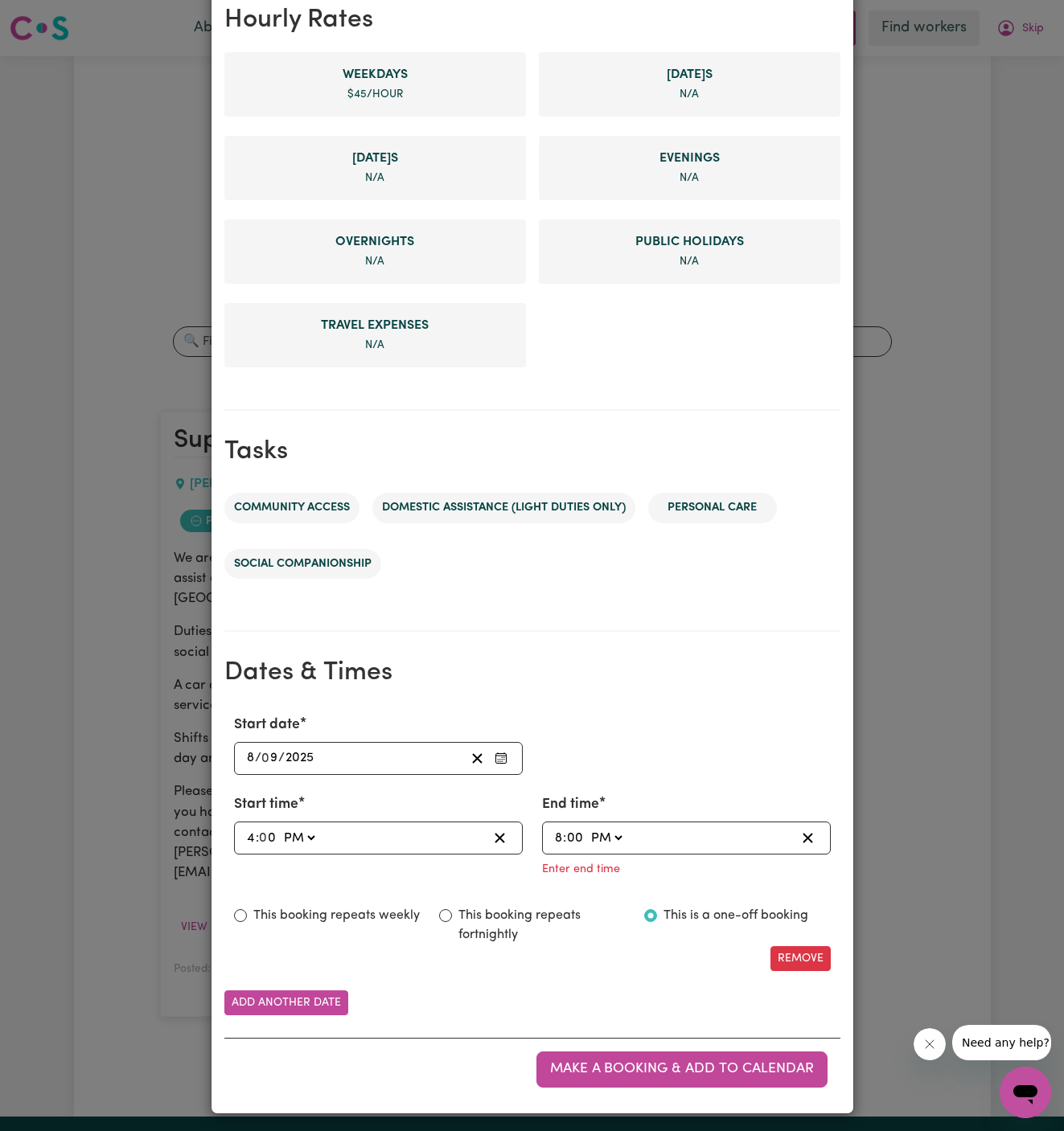
type input "20:00"
type input "0"
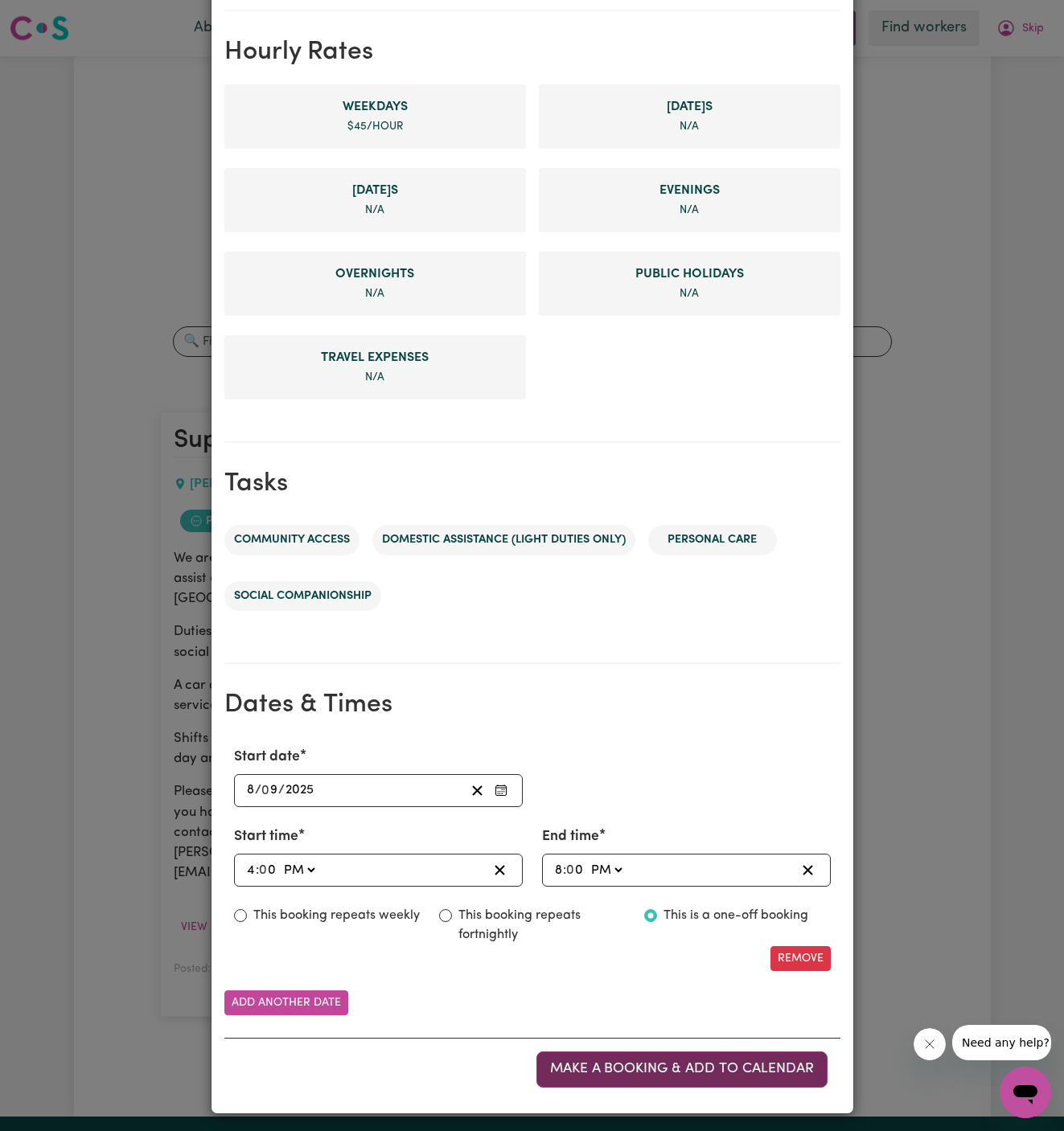
click at [734, 1064] on span "Make a booking & add to calendar" at bounding box center [681, 1069] width 264 height 13
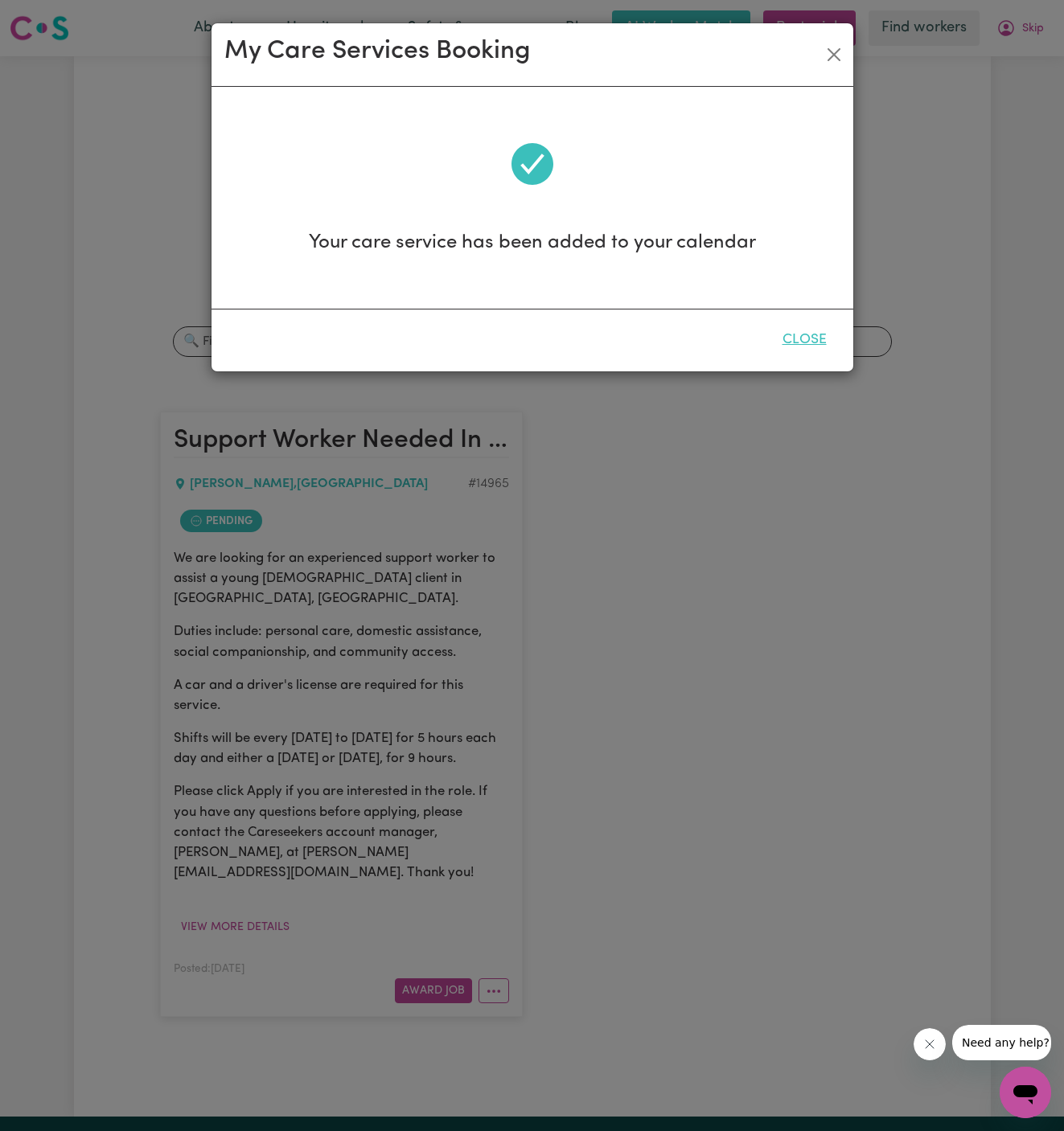
click at [826, 332] on button "Close" at bounding box center [804, 340] width 72 height 35
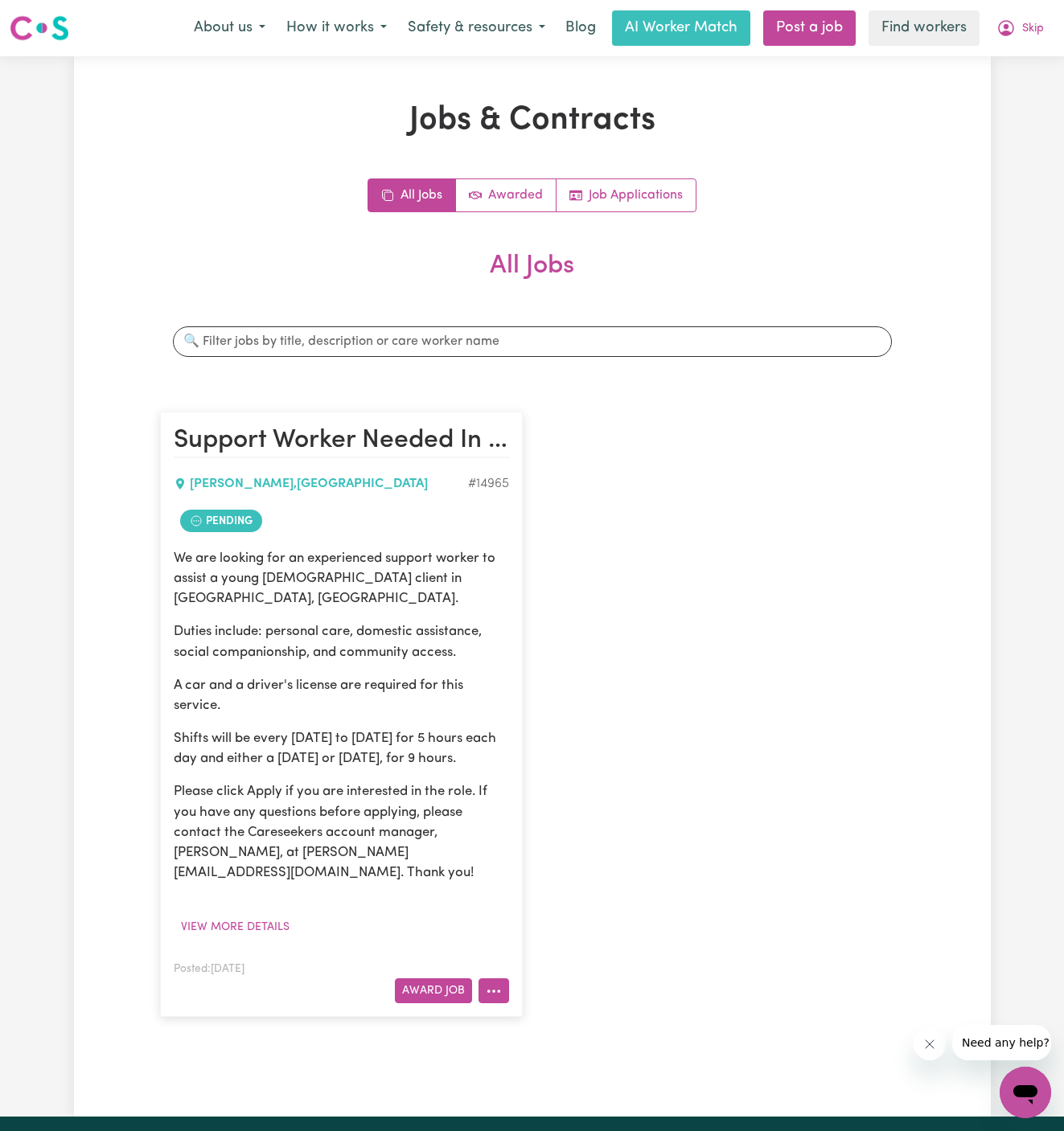
click at [496, 983] on icon "More options" at bounding box center [493, 991] width 16 height 16
click at [590, 778] on link "View/Edit Contract" at bounding box center [557, 794] width 156 height 33
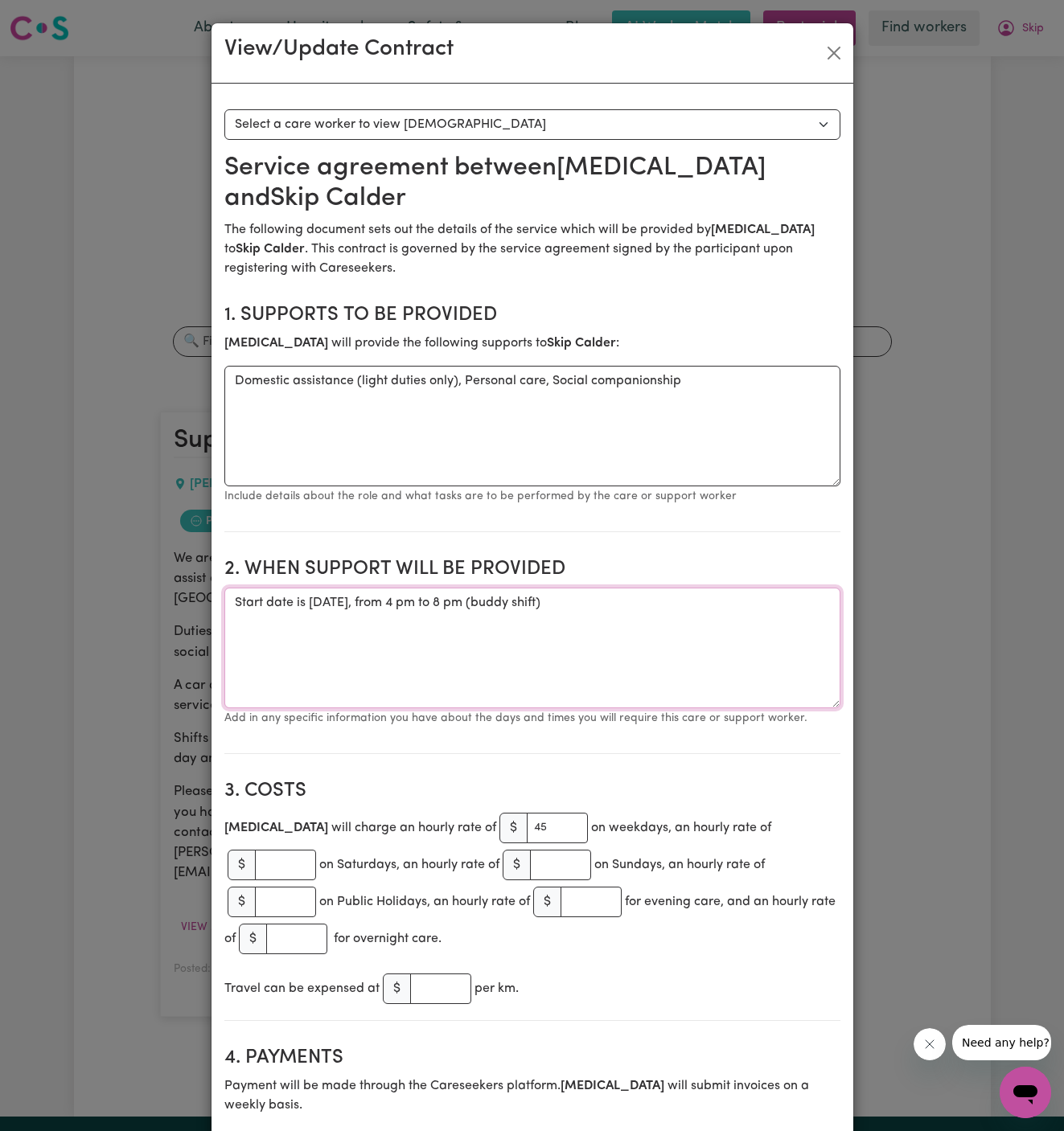
click at [473, 588] on textarea "Start date is [DATE], from 4 pm to 8 pm (buddy shift)" at bounding box center [532, 648] width 616 height 120
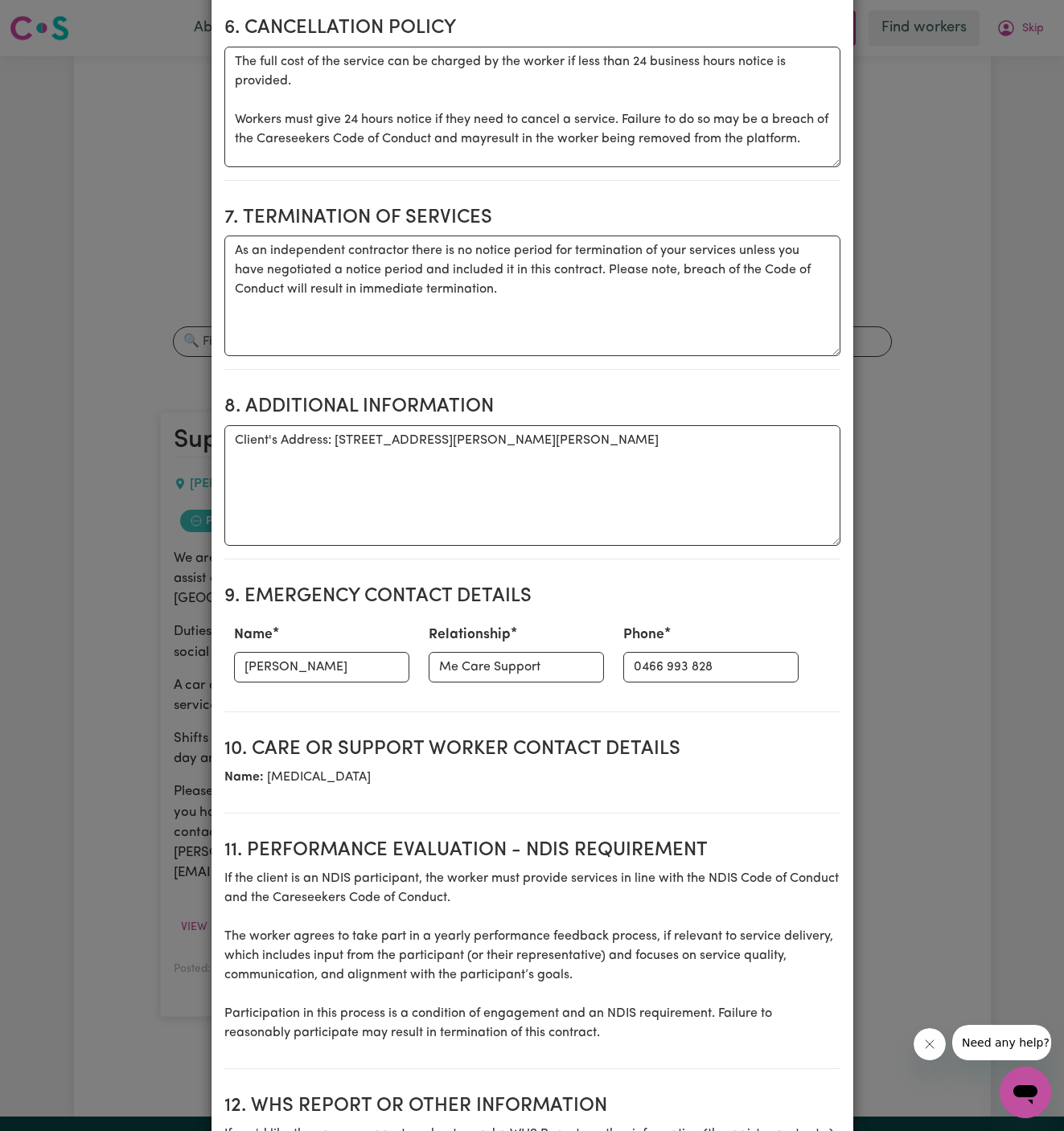
scroll to position [1596, 0]
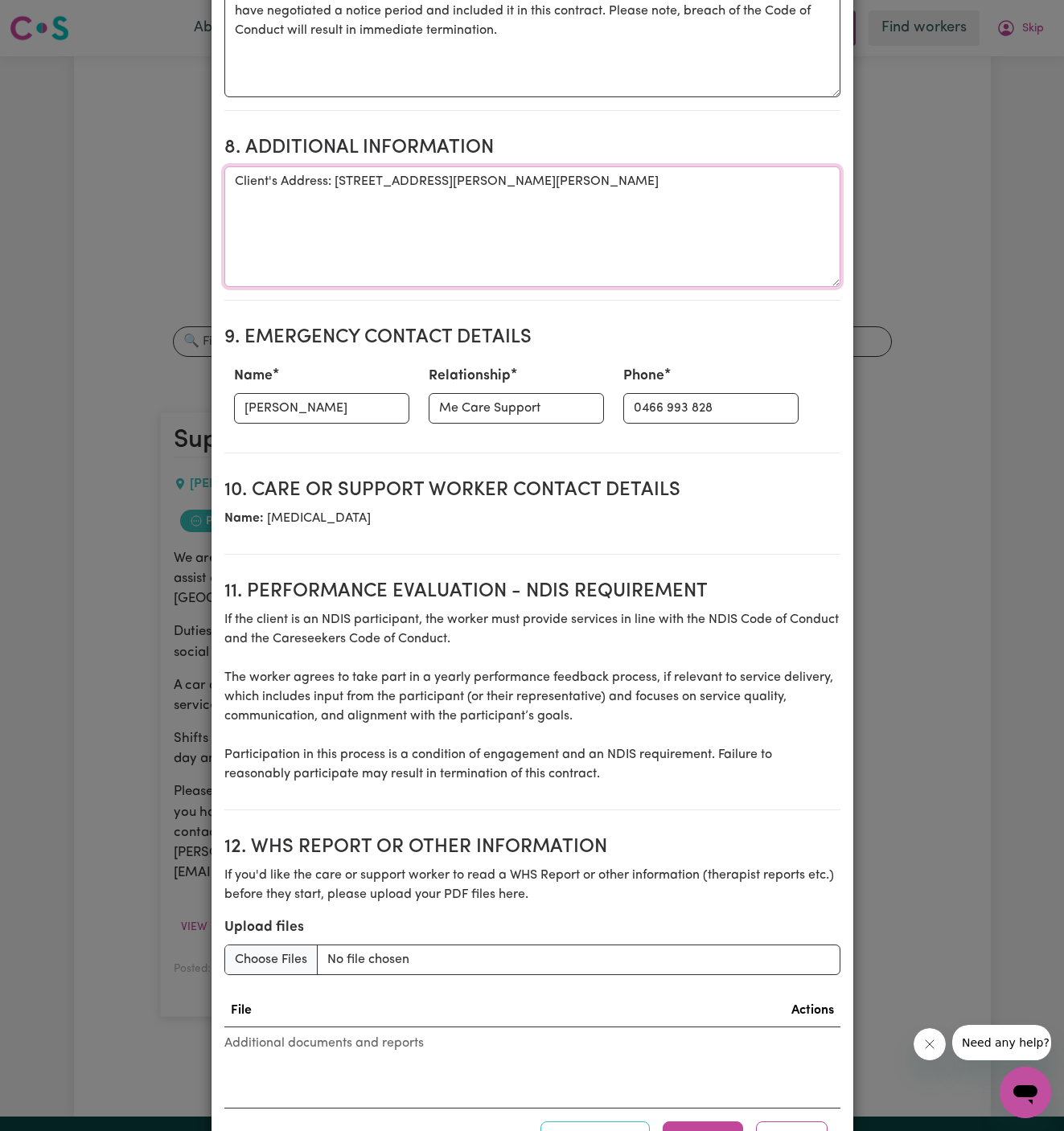
click at [342, 166] on textarea "Client's Address: [STREET_ADDRESS][PERSON_NAME][PERSON_NAME]" at bounding box center [532, 226] width 616 height 120
drag, startPoint x: 335, startPoint y: 108, endPoint x: 533, endPoint y: 114, distance: 198.1
click at [533, 166] on textarea "Client's Address: [STREET_ADDRESS][PERSON_NAME][PERSON_NAME]" at bounding box center [532, 226] width 616 height 120
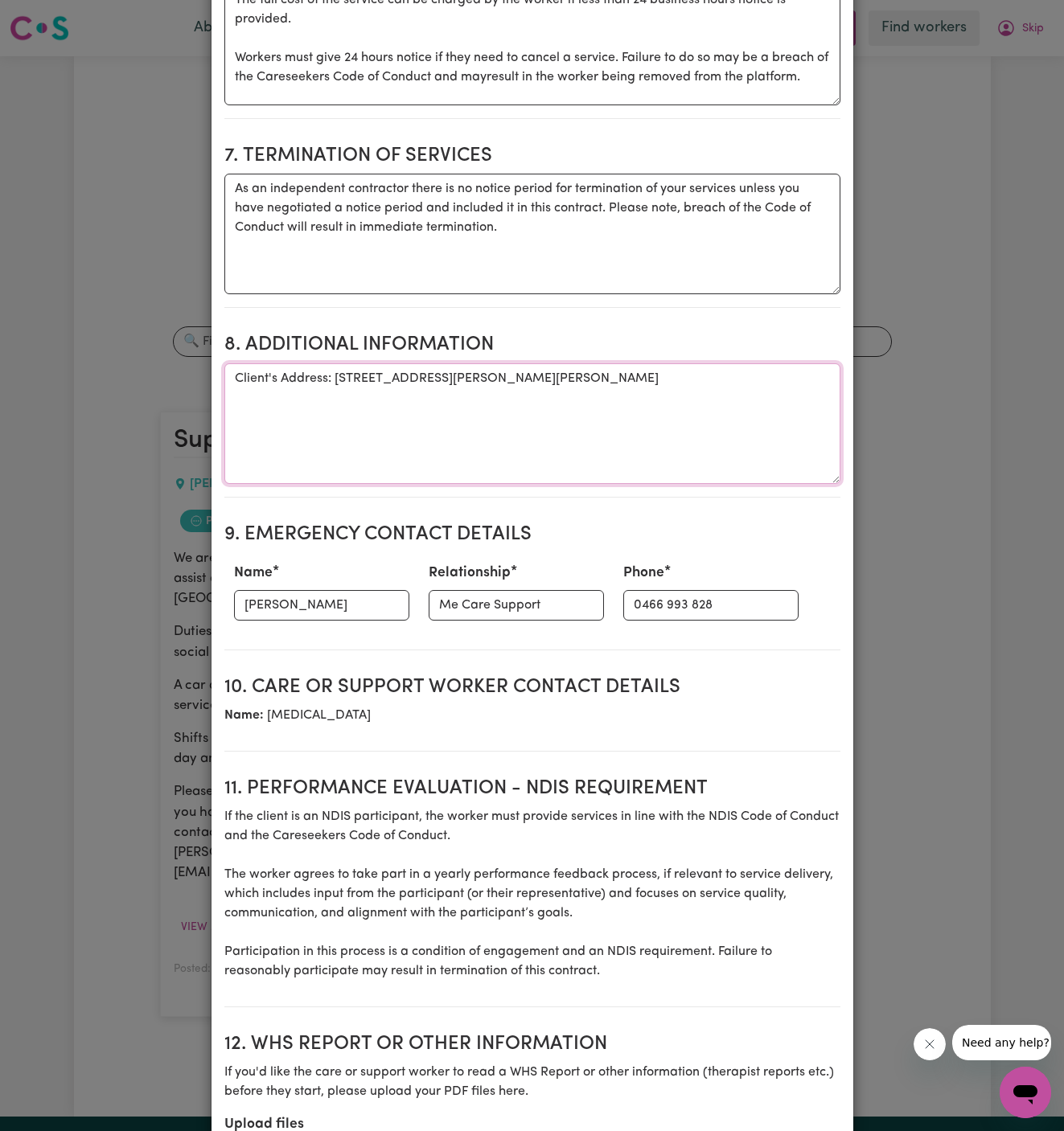
scroll to position [1361, 0]
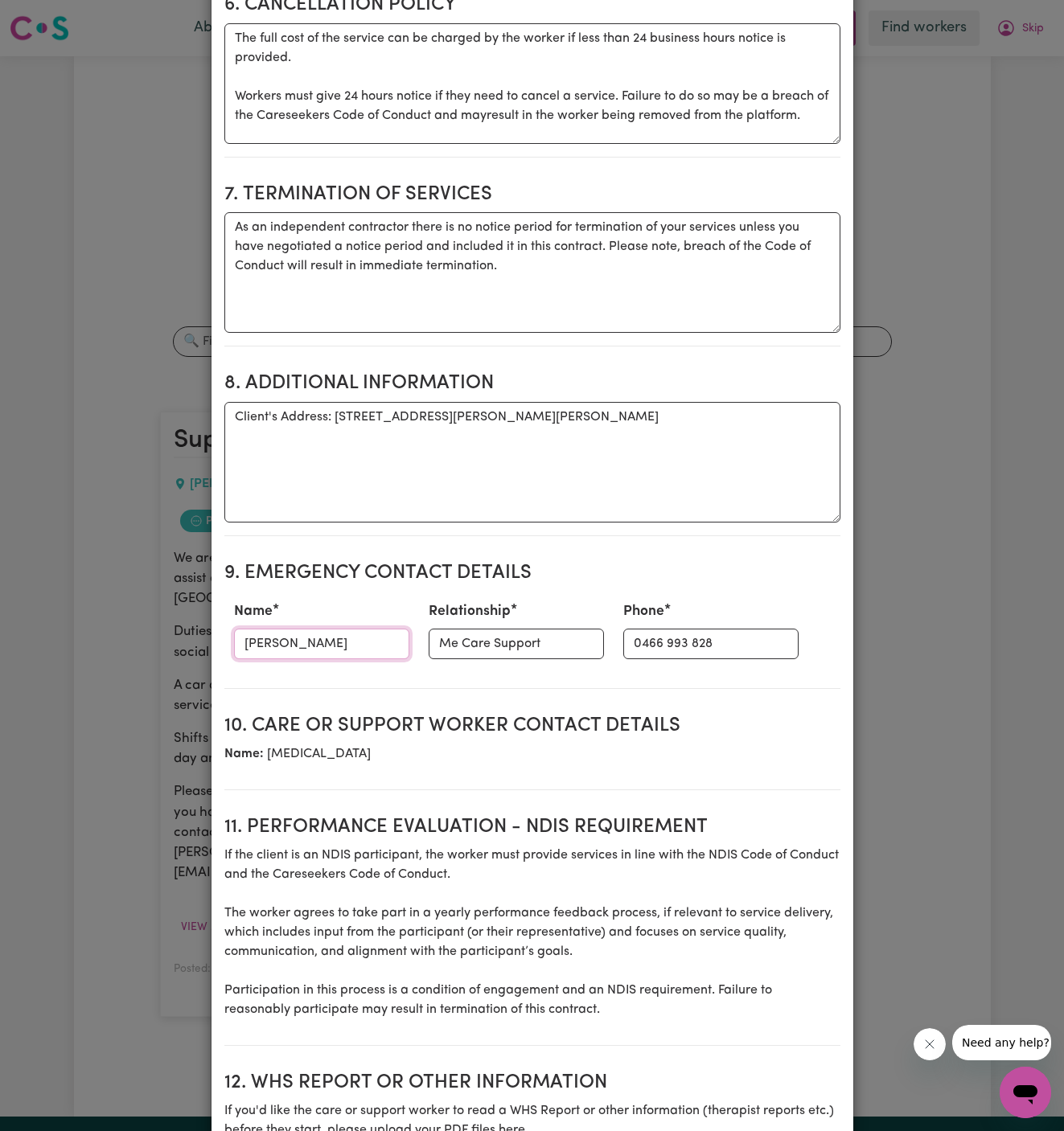
click at [334, 629] on input "[PERSON_NAME]" at bounding box center [322, 644] width 175 height 31
click at [437, 629] on input "Me Care Support" at bounding box center [516, 644] width 175 height 31
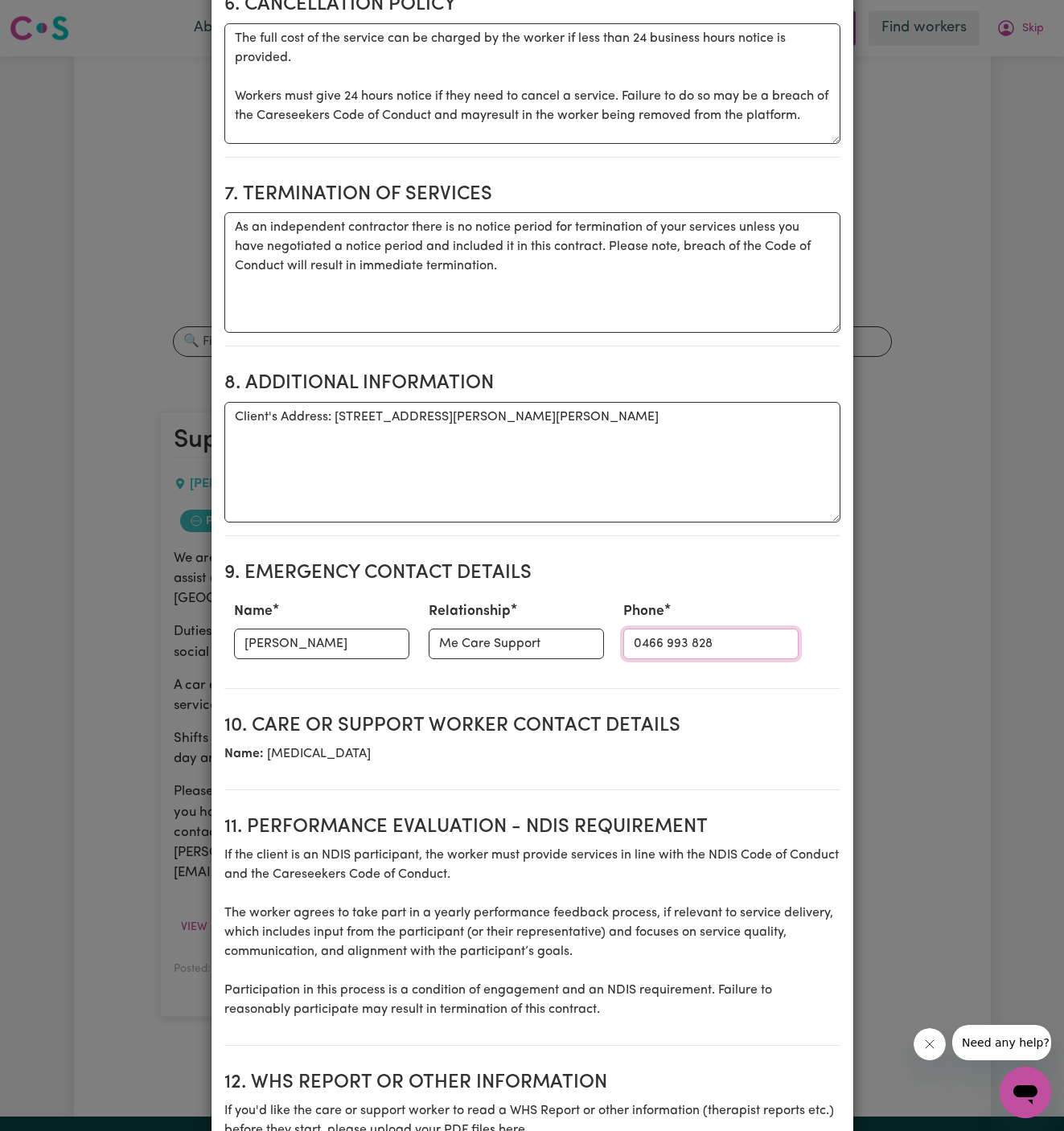
click at [623, 629] on input "0466 993 828" at bounding box center [711, 644] width 175 height 31
click at [697, 629] on input "0466 993 828" at bounding box center [711, 644] width 175 height 31
paste input "best contact is by text if possible"
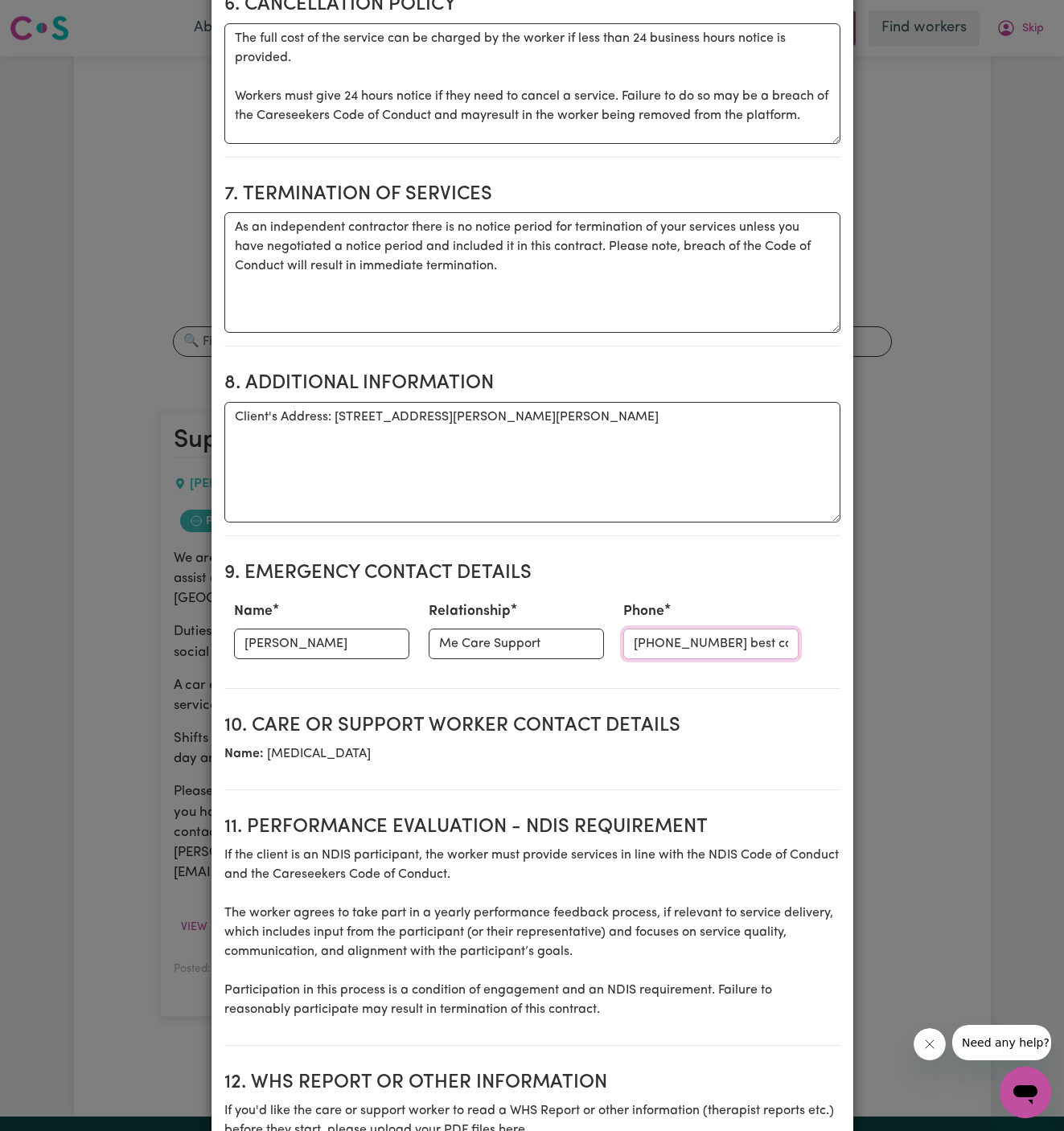
scroll to position [0, 138]
type input "[PHONE_NUMBER] best contact is by text if possible"
drag, startPoint x: 764, startPoint y: 579, endPoint x: 679, endPoint y: 571, distance: 85.4
click at [679, 595] on div "Name [PERSON_NAME] Relationship Me Care Support Phone [PHONE_NUMBER] best conta…" at bounding box center [532, 630] width 616 height 71
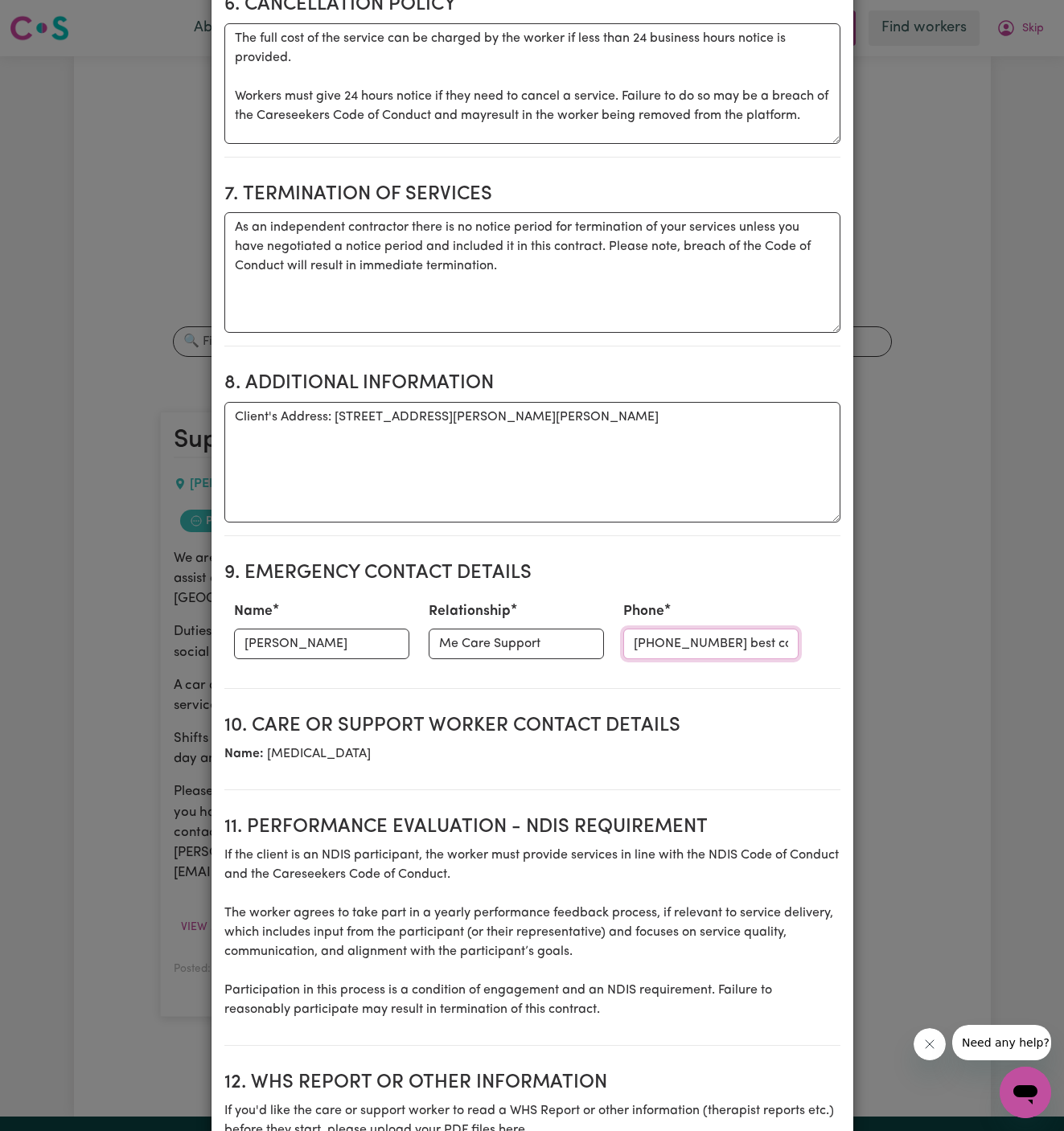
scroll to position [0, 138]
drag, startPoint x: 679, startPoint y: 571, endPoint x: 800, endPoint y: 563, distance: 121.3
click at [800, 595] on div "Name [PERSON_NAME] Relationship Me Care Support Phone [PHONE_NUMBER] best conta…" at bounding box center [532, 630] width 616 height 71
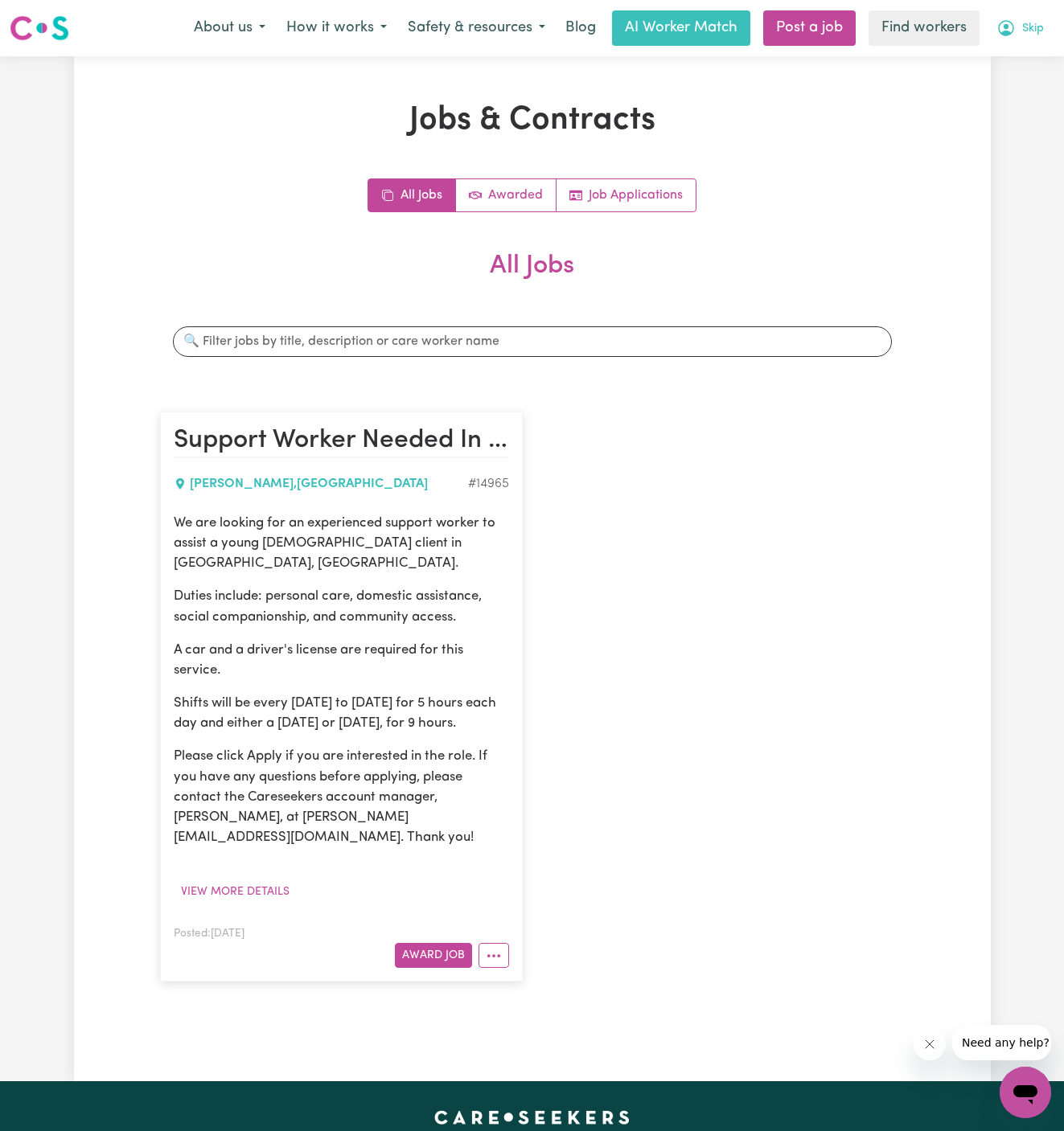
click at [1034, 30] on span "Skip" at bounding box center [1033, 28] width 22 height 18
click at [1005, 84] on link "Logout" at bounding box center [990, 92] width 127 height 31
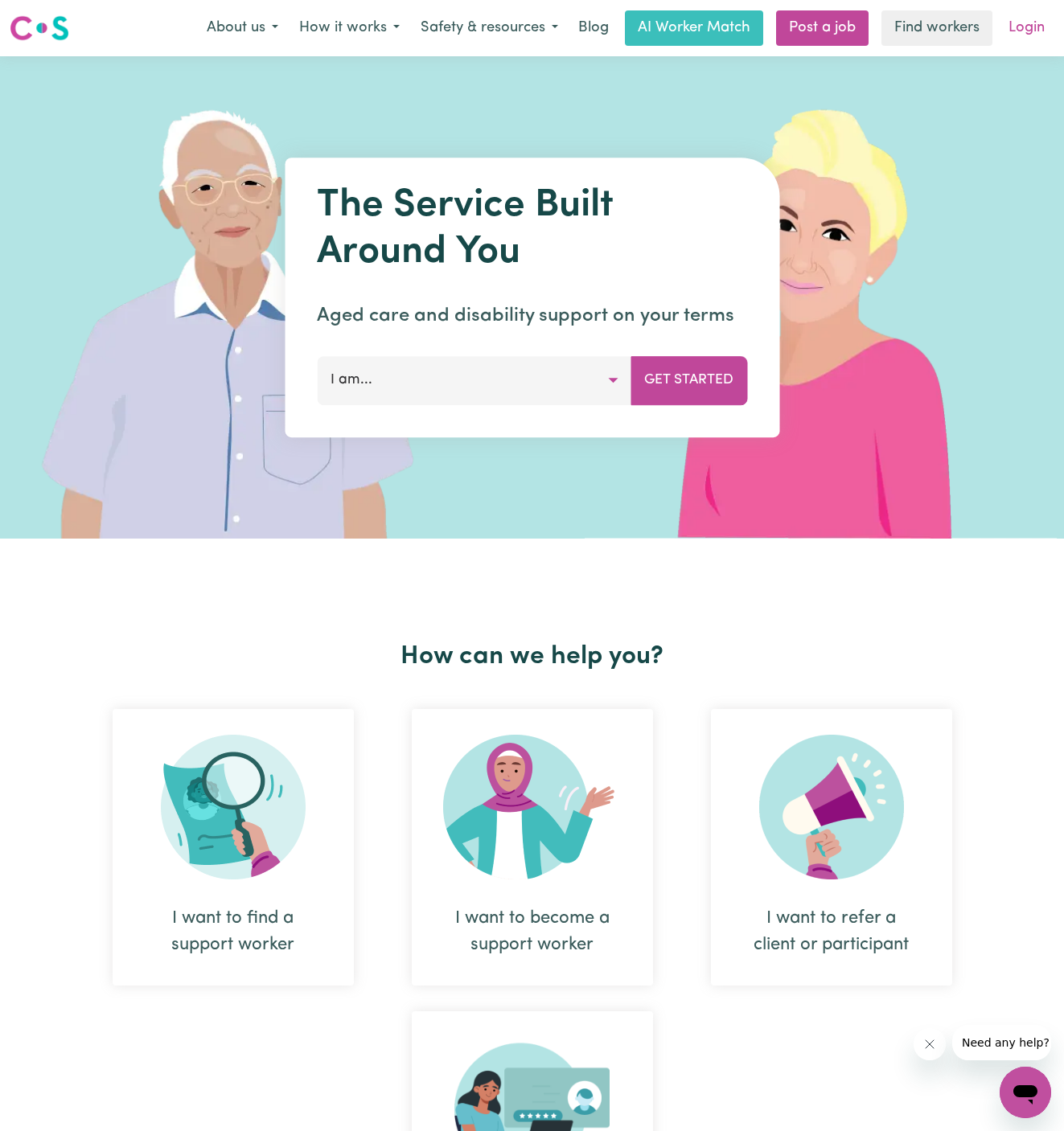
click at [1031, 27] on link "Login" at bounding box center [1026, 28] width 55 height 35
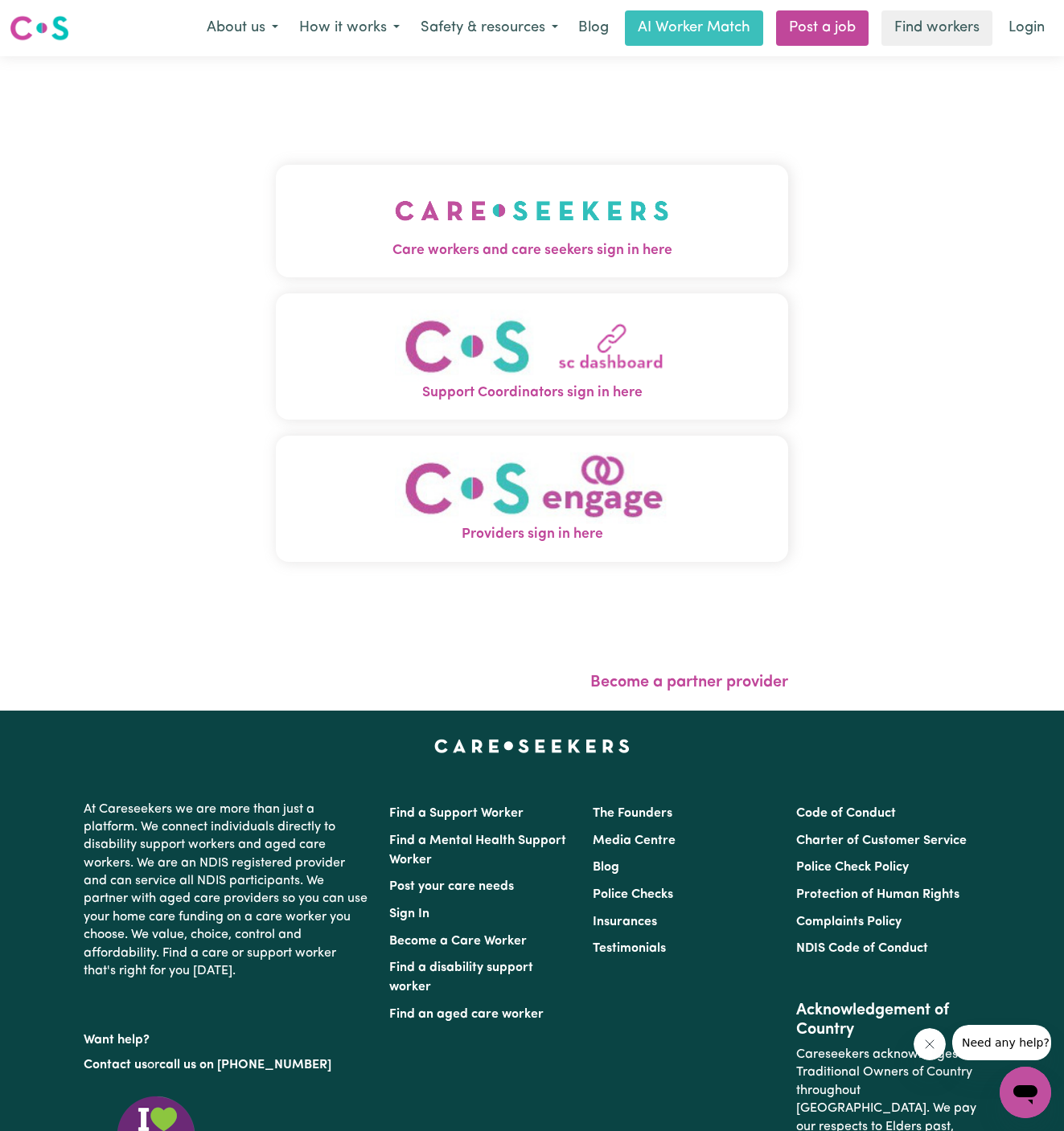
click at [490, 269] on button "Care workers and care seekers sign in here" at bounding box center [532, 221] width 513 height 113
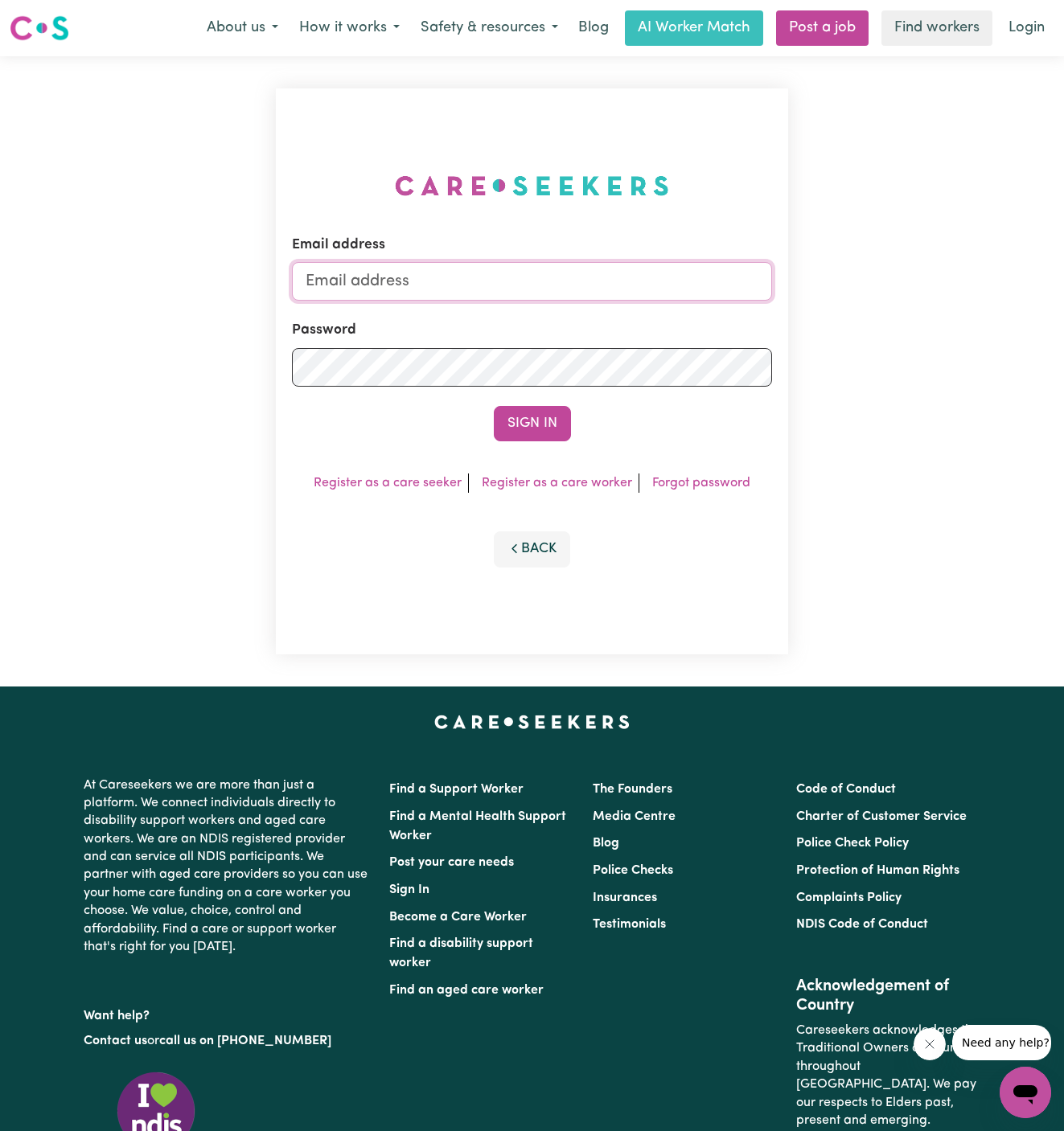
type input "[PERSON_NAME][EMAIL_ADDRESS][DOMAIN_NAME]"
click at [626, 281] on input "[PERSON_NAME][EMAIL_ADDRESS][DOMAIN_NAME]" at bounding box center [532, 281] width 481 height 38
click at [539, 269] on input "[PERSON_NAME][EMAIL_ADDRESS][DOMAIN_NAME]" at bounding box center [532, 281] width 481 height 38
click at [652, 178] on img at bounding box center [532, 185] width 274 height 21
click at [539, 424] on button "Sign In" at bounding box center [532, 423] width 77 height 35
